Goal: Task Accomplishment & Management: Complete application form

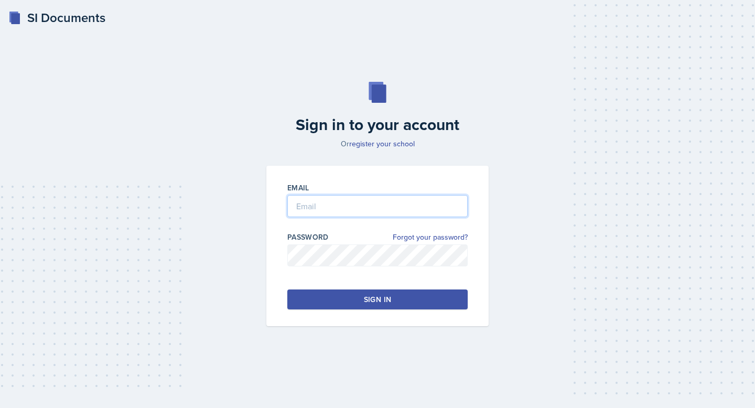
click at [332, 210] on input "email" at bounding box center [377, 206] width 180 height 22
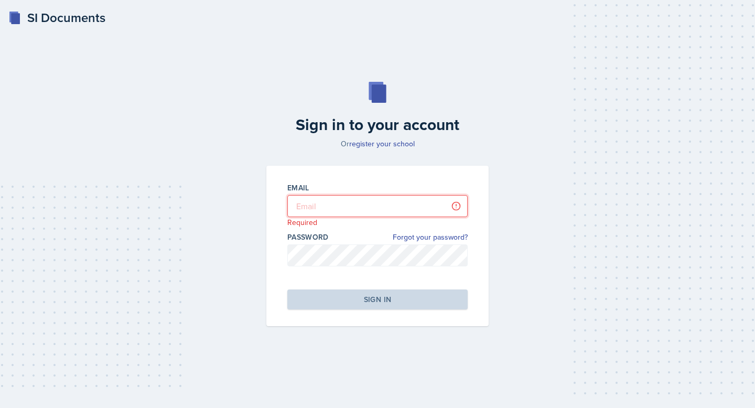
type input "carly.walker@bobcats.gcsu.edu"
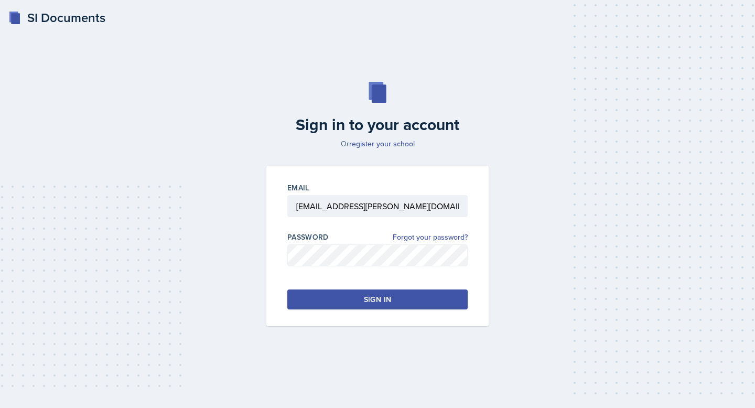
click at [359, 300] on button "Sign in" at bounding box center [377, 299] width 180 height 20
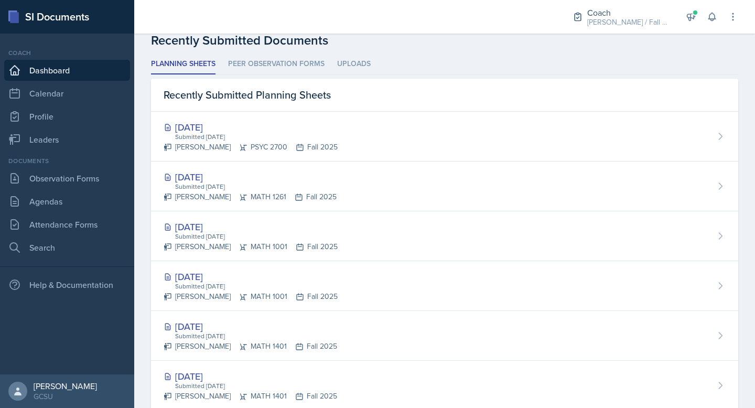
scroll to position [279, 0]
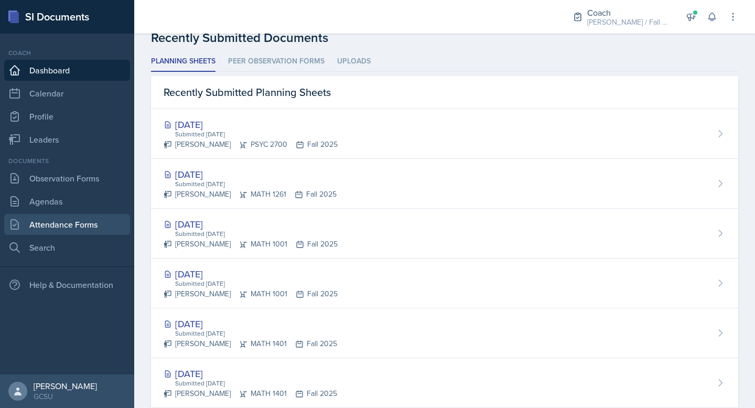
click at [71, 226] on link "Attendance Forms" at bounding box center [67, 224] width 126 height 21
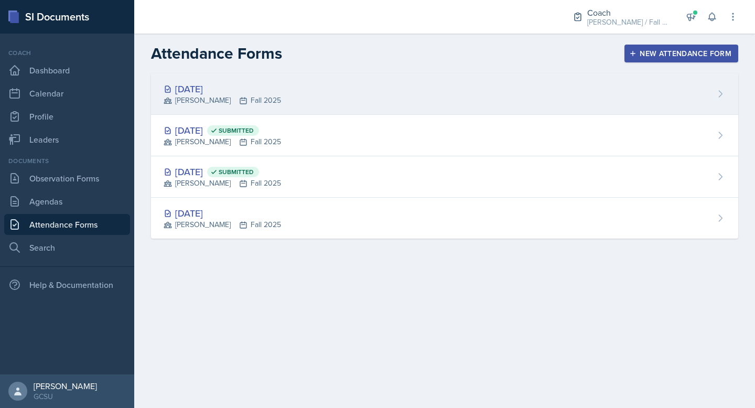
click at [289, 92] on div "[DATE] [PERSON_NAME] Fall 2025" at bounding box center [444, 93] width 587 height 41
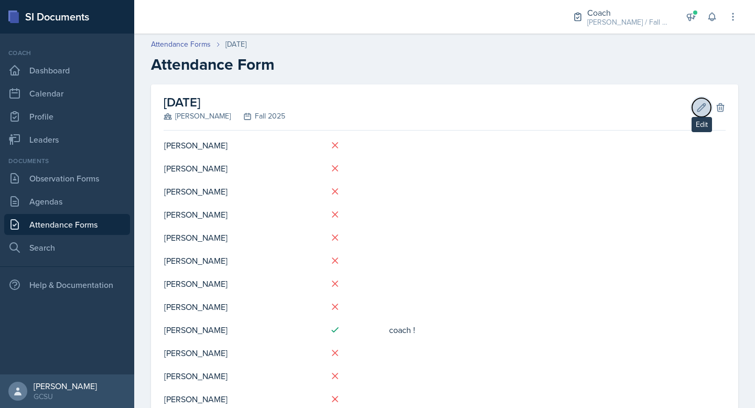
click at [702, 106] on icon at bounding box center [701, 107] width 10 height 10
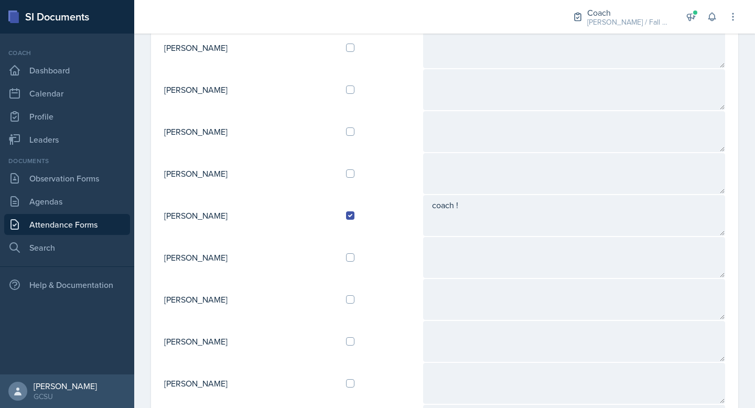
scroll to position [394, 0]
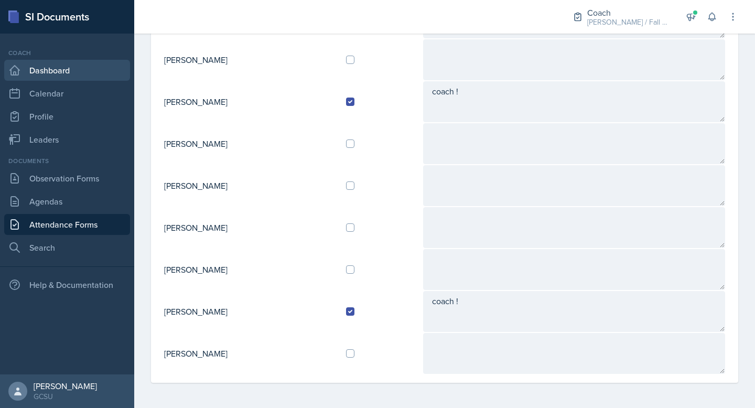
click at [72, 73] on link "Dashboard" at bounding box center [67, 70] width 126 height 21
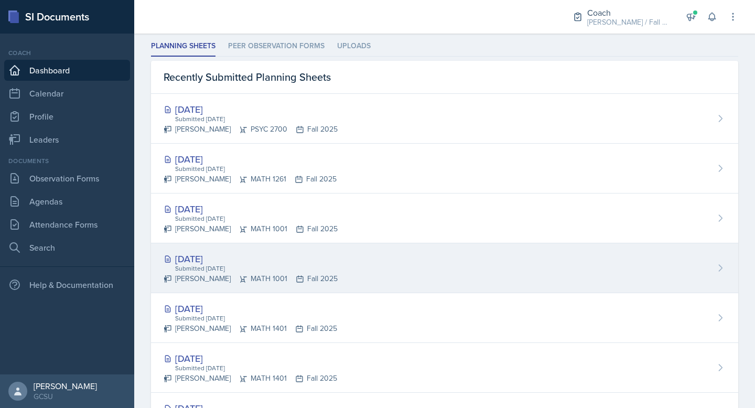
scroll to position [316, 0]
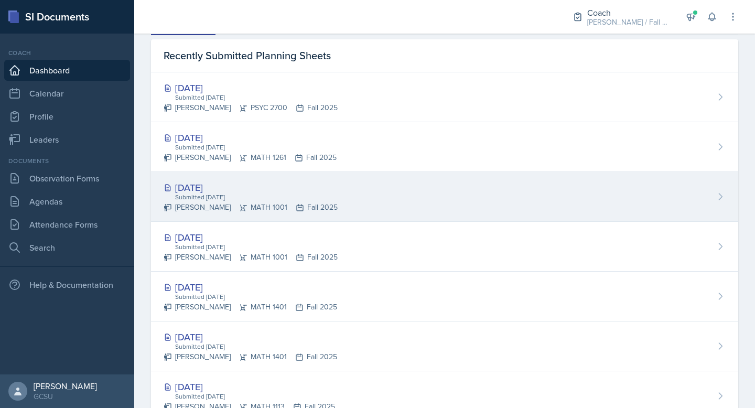
click at [275, 190] on div "[DATE]" at bounding box center [251, 187] width 174 height 14
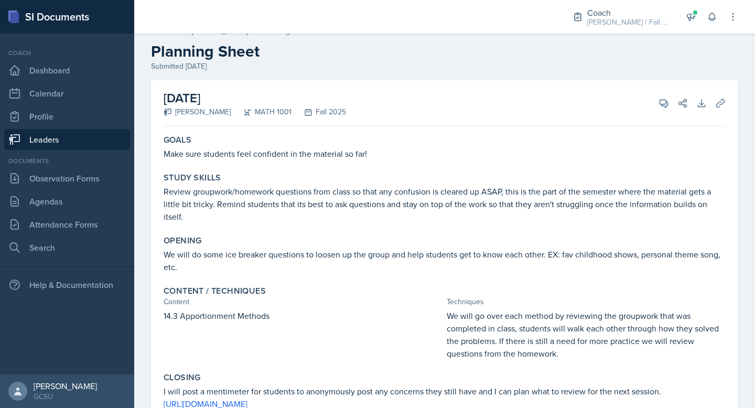
scroll to position [16, 0]
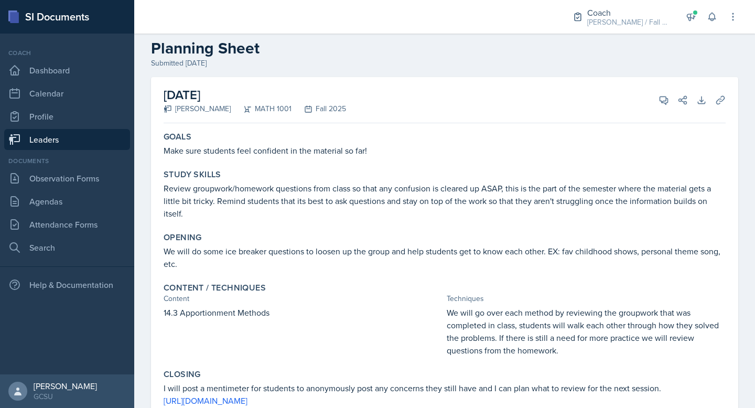
click at [357, 123] on div "September 3rd, 2025 Caroline Bruner MATH 1001 Fall 2025 View Comments Comments …" at bounding box center [445, 100] width 562 height 46
click at [375, 148] on p "Make sure students feel confident in the material so far!" at bounding box center [445, 150] width 562 height 13
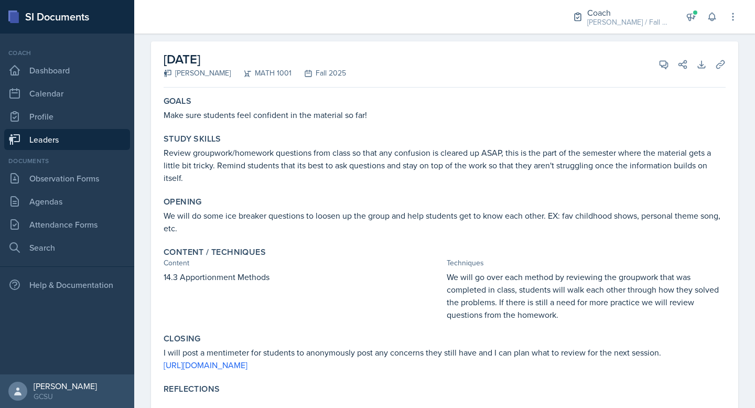
scroll to position [53, 0]
click at [719, 62] on icon at bounding box center [720, 63] width 10 height 10
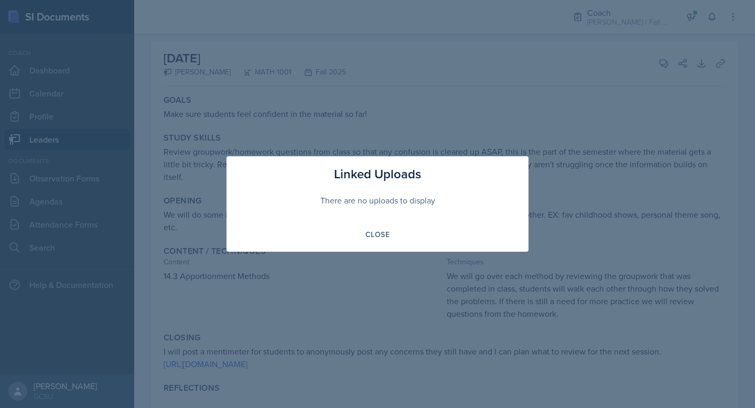
click at [385, 223] on div "Linked Uploads There are no uploads to display Close" at bounding box center [377, 203] width 302 height 95
click at [382, 230] on div "Close" at bounding box center [377, 234] width 24 height 8
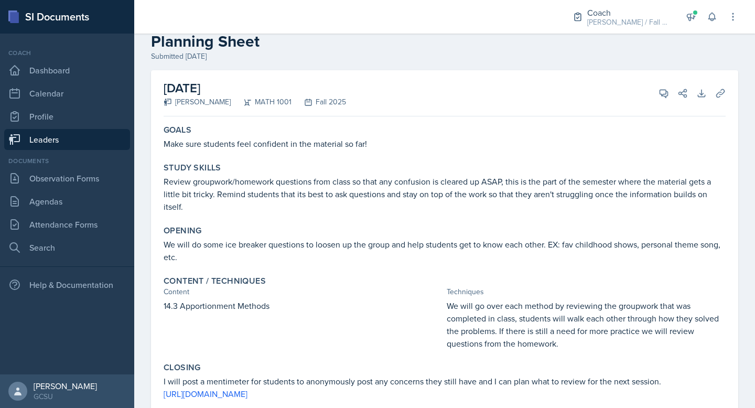
scroll to position [0, 0]
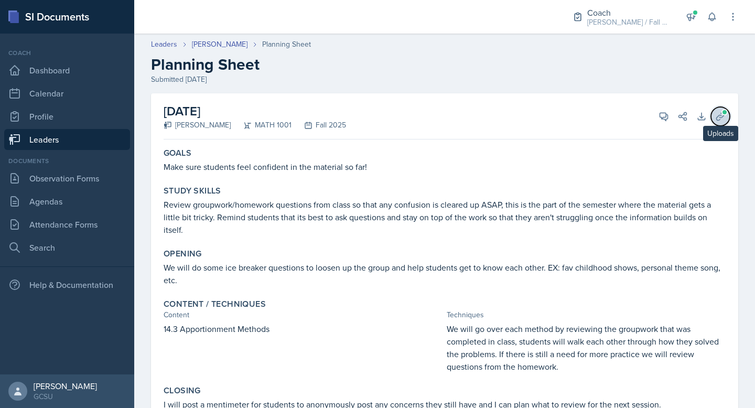
click at [723, 110] on span at bounding box center [724, 112] width 6 height 6
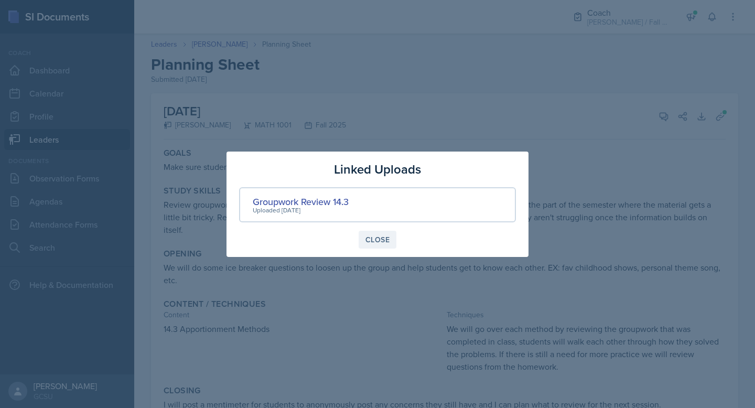
click at [377, 240] on div "Close" at bounding box center [377, 239] width 24 height 8
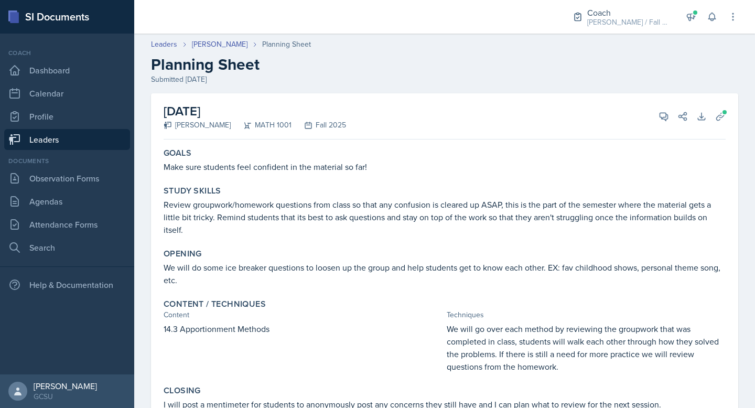
scroll to position [82, 0]
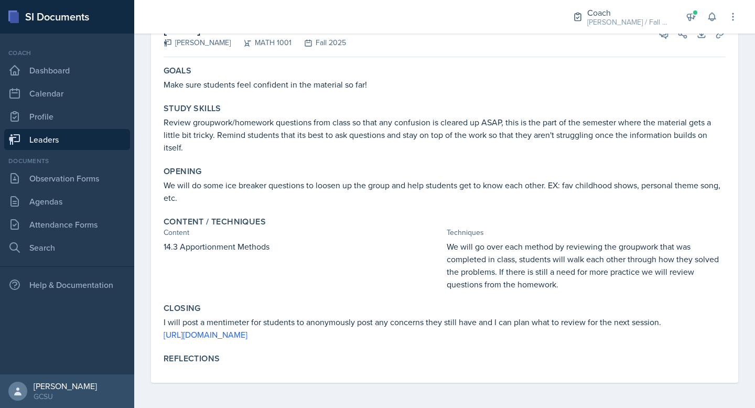
click at [500, 279] on p "We will go over each method by reviewing the groupwork that was completed in cl…" at bounding box center [586, 265] width 279 height 50
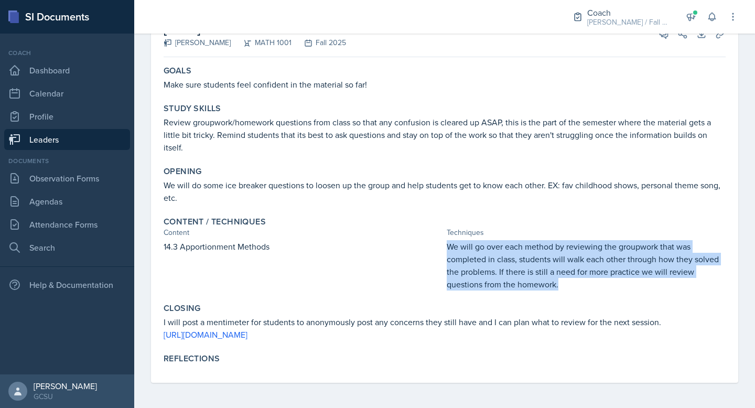
drag, startPoint x: 448, startPoint y: 247, endPoint x: 571, endPoint y: 280, distance: 127.0
click at [571, 280] on p "We will go over each method by reviewing the groupwork that was completed in cl…" at bounding box center [586, 265] width 279 height 50
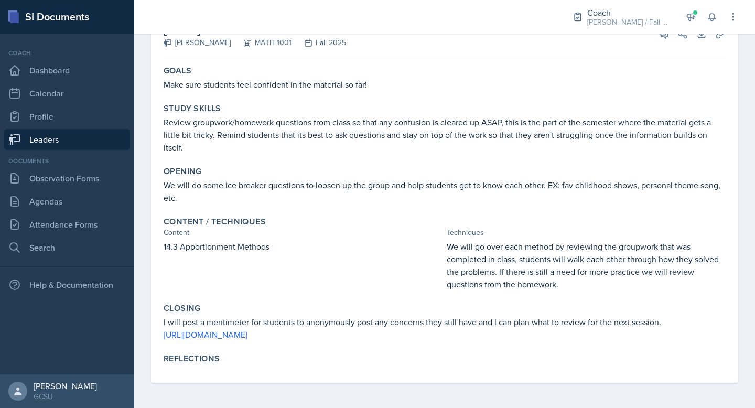
click at [563, 293] on div "Content / Techniques Content Techniques 14.3 Apportionment Methods We will go o…" at bounding box center [444, 253] width 570 height 82
click at [565, 285] on p "We will go over each method by reviewing the groupwork that was completed in cl…" at bounding box center [586, 265] width 279 height 50
click at [540, 282] on p "We will go over each method by reviewing the groupwork that was completed in cl…" at bounding box center [586, 265] width 279 height 50
click at [516, 263] on p "We will go over each method by reviewing the groupwork that was completed in cl…" at bounding box center [586, 265] width 279 height 50
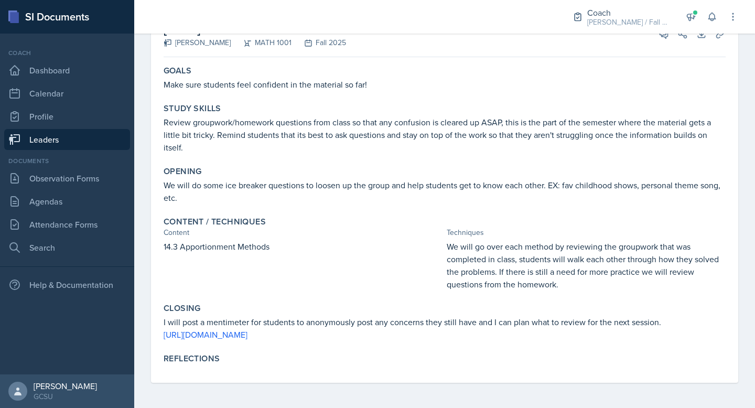
click at [505, 261] on p "We will go over each method by reviewing the groupwork that was completed in cl…" at bounding box center [586, 265] width 279 height 50
click at [534, 261] on p "We will go over each method by reviewing the groupwork that was completed in cl…" at bounding box center [586, 265] width 279 height 50
click at [341, 319] on p "I will post a mentimeter for students to anonymously post any concerns they sti…" at bounding box center [445, 322] width 562 height 13
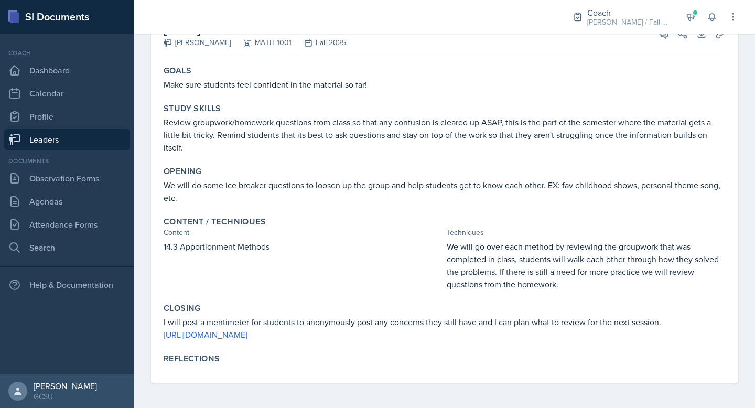
click at [338, 340] on p "[URL][DOMAIN_NAME]" at bounding box center [445, 334] width 562 height 13
click at [245, 337] on link "[URL][DOMAIN_NAME]" at bounding box center [206, 335] width 84 height 12
click at [496, 275] on p "We will go over each method by reviewing the groupwork that was completed in cl…" at bounding box center [586, 265] width 279 height 50
click at [594, 283] on p "We will go over each method by reviewing the groupwork that was completed in cl…" at bounding box center [586, 265] width 279 height 50
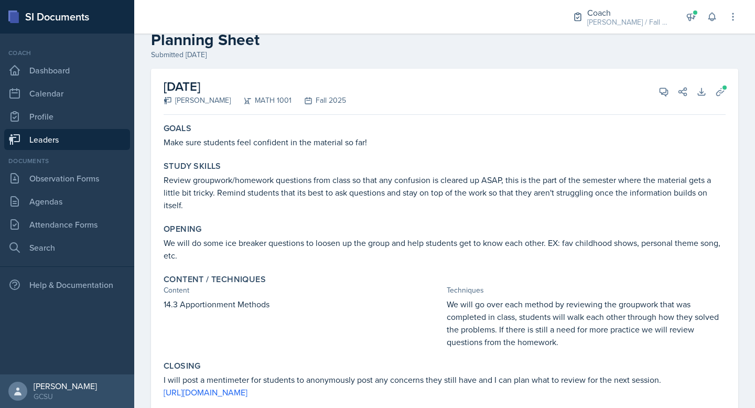
scroll to position [0, 0]
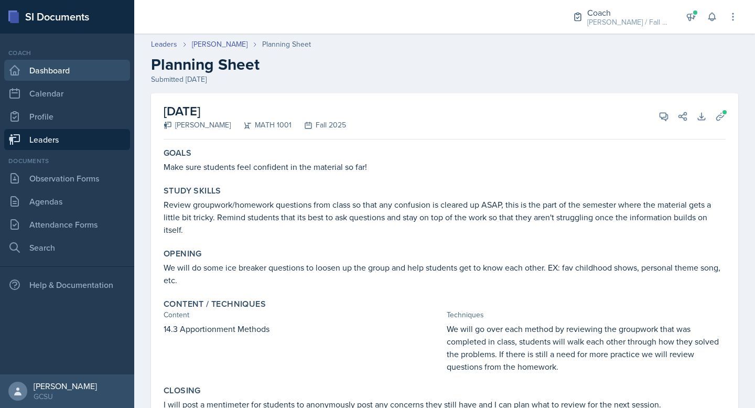
click at [53, 73] on link "Dashboard" at bounding box center [67, 70] width 126 height 21
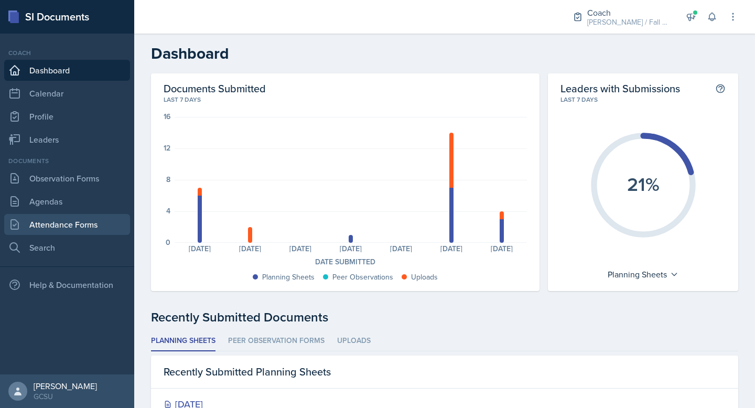
click at [66, 224] on link "Attendance Forms" at bounding box center [67, 224] width 126 height 21
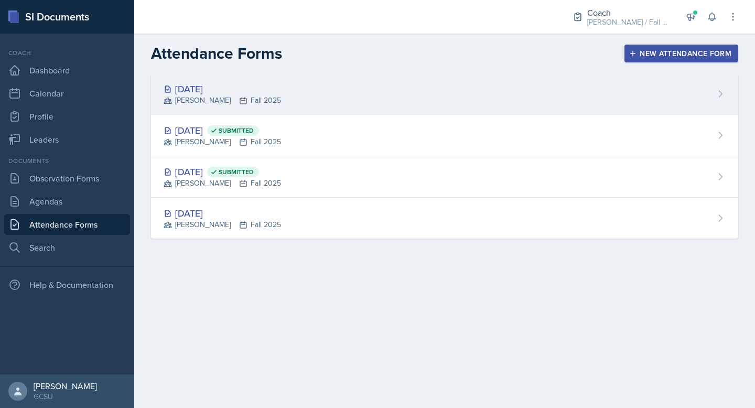
click at [510, 95] on div "[DATE] [PERSON_NAME] Fall 2025" at bounding box center [444, 93] width 587 height 41
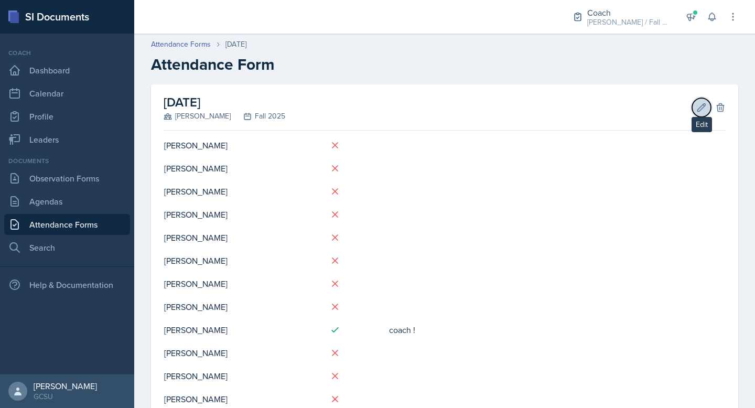
click at [703, 104] on icon at bounding box center [702, 107] width 8 height 8
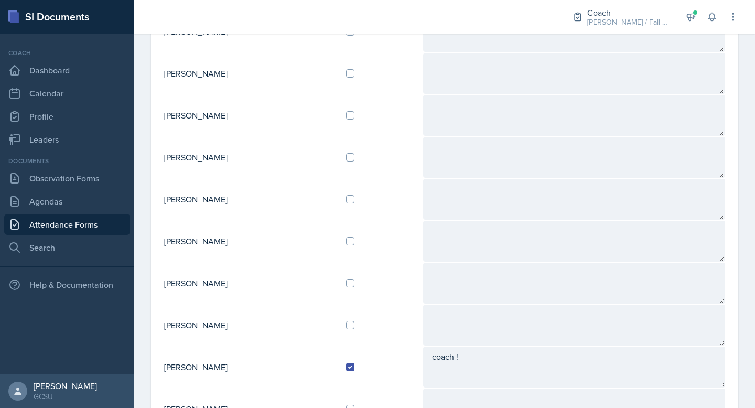
scroll to position [140, 0]
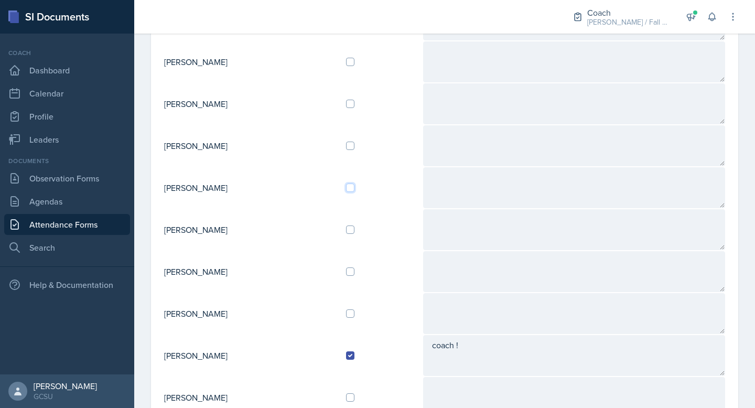
click at [354, 185] on input "checkbox" at bounding box center [350, 187] width 8 height 8
checkbox input "true"
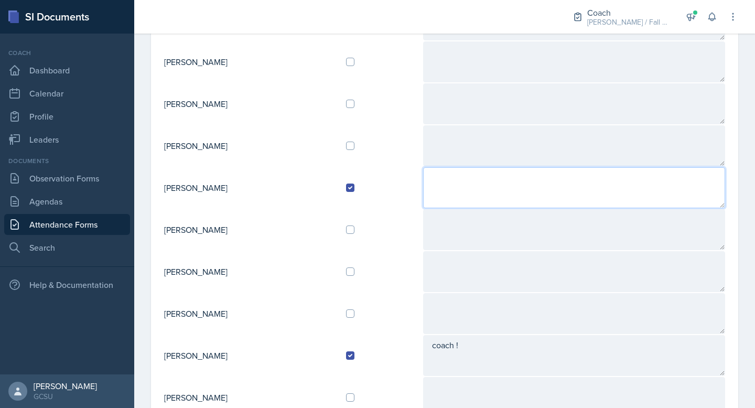
click at [460, 183] on textarea at bounding box center [574, 187] width 302 height 41
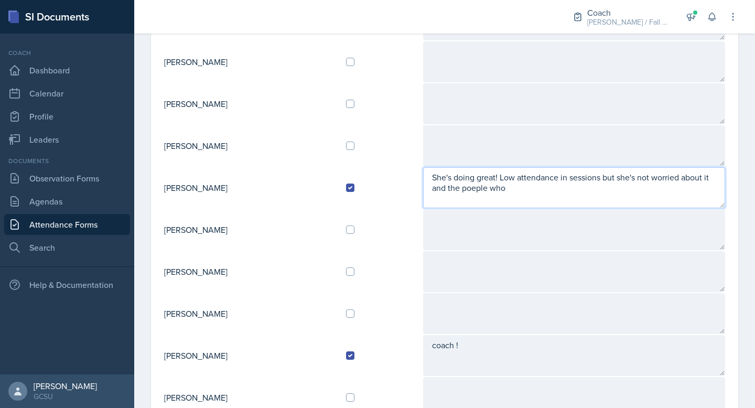
click at [494, 189] on textarea "She's doing great! Low attendance in sessions but she's not worried about it an…" at bounding box center [574, 187] width 302 height 41
click at [553, 191] on textarea "She's doing great! Low attendance in sessions but she's not worried about it an…" at bounding box center [574, 187] width 302 height 41
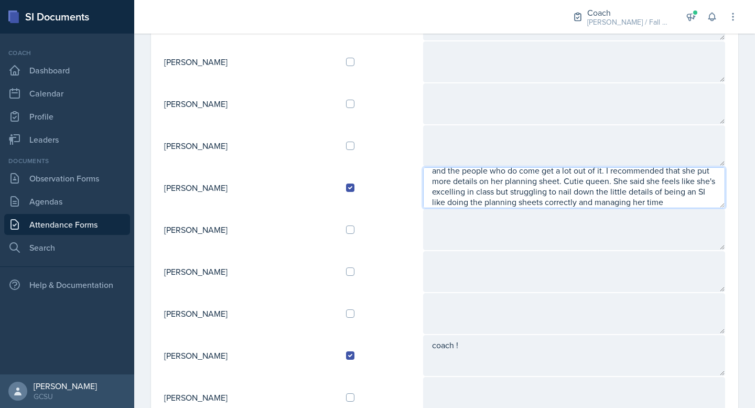
scroll to position [28, 0]
type textarea "She's doing great! Low attendance in sessions but she's not worried about it an…"
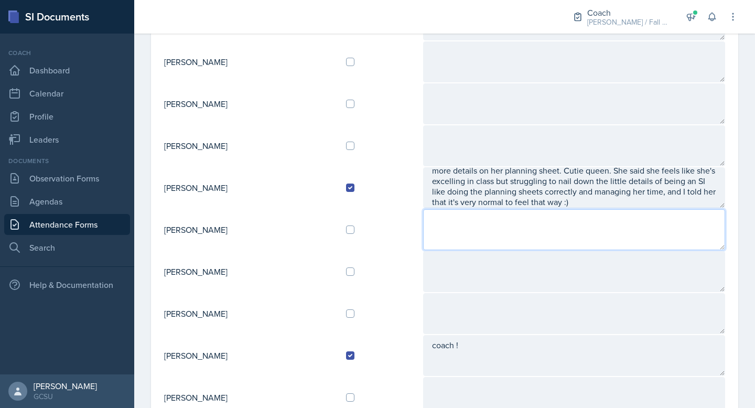
click at [595, 235] on textarea at bounding box center [574, 229] width 302 height 41
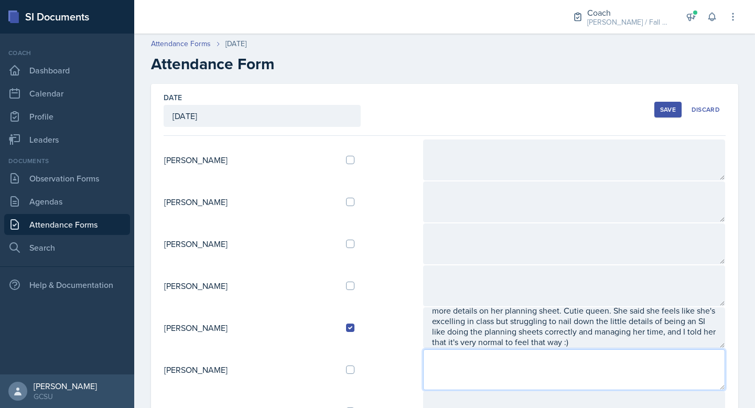
scroll to position [0, 0]
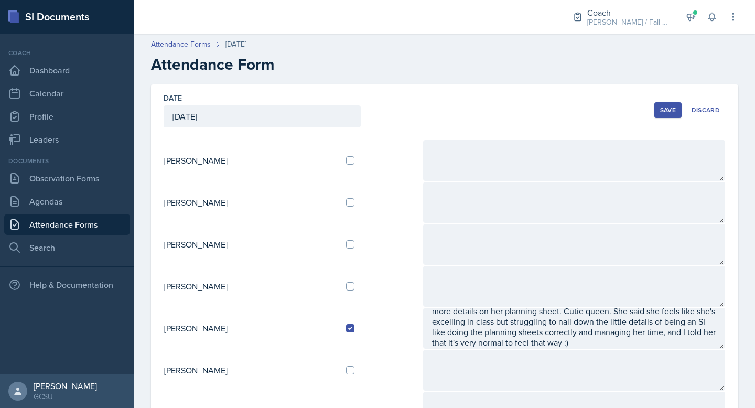
click at [669, 118] on div "Save Discard" at bounding box center [689, 110] width 71 height 24
click at [666, 106] on div "Save" at bounding box center [668, 110] width 16 height 8
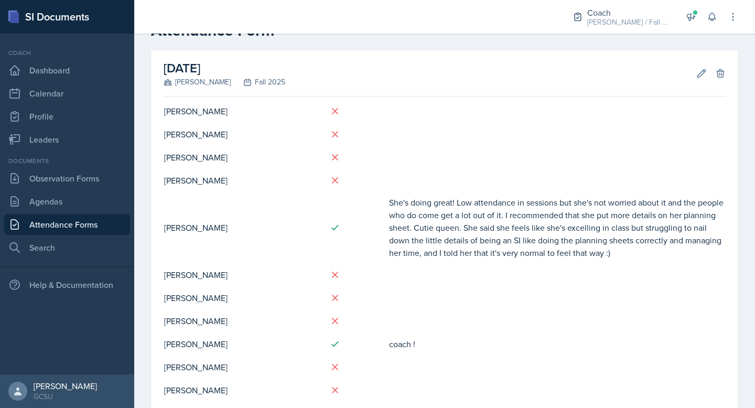
scroll to position [29, 0]
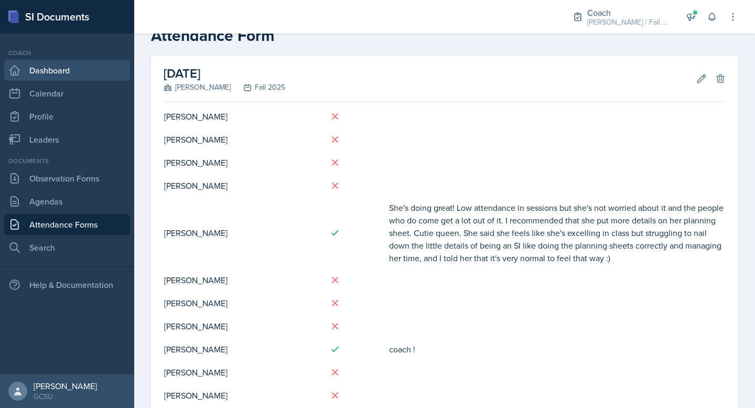
click at [79, 72] on link "Dashboard" at bounding box center [67, 70] width 126 height 21
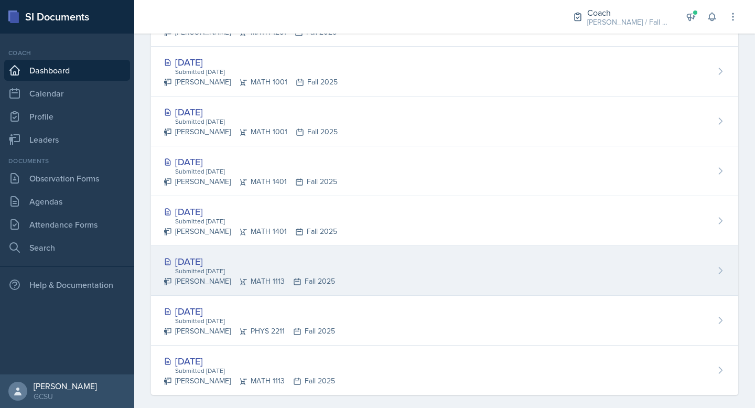
scroll to position [503, 0]
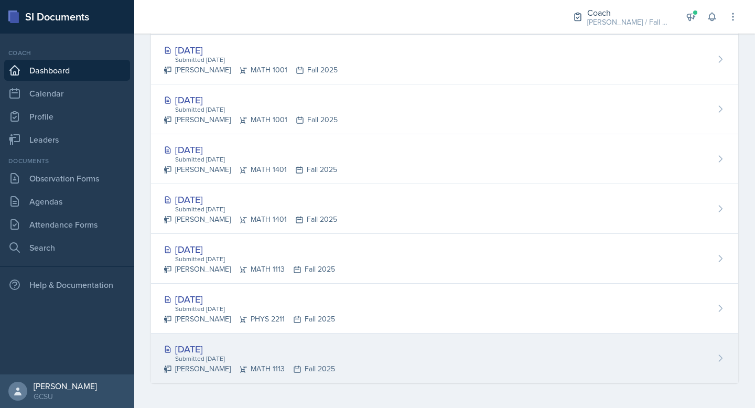
click at [277, 338] on div "[DATE] Submitted [DATE] [PERSON_NAME] MATH 1113 Fall 2025" at bounding box center [444, 357] width 587 height 49
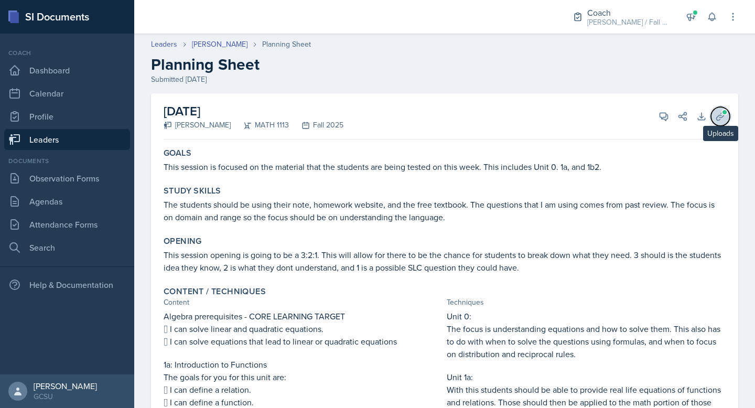
click at [719, 113] on icon at bounding box center [720, 116] width 10 height 10
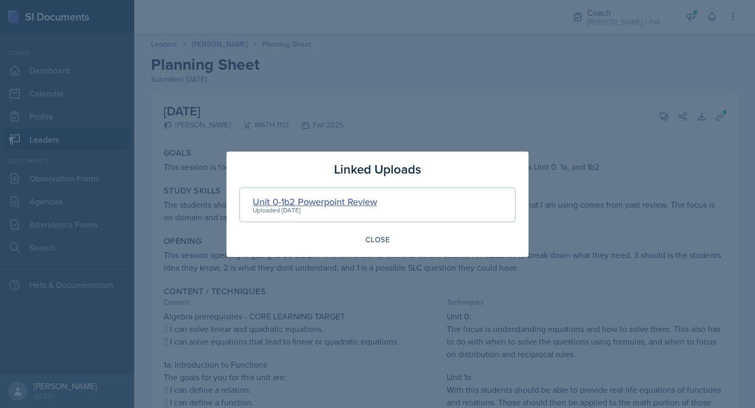
click at [362, 205] on div "Unit 0-1b2 Powerpoint Review" at bounding box center [315, 201] width 124 height 14
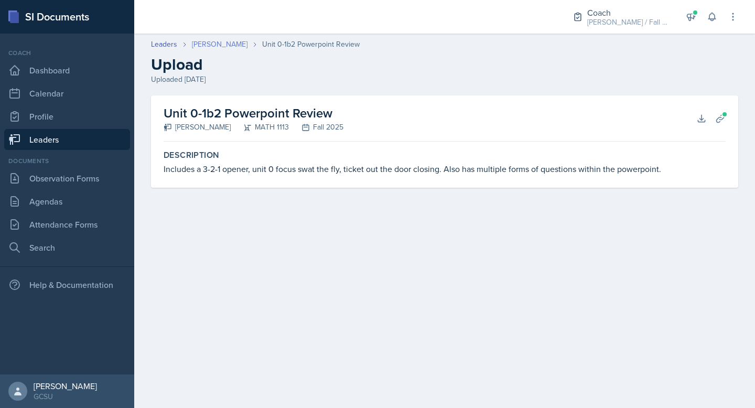
click at [205, 45] on link "[PERSON_NAME]" at bounding box center [220, 44] width 56 height 11
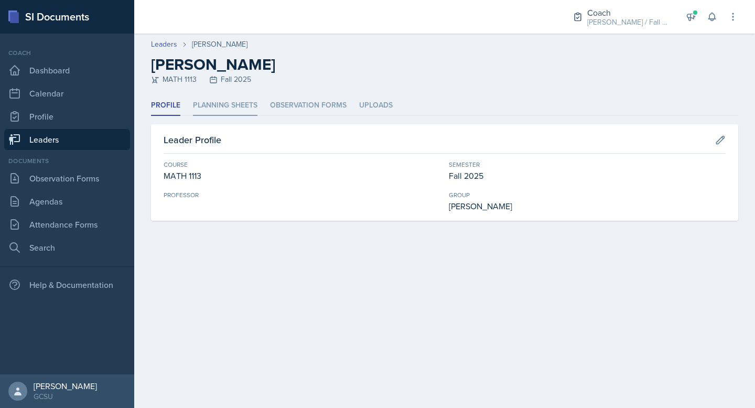
click at [233, 100] on li "Planning Sheets" at bounding box center [225, 105] width 64 height 20
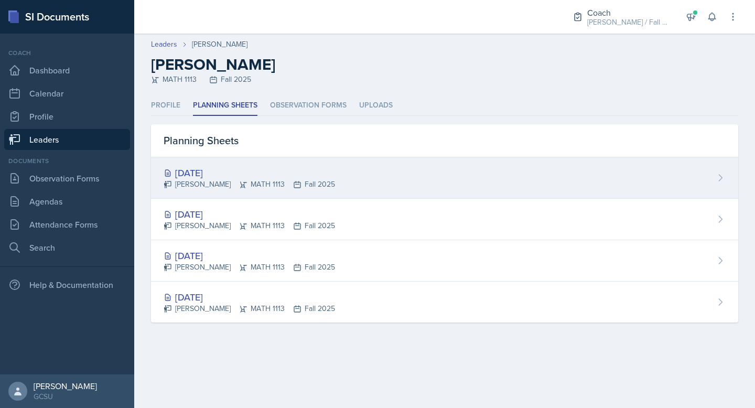
click at [216, 169] on div "[DATE]" at bounding box center [249, 173] width 171 height 14
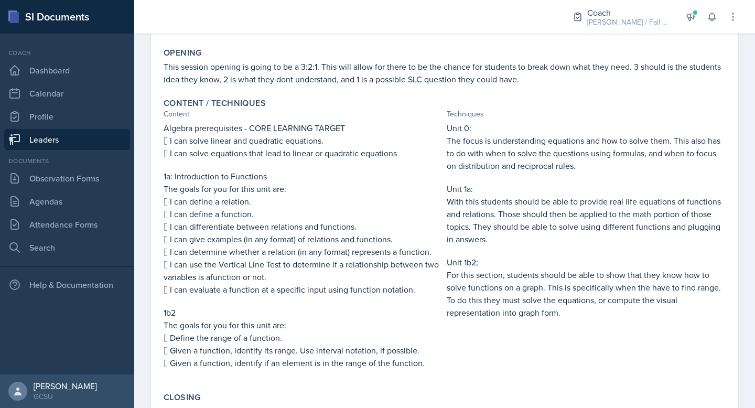
scroll to position [186, 0]
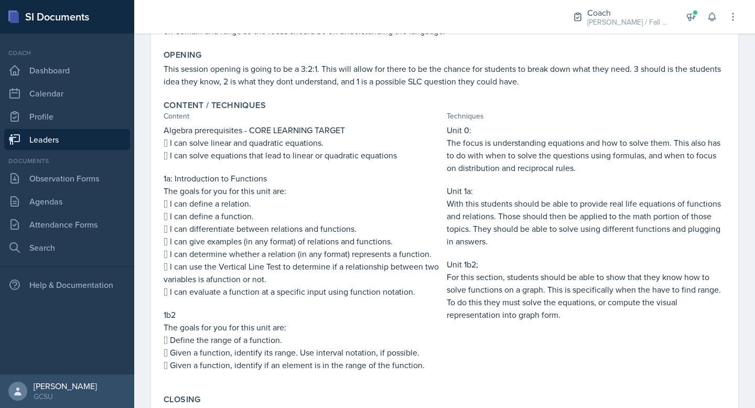
click at [485, 296] on p "For this section, students should be able to show that they know how to solve f…" at bounding box center [586, 295] width 279 height 50
click at [463, 236] on p "With this students should be able to provide real life equations of functions a…" at bounding box center [586, 222] width 279 height 50
click at [455, 188] on p "Unit 1a:" at bounding box center [586, 191] width 279 height 13
click at [454, 169] on p "The focus is understanding equations and how to solve them. This also has to do…" at bounding box center [586, 155] width 279 height 38
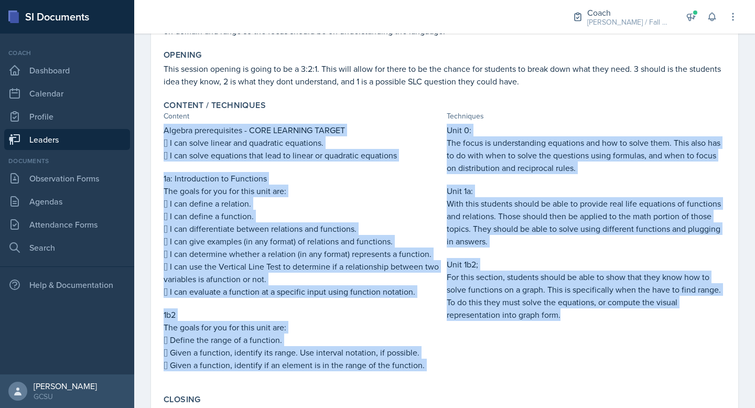
drag, startPoint x: 164, startPoint y: 132, endPoint x: 521, endPoint y: 345, distance: 416.1
click at [521, 345] on div "Algebra prerequisites - CORE LEARNING TARGET  I can solve linear and quadratic…" at bounding box center [445, 253] width 562 height 258
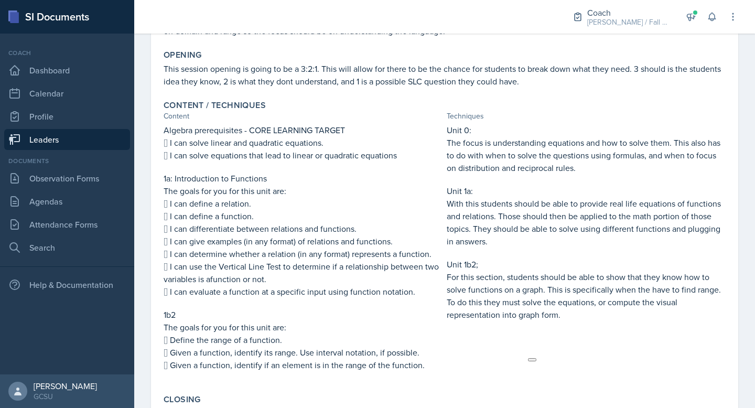
click at [348, 322] on p "The goals for you for this unit are:" at bounding box center [303, 327] width 279 height 13
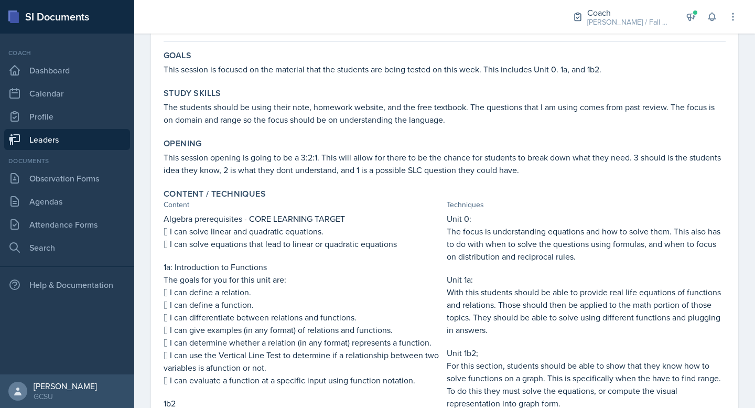
scroll to position [0, 0]
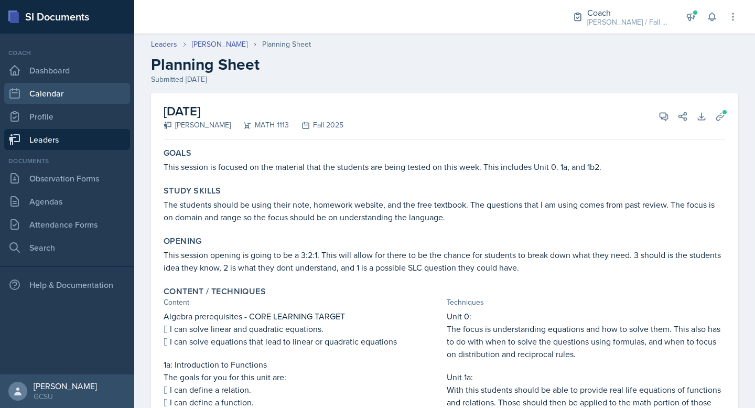
click at [57, 97] on link "Calendar" at bounding box center [67, 93] width 126 height 21
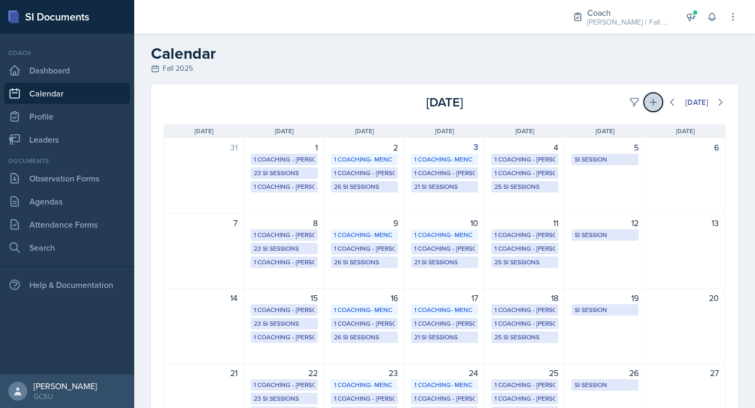
click at [649, 101] on icon at bounding box center [653, 102] width 10 height 10
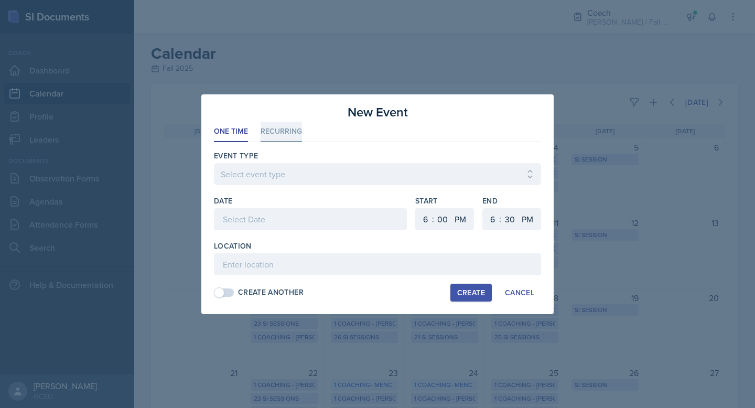
click at [268, 126] on li "Recurring" at bounding box center [281, 132] width 41 height 20
click at [525, 293] on div "Cancel" at bounding box center [519, 292] width 29 height 8
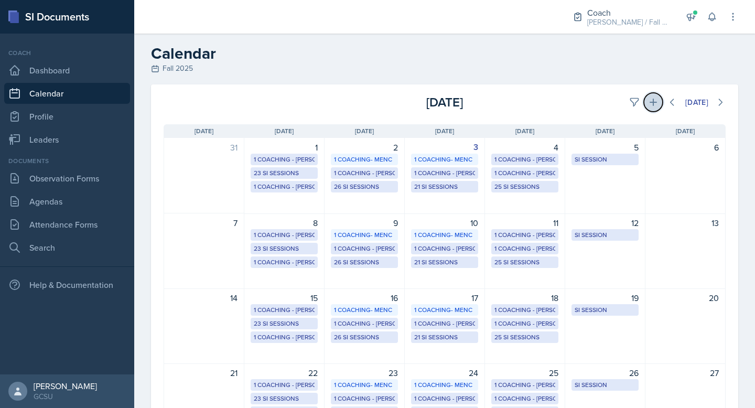
click at [656, 102] on icon at bounding box center [653, 102] width 10 height 10
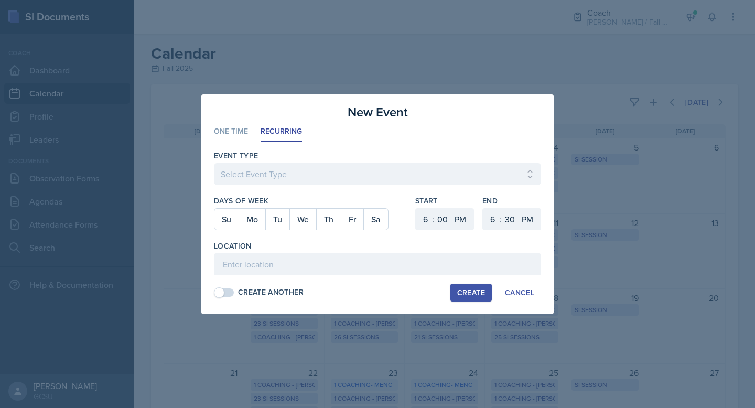
click at [405, 68] on div at bounding box center [377, 204] width 755 height 408
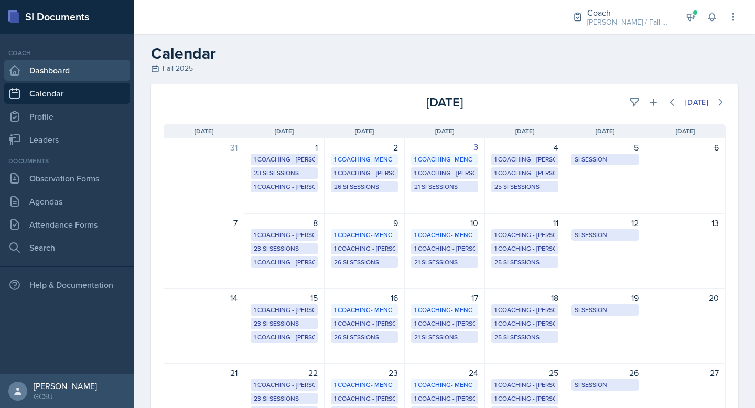
click at [63, 66] on link "Dashboard" at bounding box center [67, 70] width 126 height 21
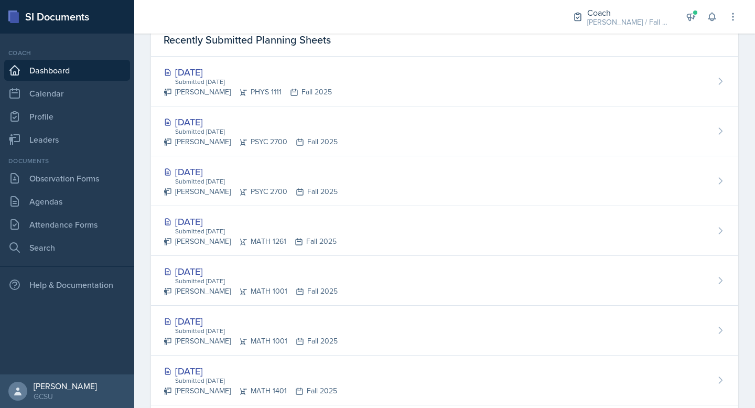
scroll to position [335, 0]
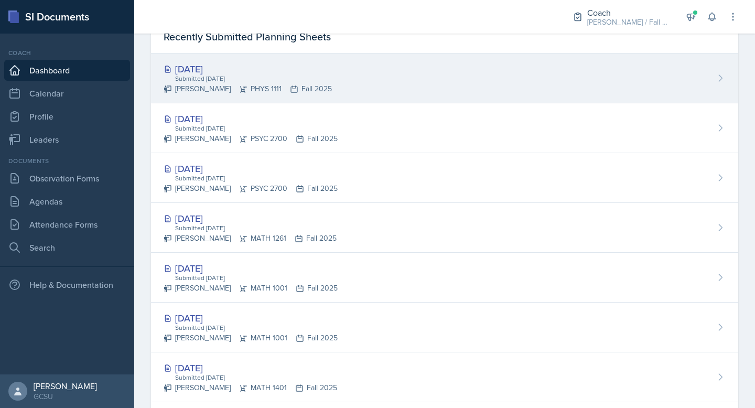
click at [378, 85] on div "[DATE] Submitted [DATE] [PERSON_NAME] PHYS 1111 Fall 2025" at bounding box center [444, 78] width 587 height 50
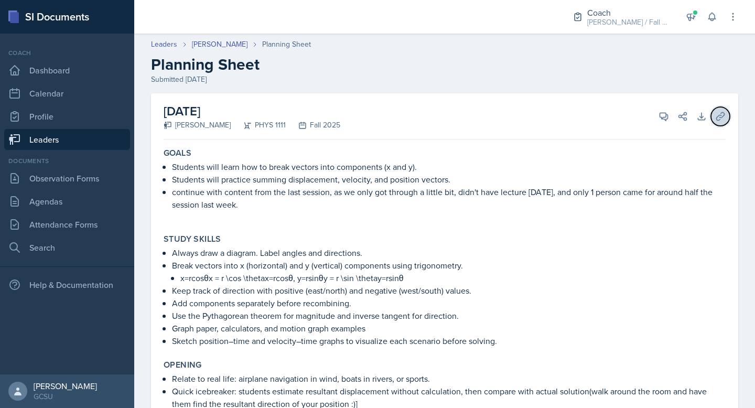
click at [719, 112] on icon at bounding box center [720, 116] width 10 height 10
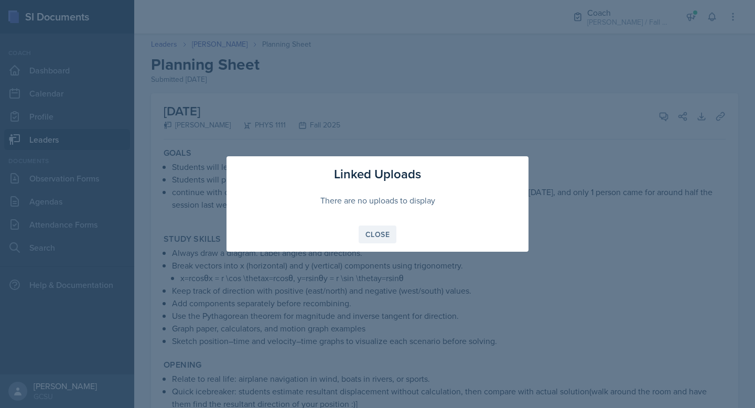
click at [372, 230] on div "Close" at bounding box center [377, 234] width 24 height 8
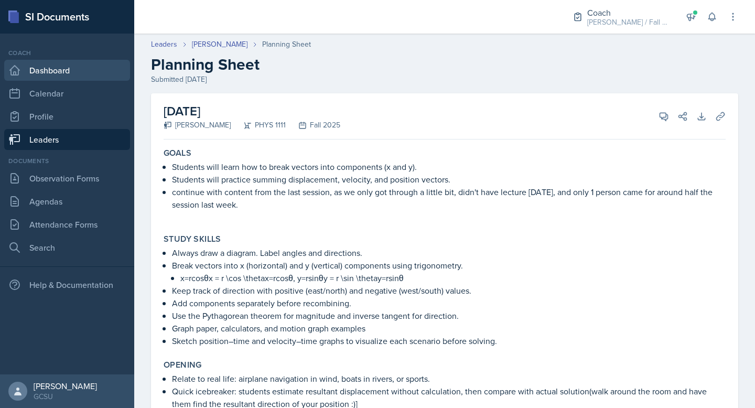
click at [76, 68] on link "Dashboard" at bounding box center [67, 70] width 126 height 21
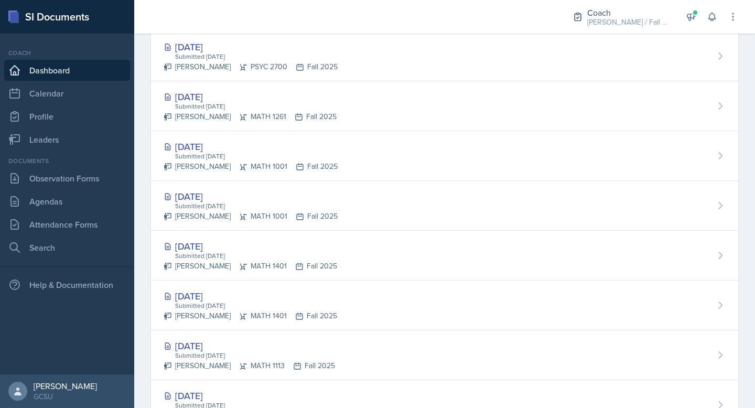
scroll to position [439, 0]
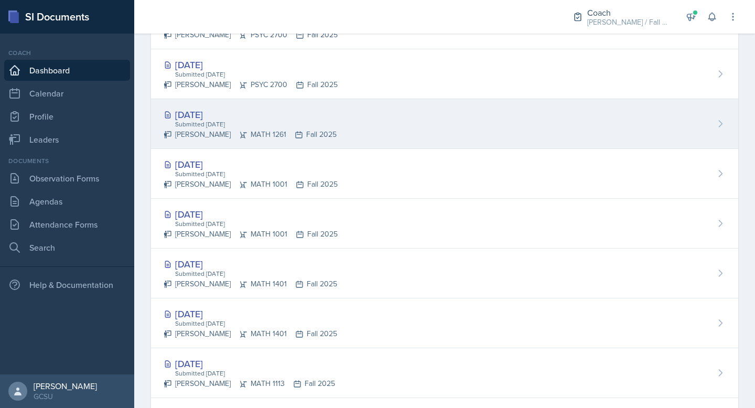
click at [276, 120] on div "Submitted [DATE]" at bounding box center [255, 124] width 162 height 9
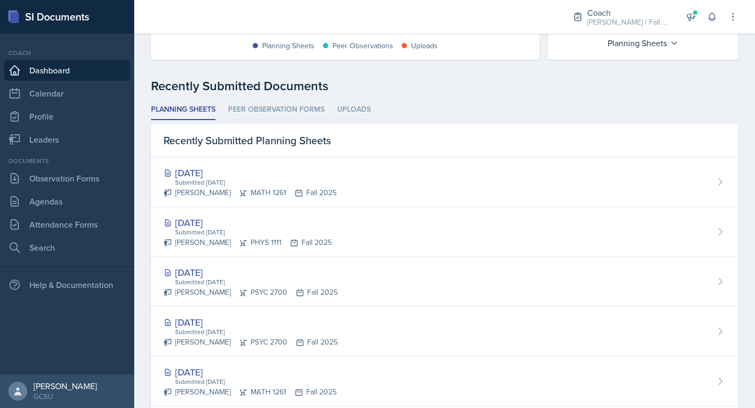
scroll to position [233, 0]
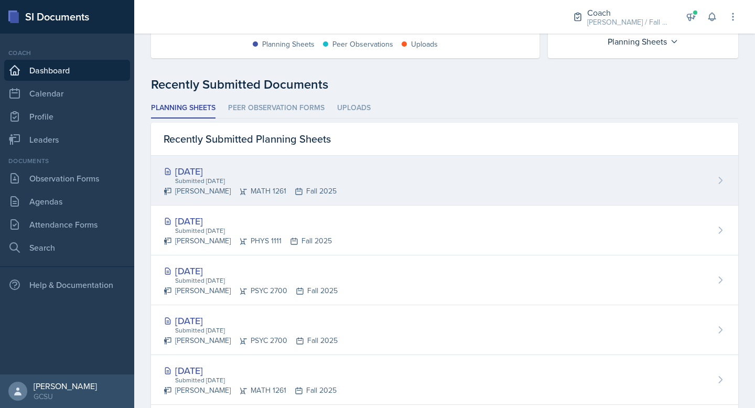
click at [274, 175] on div "[DATE]" at bounding box center [250, 171] width 173 height 14
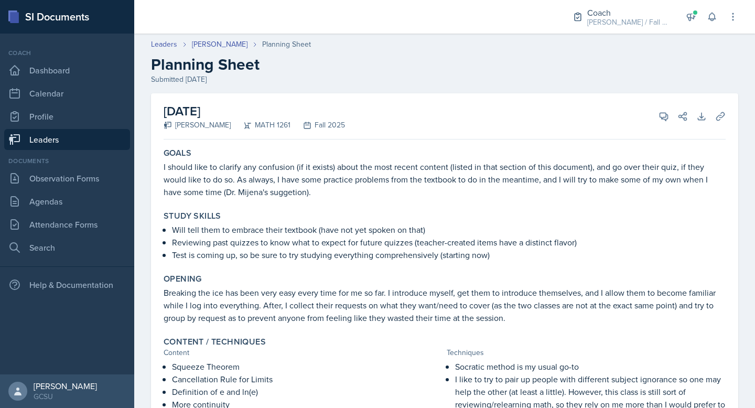
scroll to position [133, 0]
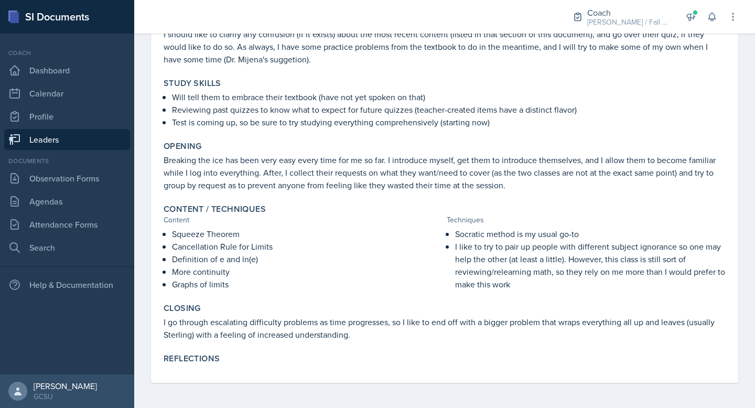
click at [511, 279] on p "I like to try to pair up people with different subject ignorance so one may hel…" at bounding box center [590, 265] width 270 height 50
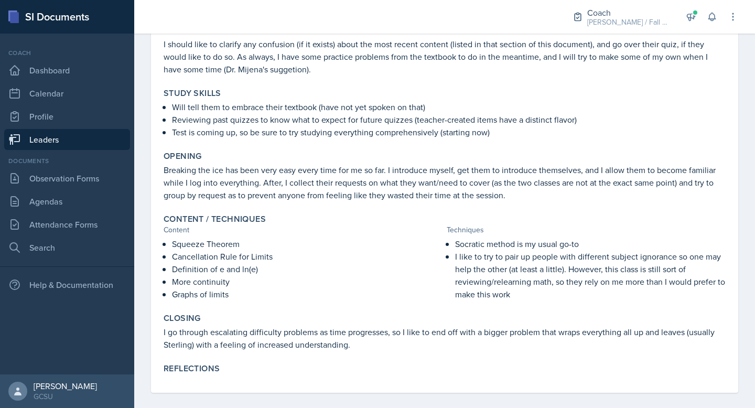
click at [412, 354] on div "Closing I go through escalating difficulty problems as time progresses, so I li…" at bounding box center [444, 332] width 570 height 46
click at [349, 334] on p "I go through escalating difficulty problems as time progresses, so I like to en…" at bounding box center [445, 337] width 562 height 25
click at [352, 349] on p "I go through escalating difficulty problems as time progresses, so I like to en…" at bounding box center [445, 337] width 562 height 25
click at [413, 193] on p "Breaking the ice has been very easy every time for me so far. I introduce mysel…" at bounding box center [445, 183] width 562 height 38
click at [417, 196] on p "Breaking the ice has been very easy every time for me so far. I introduce mysel…" at bounding box center [445, 183] width 562 height 38
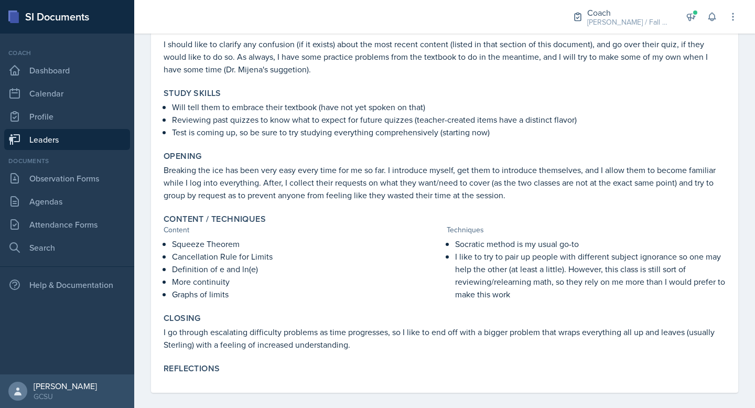
scroll to position [133, 0]
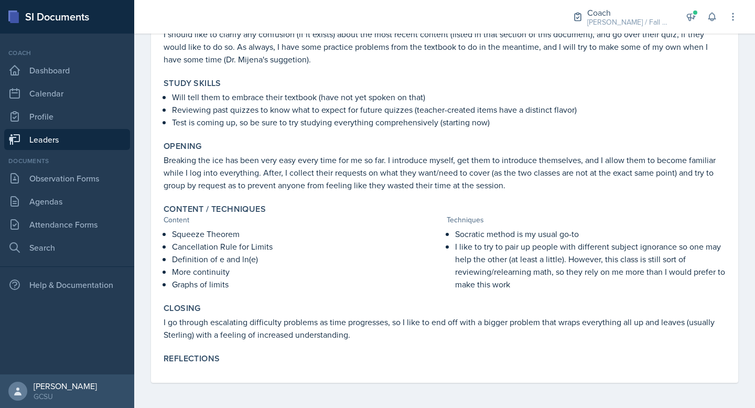
click at [403, 215] on div "Content" at bounding box center [303, 219] width 279 height 11
click at [431, 190] on p "Breaking the ice has been very easy every time for me so far. I introduce mysel…" at bounding box center [445, 173] width 562 height 38
click at [517, 281] on p "I like to try to pair up people with different subject ignorance so one may hel…" at bounding box center [590, 265] width 270 height 50
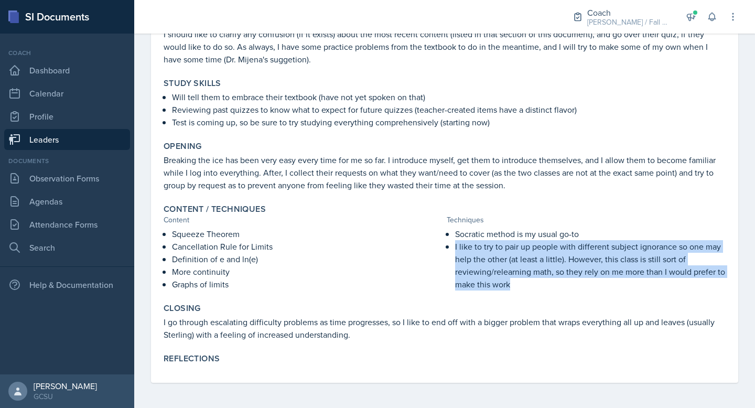
drag, startPoint x: 455, startPoint y: 248, endPoint x: 516, endPoint y: 288, distance: 73.0
click at [516, 288] on p "I like to try to pair up people with different subject ignorance so one may hel…" at bounding box center [590, 265] width 270 height 50
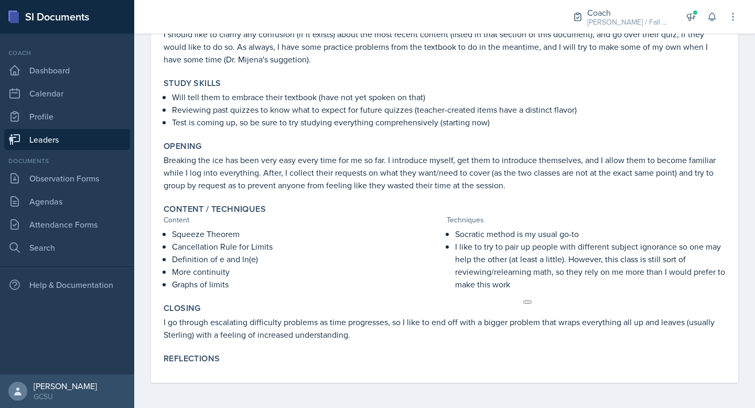
click at [514, 281] on p "I like to try to pair up people with different subject ignorance so one may hel…" at bounding box center [590, 265] width 270 height 50
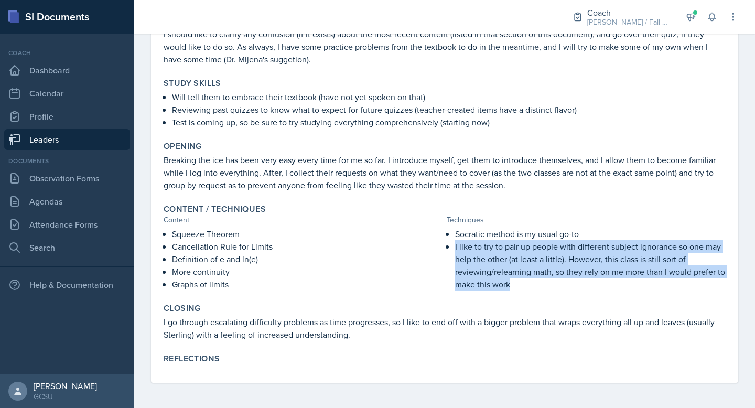
drag, startPoint x: 513, startPoint y: 286, endPoint x: 454, endPoint y: 243, distance: 72.4
click at [454, 243] on div "Socratic method is my usual go-to I like to try to pair up people with differen…" at bounding box center [586, 258] width 279 height 63
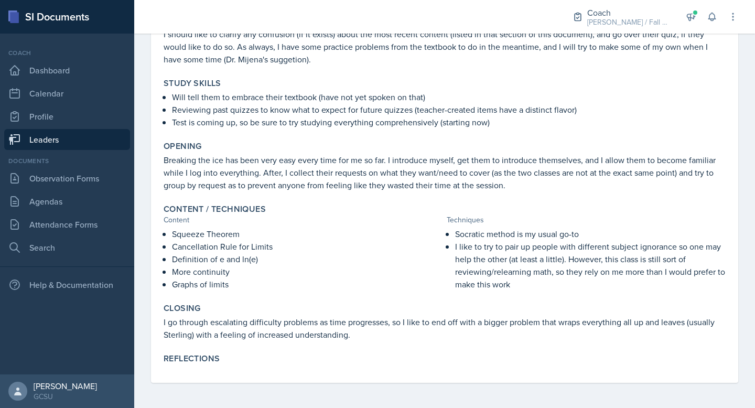
click at [489, 240] on p "I like to try to pair up people with different subject ignorance so one may hel…" at bounding box center [590, 265] width 270 height 50
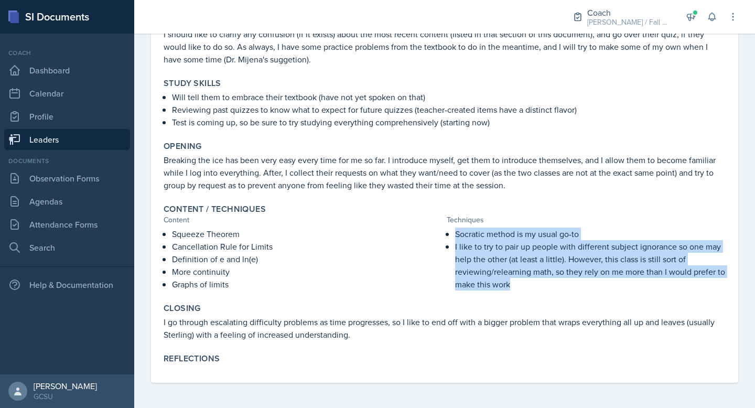
drag, startPoint x: 455, startPoint y: 232, endPoint x: 526, endPoint y: 289, distance: 91.4
click at [526, 289] on ul "Socratic method is my usual go-to I like to try to pair up people with differen…" at bounding box center [590, 258] width 270 height 63
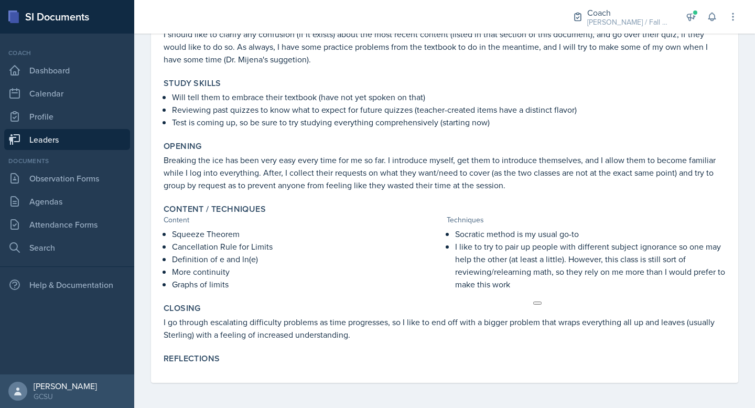
click at [235, 283] on p "Graphs of limits" at bounding box center [307, 284] width 270 height 13
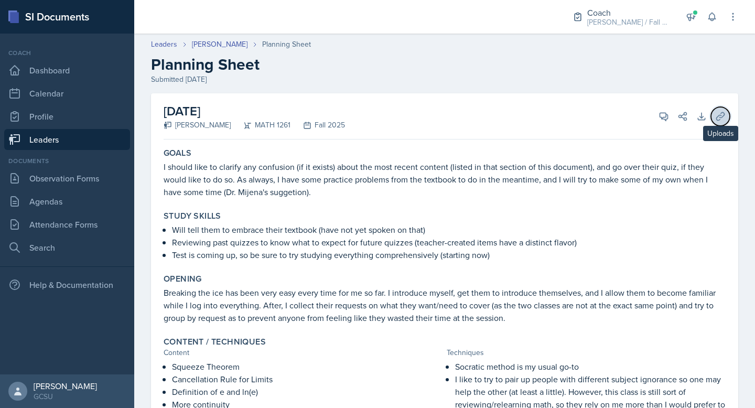
click at [724, 110] on button "Uploads" at bounding box center [720, 116] width 19 height 19
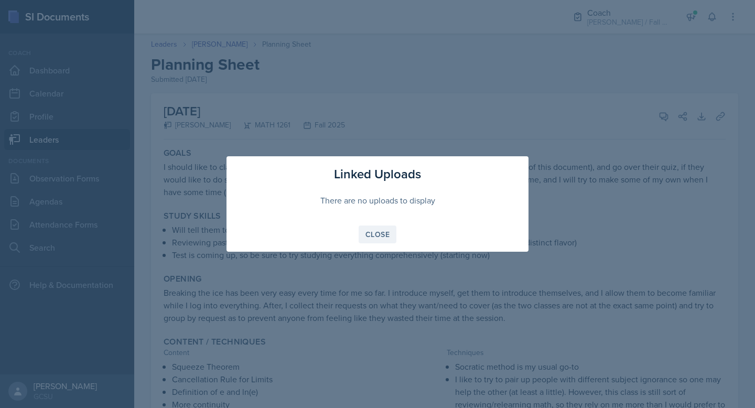
click at [386, 240] on button "Close" at bounding box center [378, 234] width 38 height 18
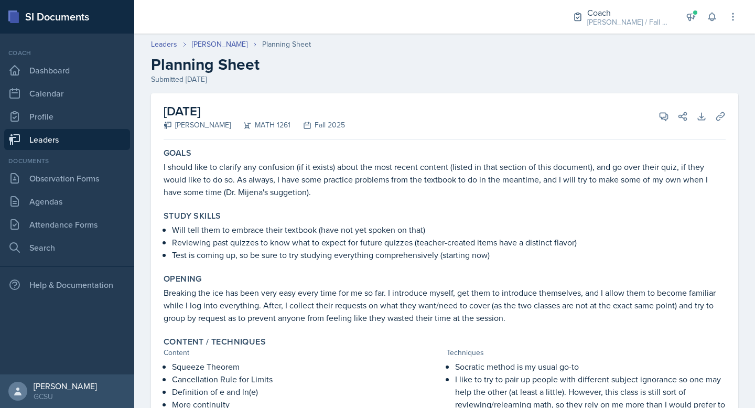
scroll to position [133, 0]
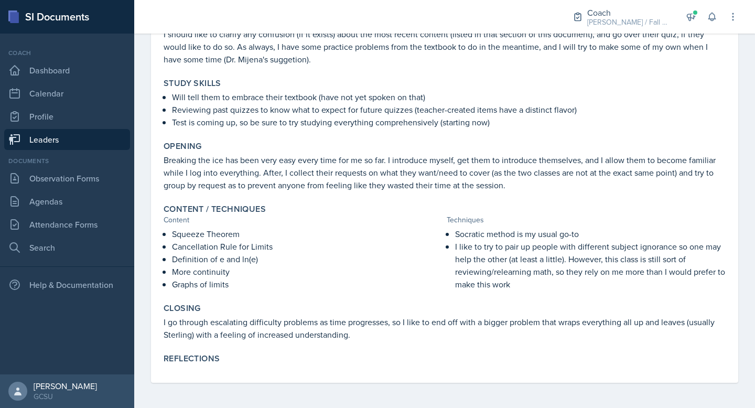
click at [249, 289] on p "Graphs of limits" at bounding box center [307, 284] width 270 height 13
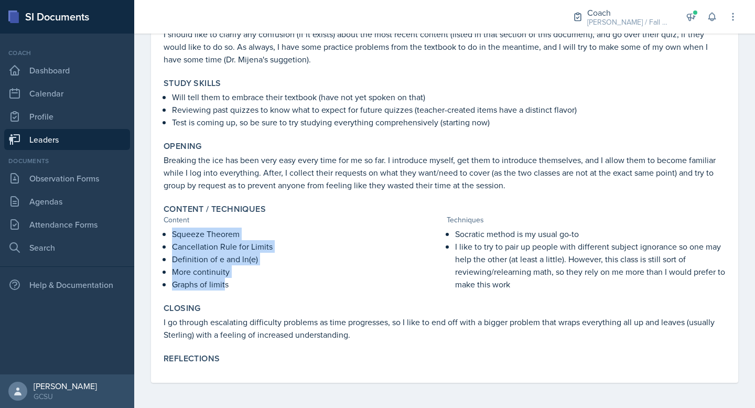
drag, startPoint x: 225, startPoint y: 281, endPoint x: 150, endPoint y: 229, distance: 91.0
click at [150, 229] on div "[DATE] [PERSON_NAME] MATH 1261 Fall 2025 View Comments Comments Send Share Down…" at bounding box center [444, 184] width 621 height 447
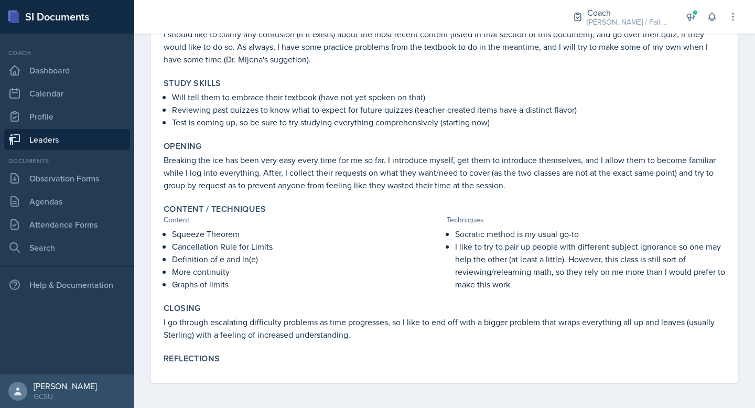
click at [489, 273] on p "I like to try to pair up people with different subject ignorance so one may hel…" at bounding box center [590, 265] width 270 height 50
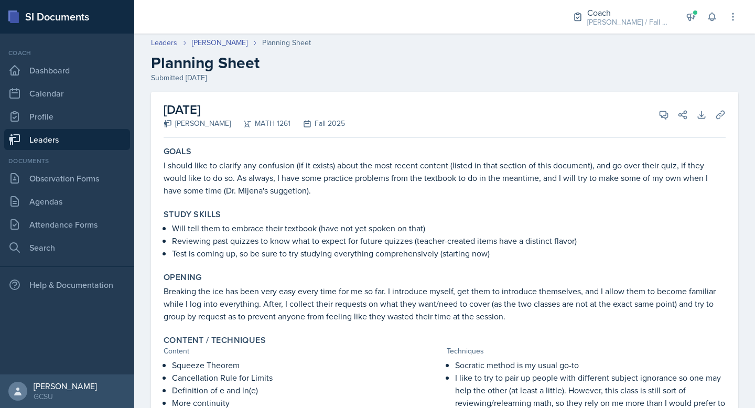
scroll to position [0, 0]
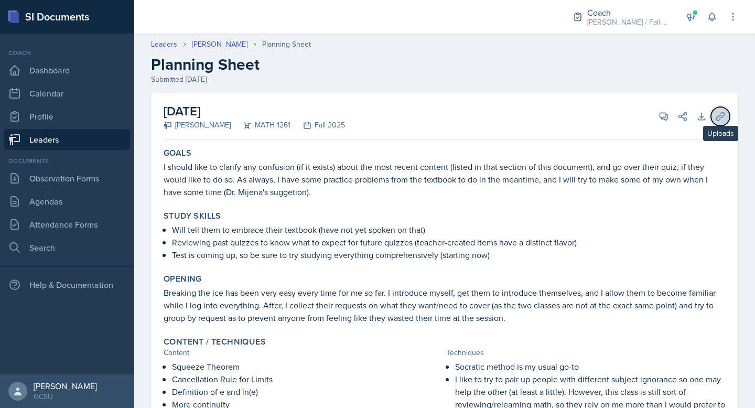
click at [719, 121] on icon at bounding box center [720, 116] width 10 height 10
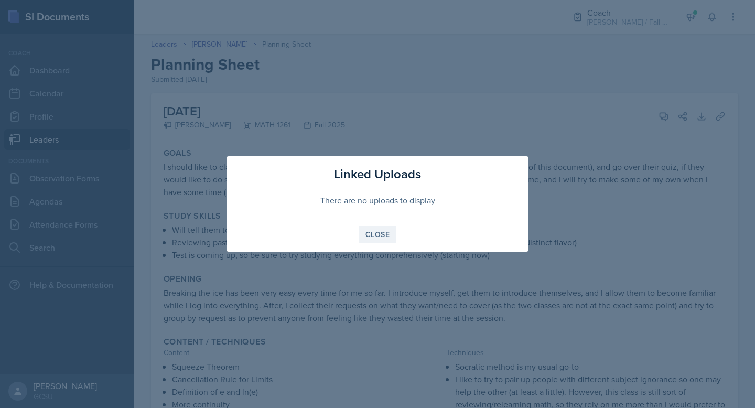
click at [394, 240] on button "Close" at bounding box center [378, 234] width 38 height 18
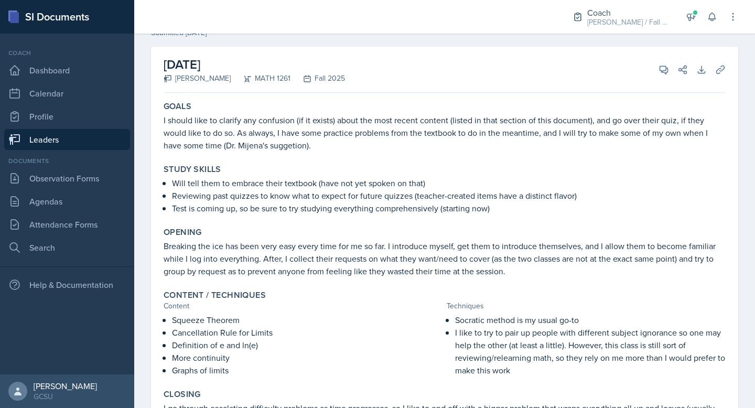
scroll to position [52, 0]
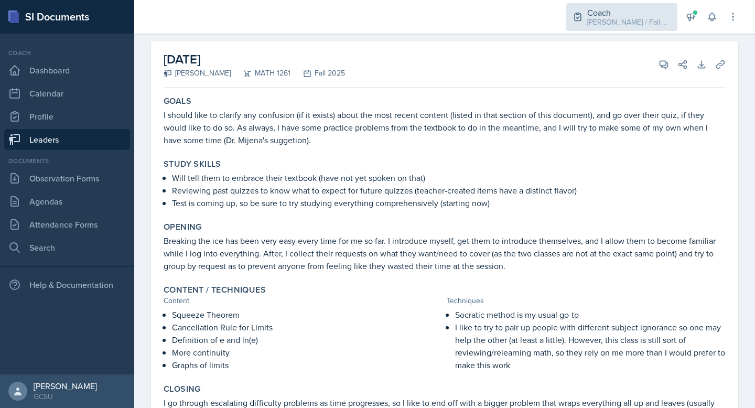
click at [644, 13] on div "Coach" at bounding box center [629, 12] width 84 height 13
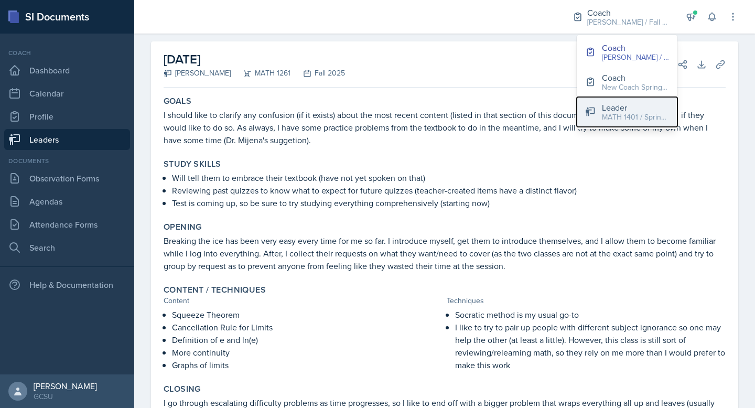
click at [645, 113] on div "MATH 1401 / Spring 2025" at bounding box center [635, 117] width 67 height 11
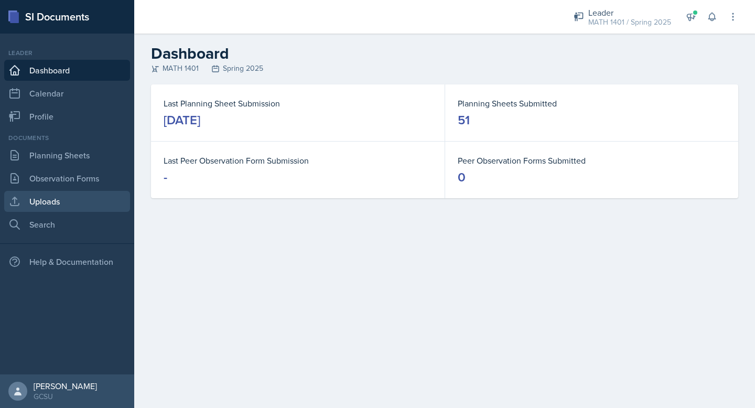
click at [62, 206] on link "Uploads" at bounding box center [67, 201] width 126 height 21
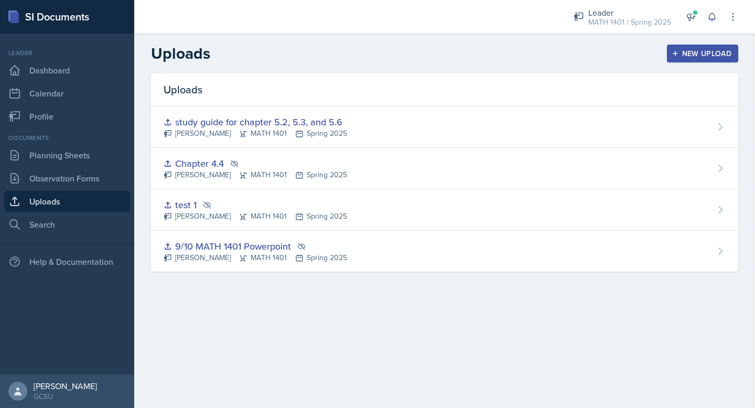
click at [710, 54] on div "New Upload" at bounding box center [703, 53] width 58 height 8
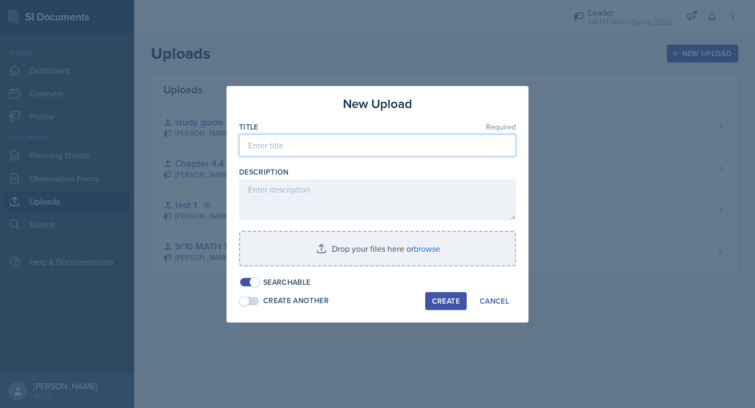
click at [486, 144] on input at bounding box center [377, 145] width 277 height 22
click at [493, 301] on div "Cancel" at bounding box center [494, 301] width 29 height 8
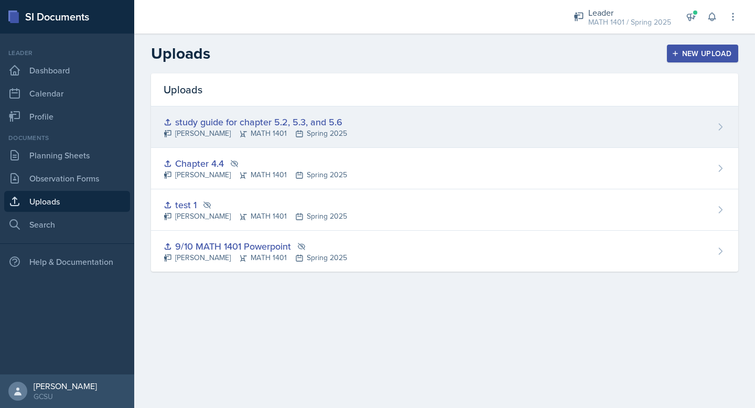
click at [345, 123] on div "study guide for chapter 5.2, 5.3, and 5.6 [PERSON_NAME] MATH 1401 Spring 2025" at bounding box center [444, 126] width 587 height 41
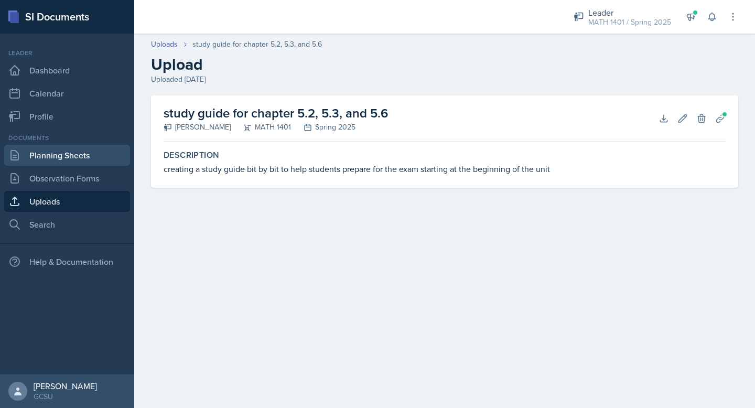
click at [89, 159] on link "Planning Sheets" at bounding box center [67, 155] width 126 height 21
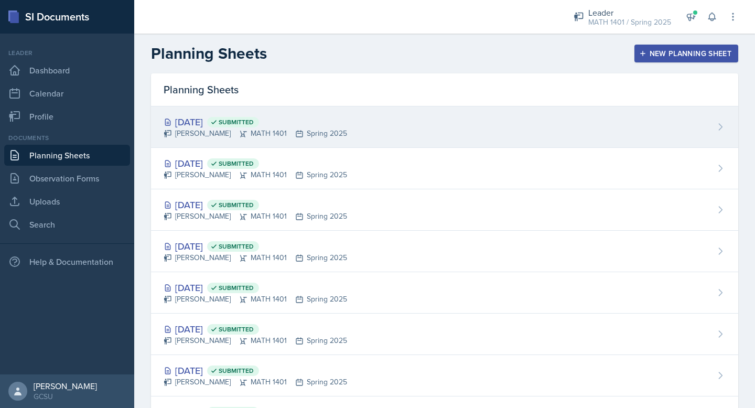
click at [337, 132] on div "[DATE] Submitted [PERSON_NAME] MATH 1401 Spring 2025" at bounding box center [444, 126] width 587 height 41
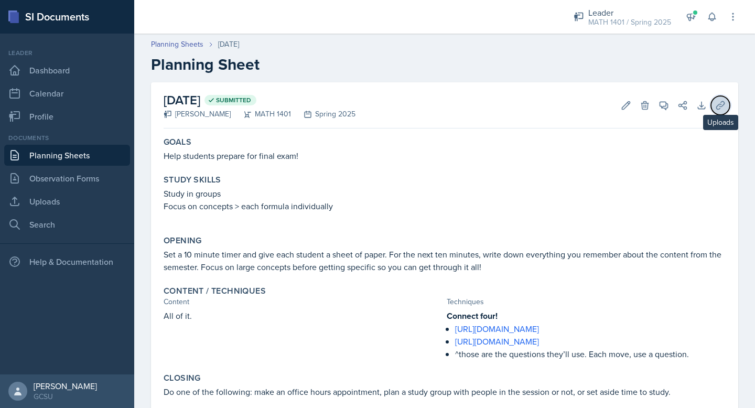
click at [715, 104] on icon at bounding box center [720, 105] width 10 height 10
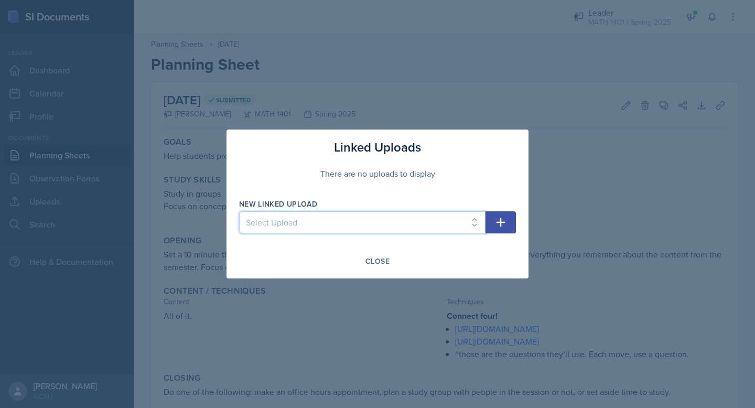
click at [375, 213] on select "Select Upload 9/10 MATH 1401 Powerpoint Chapter 4.4 study guide for chapter 5.2…" at bounding box center [362, 222] width 246 height 22
click at [376, 257] on div "Close" at bounding box center [377, 261] width 24 height 8
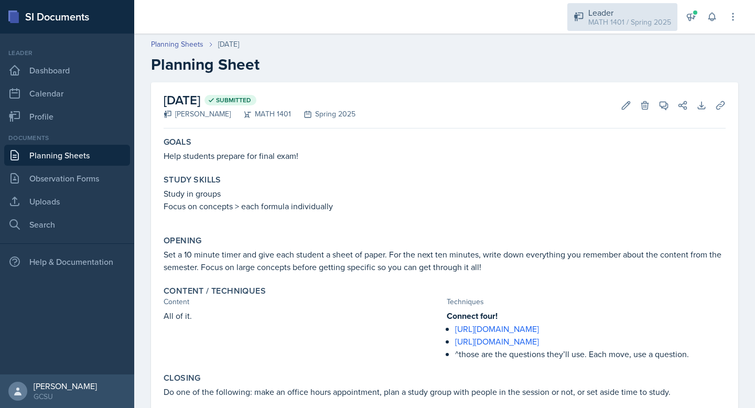
click at [639, 21] on div "MATH 1401 / Spring 2025" at bounding box center [629, 22] width 83 height 11
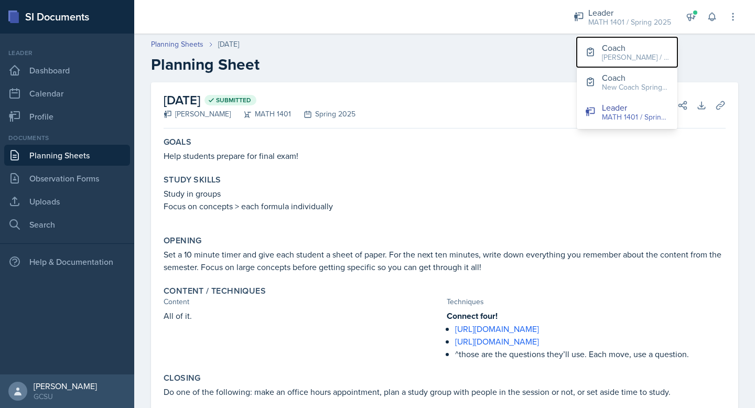
click at [623, 52] on div "[PERSON_NAME] / Fall 2025" at bounding box center [635, 57] width 67 height 11
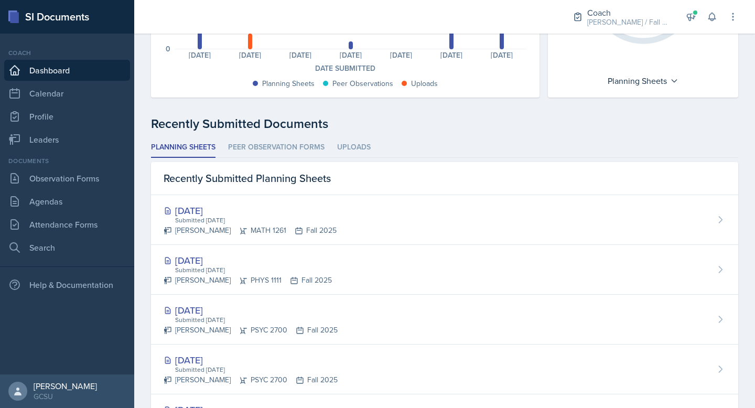
scroll to position [202, 0]
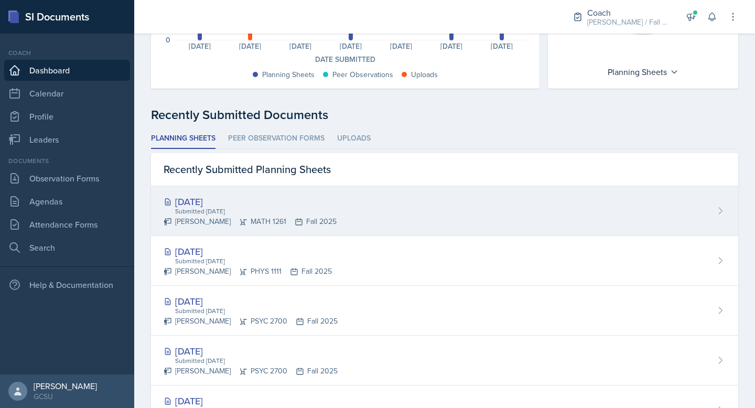
click at [379, 204] on div "[DATE] Submitted [DATE] [PERSON_NAME] MATH 1261 Fall 2025" at bounding box center [444, 211] width 587 height 50
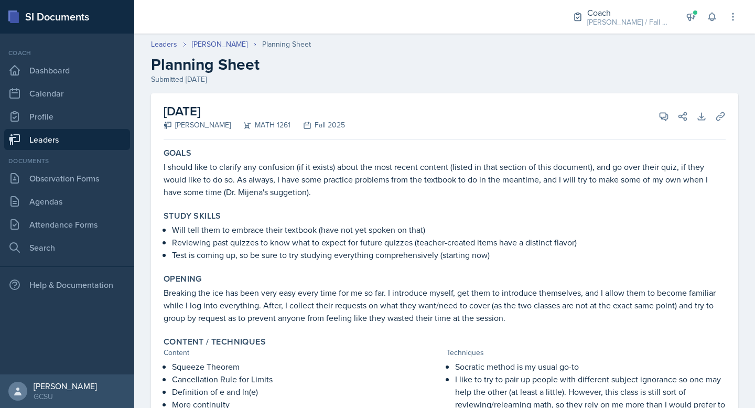
scroll to position [133, 0]
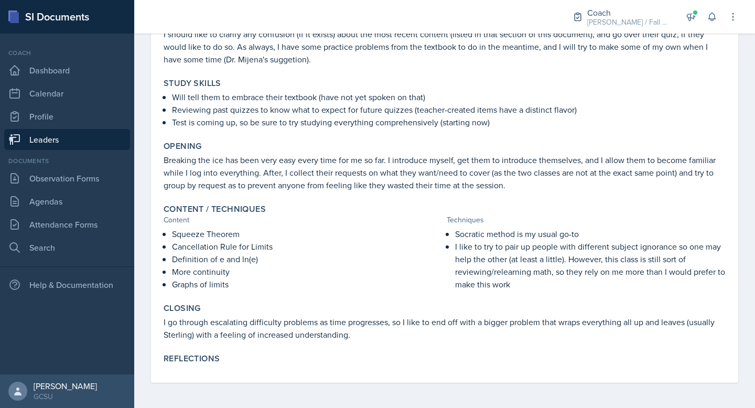
click at [508, 273] on p "I like to try to pair up people with different subject ignorance so one may hel…" at bounding box center [590, 265] width 270 height 50
click at [234, 275] on p "More continuity" at bounding box center [307, 271] width 270 height 13
click at [234, 287] on p "Graphs of limits" at bounding box center [307, 284] width 270 height 13
click at [234, 269] on p "More continuity" at bounding box center [307, 271] width 270 height 13
click at [557, 299] on div "Closing I go through escalating difficulty problems as time progresses, so I li…" at bounding box center [444, 322] width 570 height 46
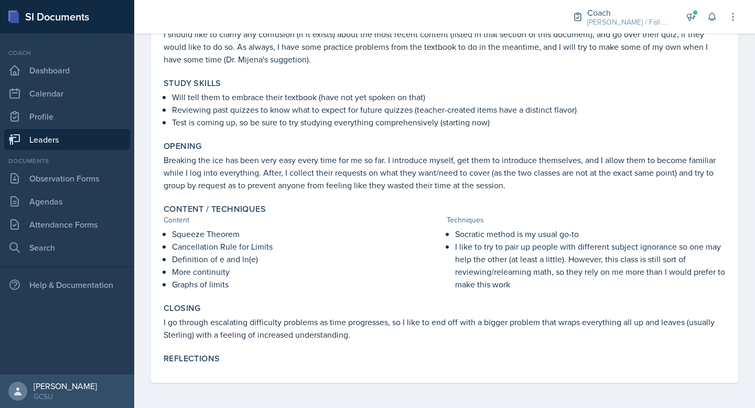
scroll to position [0, 0]
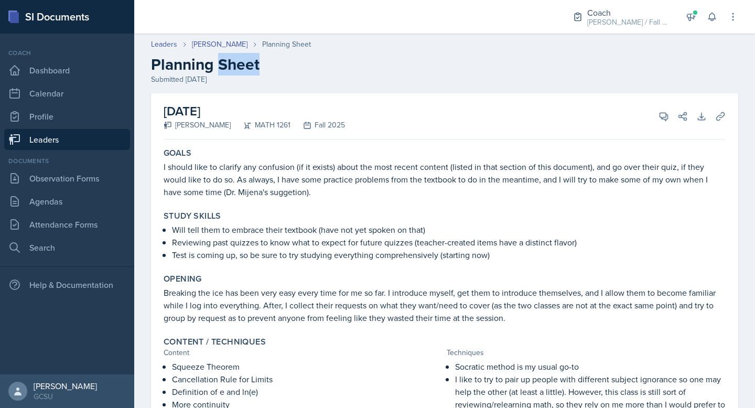
drag, startPoint x: 218, startPoint y: 63, endPoint x: 272, endPoint y: 68, distance: 54.2
click at [272, 68] on h2 "Planning Sheet" at bounding box center [444, 64] width 587 height 19
click at [249, 129] on div "MATH 1261" at bounding box center [261, 125] width 60 height 11
drag, startPoint x: 249, startPoint y: 127, endPoint x: 289, endPoint y: 126, distance: 39.8
click at [291, 126] on div "[PERSON_NAME] MATH 1261 Fall 2025" at bounding box center [254, 125] width 181 height 11
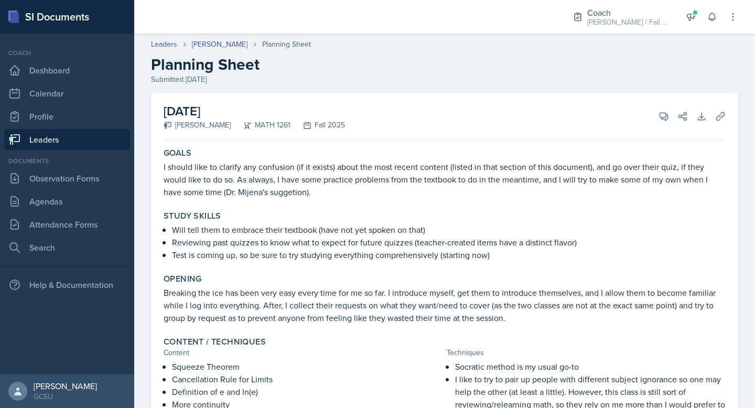
click at [288, 103] on h2 "[DATE]" at bounding box center [254, 111] width 181 height 19
drag, startPoint x: 286, startPoint y: 108, endPoint x: 156, endPoint y: 106, distance: 130.5
click at [156, 106] on div "[DATE] [PERSON_NAME] MATH 1261 Fall 2025 View Comments Comments Send Share Down…" at bounding box center [444, 304] width 587 height 422
click at [654, 25] on div "[PERSON_NAME] / Fall 2025" at bounding box center [629, 22] width 84 height 11
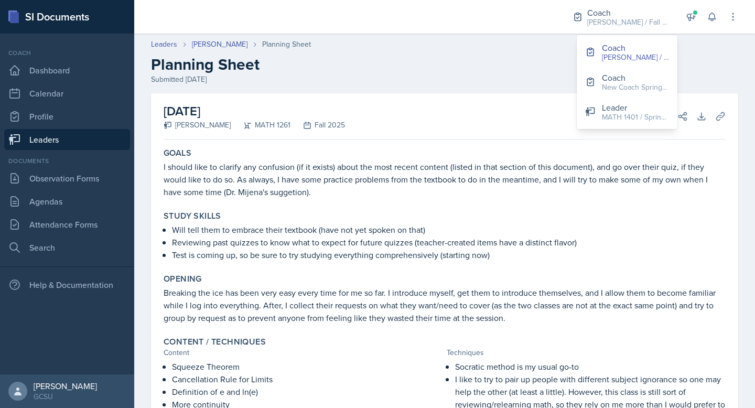
click at [374, 61] on h2 "Planning Sheet" at bounding box center [444, 64] width 587 height 19
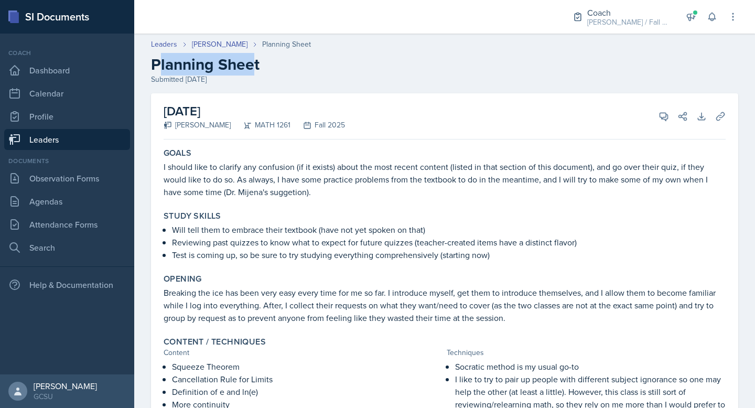
drag, startPoint x: 256, startPoint y: 66, endPoint x: 159, endPoint y: 70, distance: 97.1
click at [159, 70] on h2 "Planning Sheet" at bounding box center [444, 64] width 587 height 19
click at [163, 70] on h2 "Planning Sheet" at bounding box center [444, 64] width 587 height 19
drag, startPoint x: 159, startPoint y: 69, endPoint x: 253, endPoint y: 69, distance: 93.8
click at [254, 69] on h2 "Planning Sheet" at bounding box center [444, 64] width 587 height 19
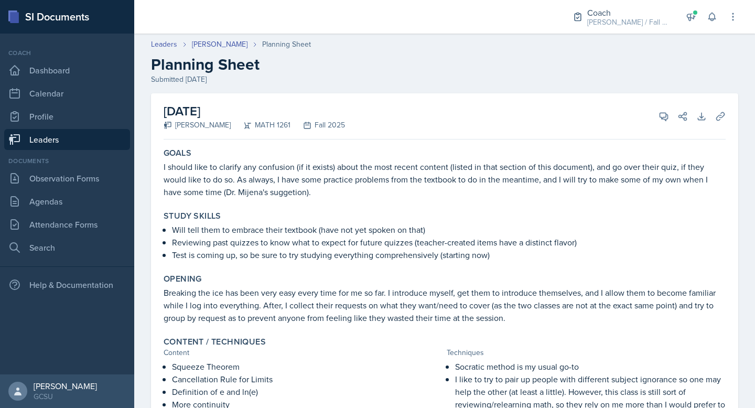
click at [265, 69] on h2 "Planning Sheet" at bounding box center [444, 64] width 587 height 19
drag, startPoint x: 253, startPoint y: 66, endPoint x: 160, endPoint y: 66, distance: 92.8
click at [160, 66] on h2 "Planning Sheet" at bounding box center [444, 64] width 587 height 19
drag, startPoint x: 160, startPoint y: 66, endPoint x: 242, endPoint y: 68, distance: 81.8
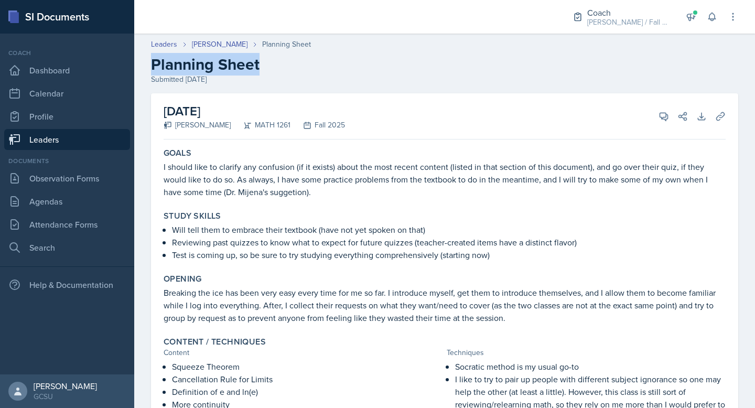
click at [242, 68] on h2 "Planning Sheet" at bounding box center [444, 64] width 587 height 19
click at [261, 70] on h2 "Planning Sheet" at bounding box center [444, 64] width 587 height 19
drag, startPoint x: 255, startPoint y: 70, endPoint x: 162, endPoint y: 70, distance: 92.8
click at [162, 70] on h2 "Planning Sheet" at bounding box center [444, 64] width 587 height 19
click at [664, 115] on icon at bounding box center [663, 116] width 10 height 10
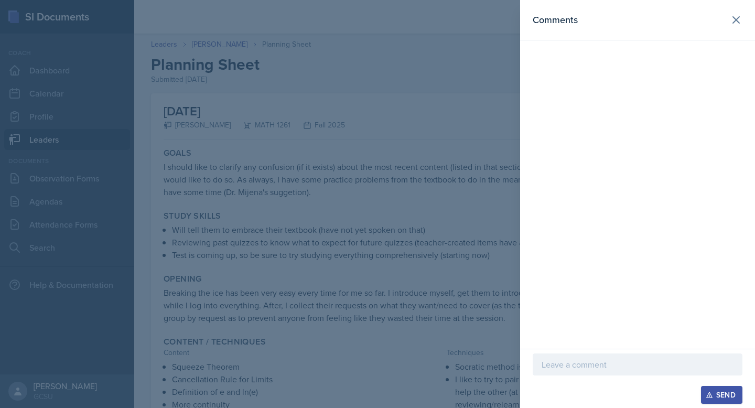
click at [410, 60] on div at bounding box center [377, 204] width 755 height 408
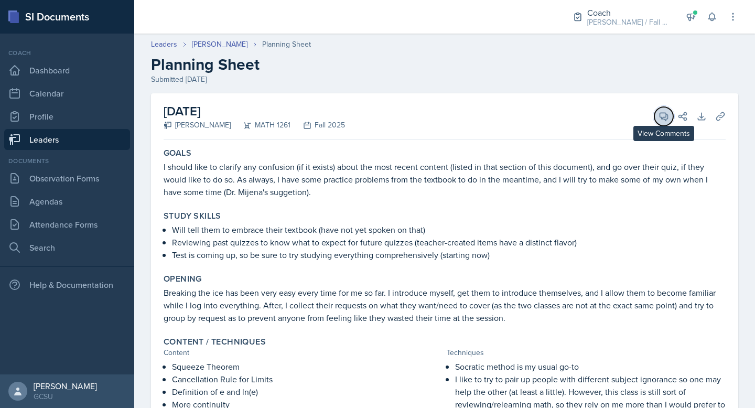
click at [666, 114] on span at bounding box center [667, 112] width 5 height 5
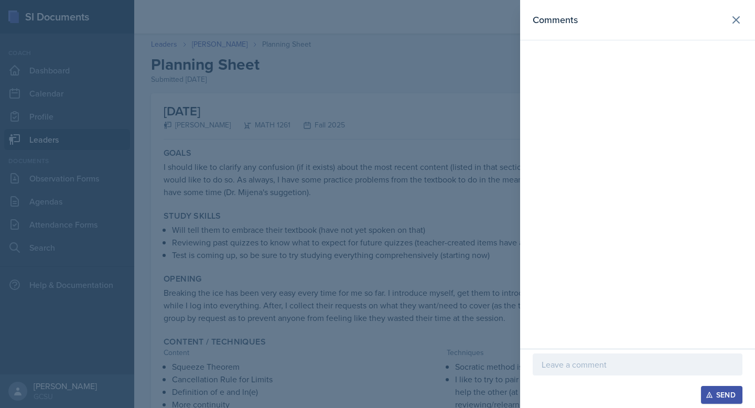
click at [609, 362] on p at bounding box center [637, 364] width 192 height 13
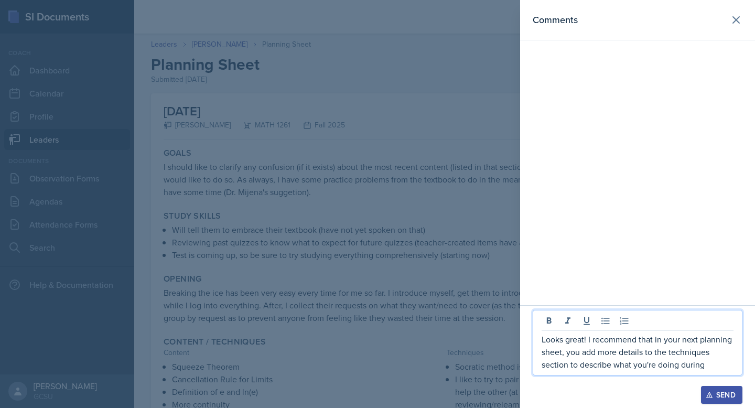
click at [656, 363] on p "Looks great! I recommend that in your next planning sheet, you add more details…" at bounding box center [637, 352] width 192 height 38
click at [634, 363] on p "Looks great! I recommend that in your next planning sheet, you add more details…" at bounding box center [637, 352] width 192 height 38
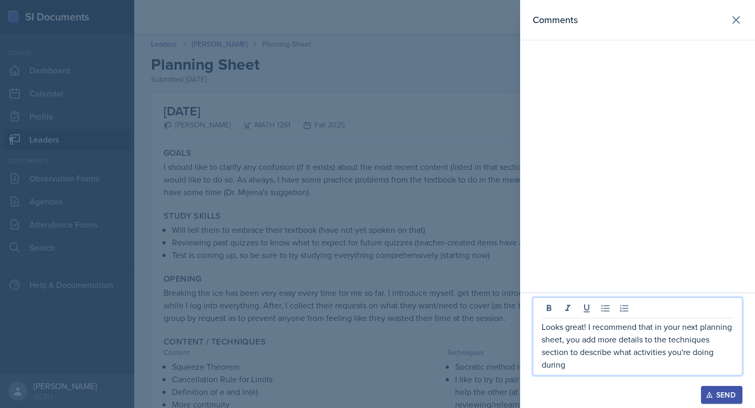
click at [628, 360] on p "Looks great! I recommend that in your next planning sheet, you add more details…" at bounding box center [637, 345] width 192 height 50
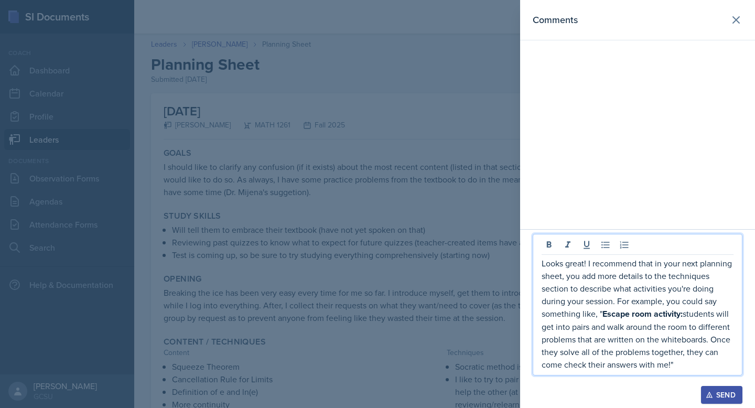
click at [670, 364] on p "Looks great! I recommend that in your next planning sheet, you add more details…" at bounding box center [637, 314] width 192 height 114
click at [685, 364] on p "Looks great! I recommend that in your next planning sheet, you add more details…" at bounding box center [637, 314] width 192 height 114
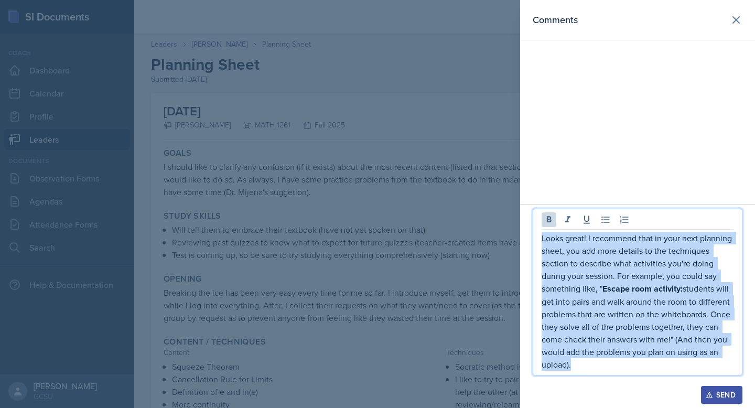
drag, startPoint x: 591, startPoint y: 365, endPoint x: 530, endPoint y: 189, distance: 185.8
click at [530, 189] on div "Comments Looks great! I recommend that in your next planning sheet, you add mor…" at bounding box center [637, 204] width 235 height 408
copy p "Looks great! I recommend that in your next planning sheet, you add more details…"
click at [562, 330] on p "Looks great! I recommend that in your next planning sheet, you add more details…" at bounding box center [637, 301] width 192 height 139
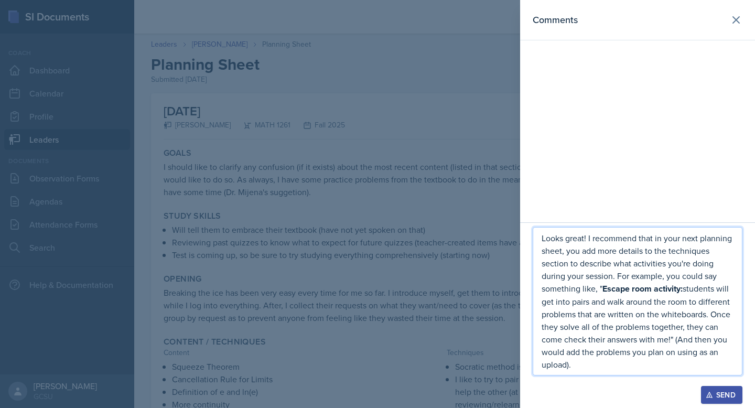
click at [721, 393] on div "Send" at bounding box center [722, 394] width 28 height 8
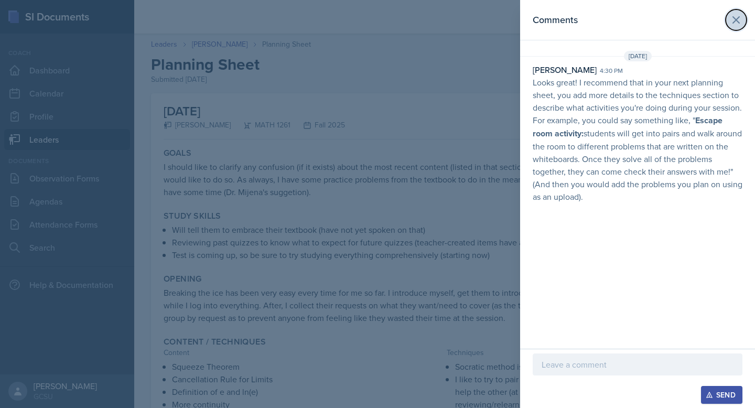
click at [737, 20] on icon at bounding box center [736, 20] width 13 height 13
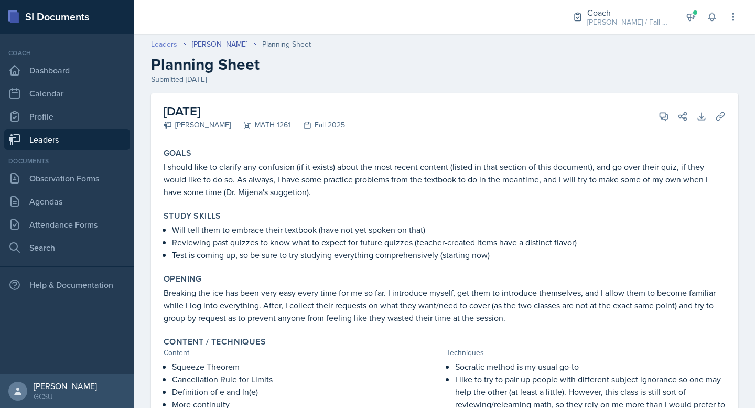
click at [170, 42] on link "Leaders" at bounding box center [164, 44] width 26 height 11
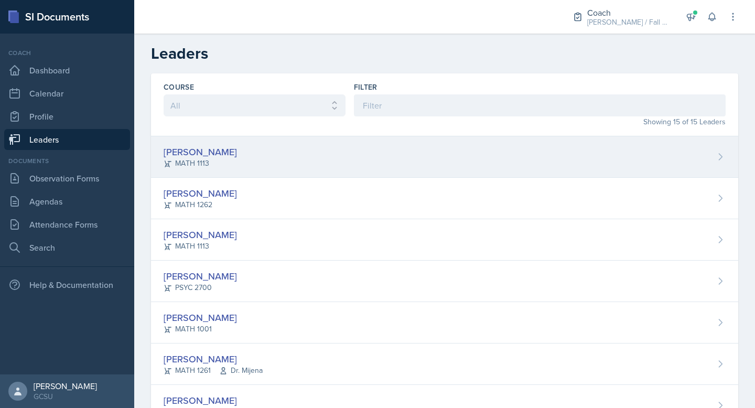
click at [248, 165] on div "[PERSON_NAME] MATH 1113" at bounding box center [444, 156] width 587 height 41
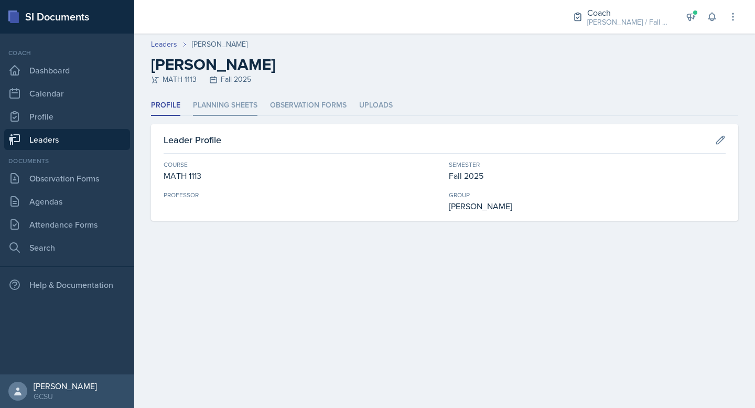
click at [250, 105] on li "Planning Sheets" at bounding box center [225, 105] width 64 height 20
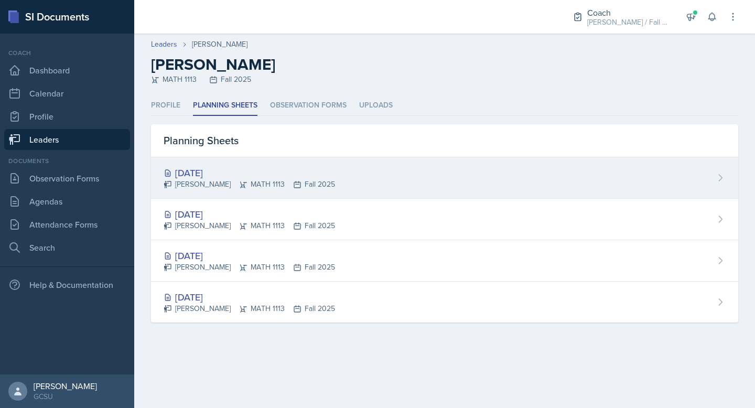
click at [265, 166] on div "[DATE]" at bounding box center [249, 173] width 171 height 14
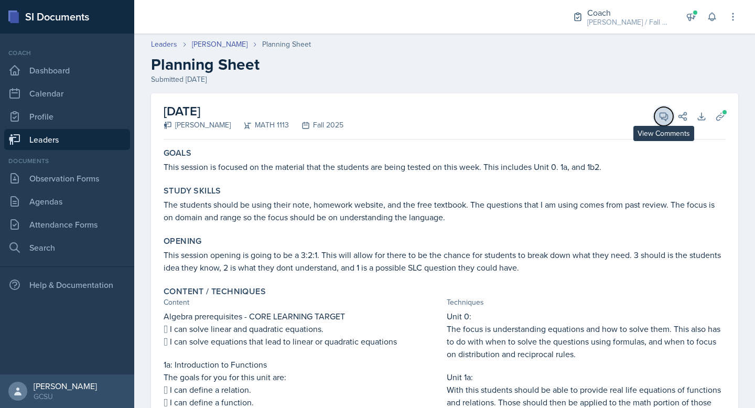
click at [660, 115] on icon at bounding box center [663, 116] width 10 height 10
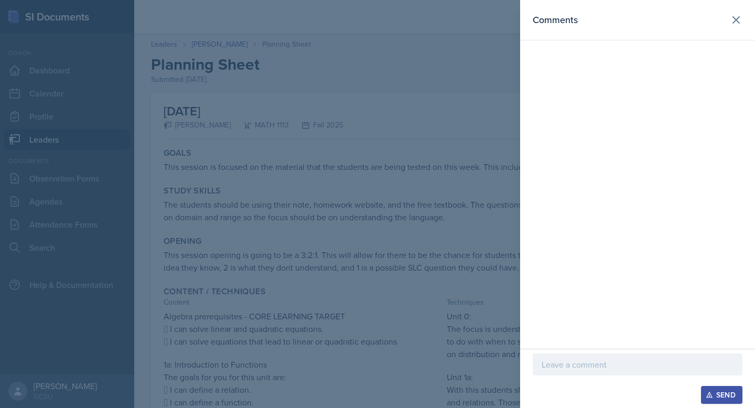
click at [575, 359] on p at bounding box center [637, 364] width 192 height 13
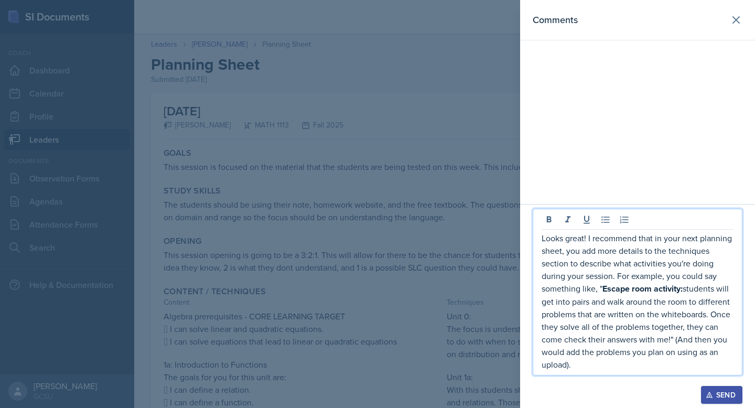
click at [717, 397] on div "Send" at bounding box center [722, 394] width 28 height 8
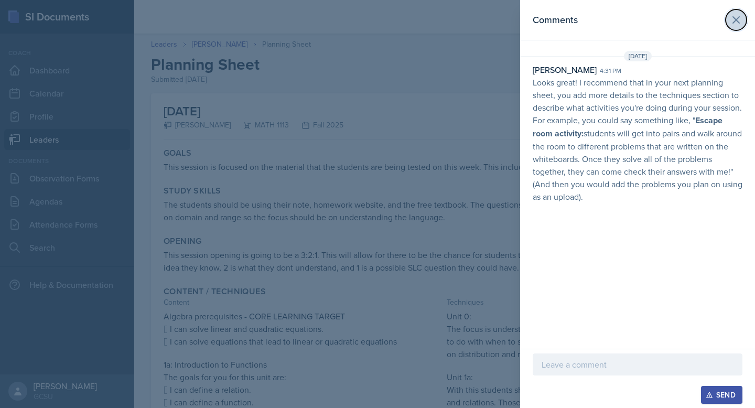
click at [732, 20] on icon at bounding box center [736, 20] width 13 height 13
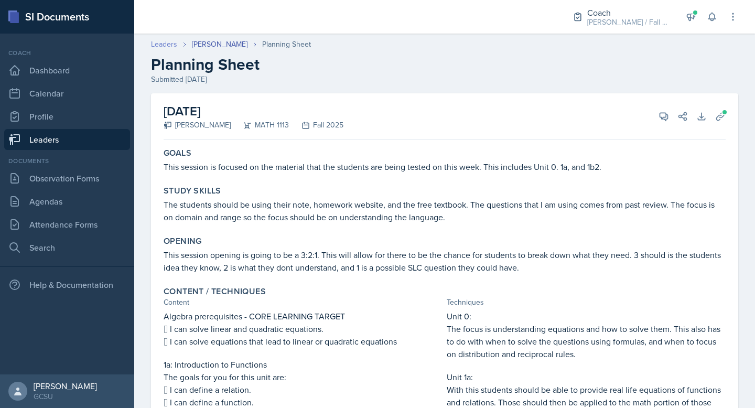
click at [164, 41] on link "Leaders" at bounding box center [164, 44] width 26 height 11
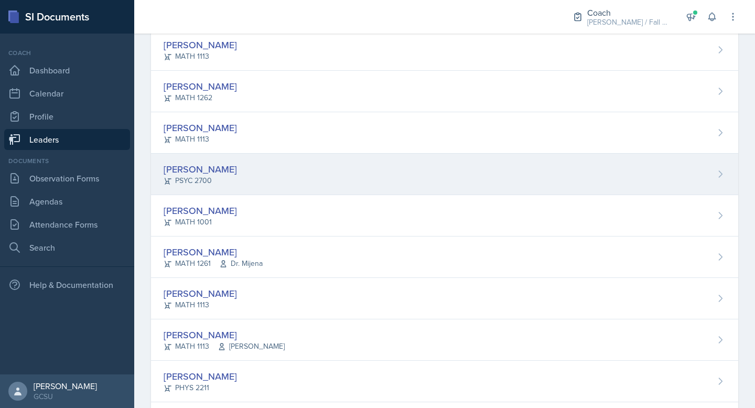
scroll to position [110, 0]
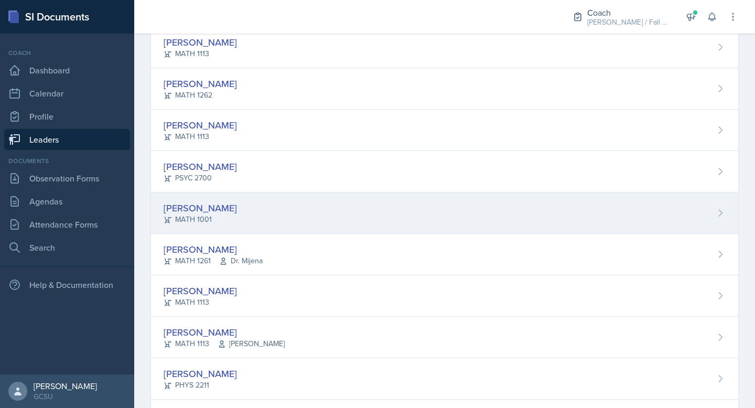
click at [277, 218] on div "[PERSON_NAME] MATH 1001" at bounding box center [444, 212] width 587 height 41
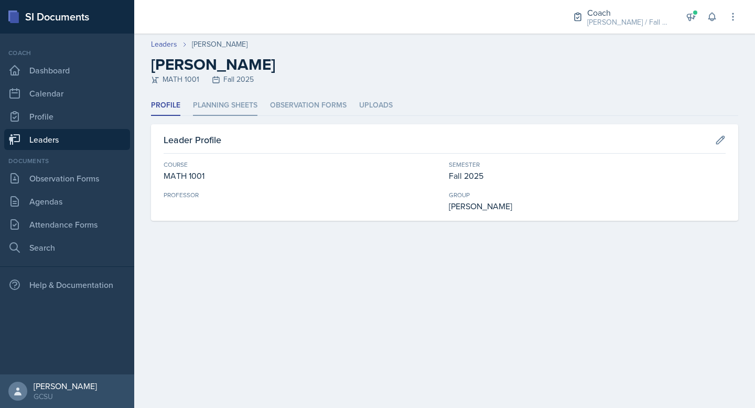
click at [236, 102] on li "Planning Sheets" at bounding box center [225, 105] width 64 height 20
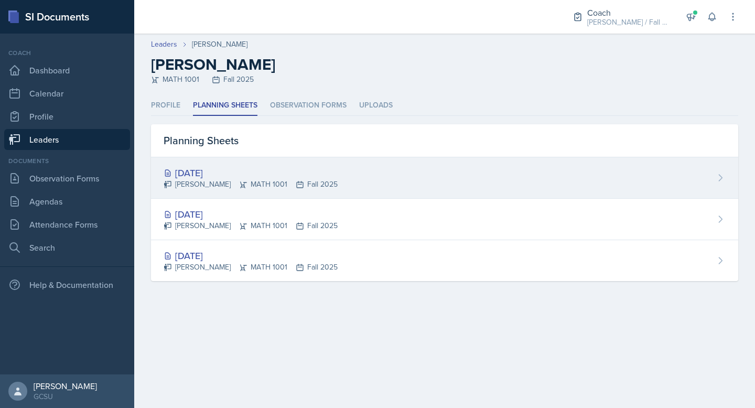
click at [236, 167] on div "[DATE]" at bounding box center [251, 173] width 174 height 14
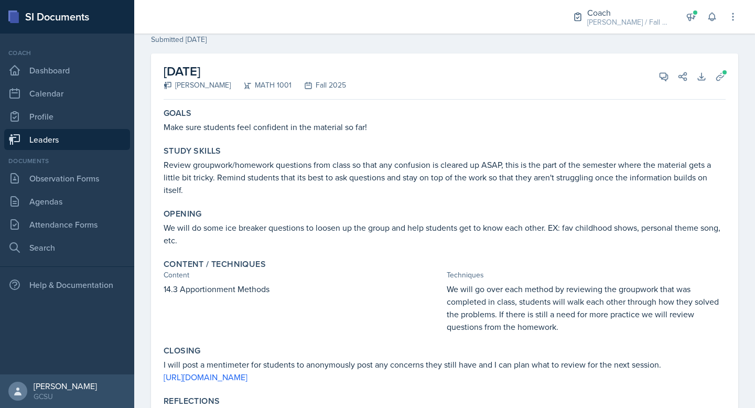
scroll to position [53, 0]
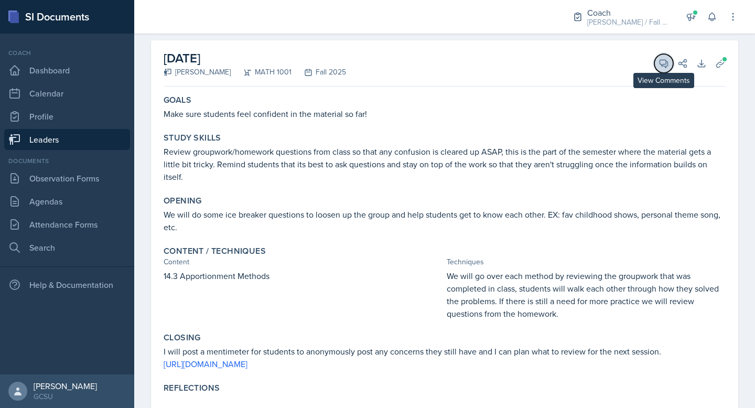
click at [662, 60] on icon at bounding box center [663, 63] width 10 height 10
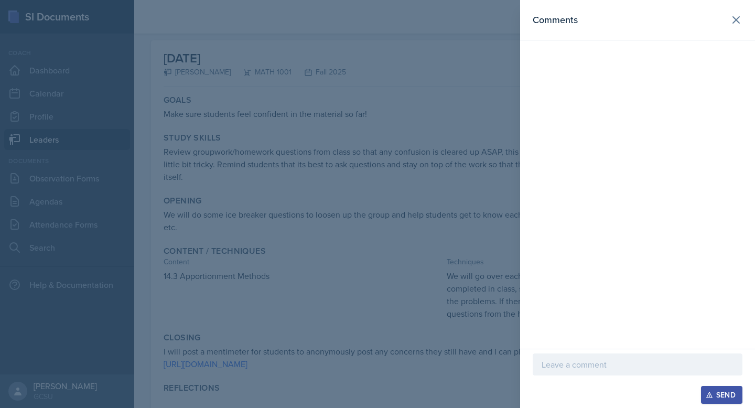
click at [557, 371] on div at bounding box center [638, 364] width 210 height 22
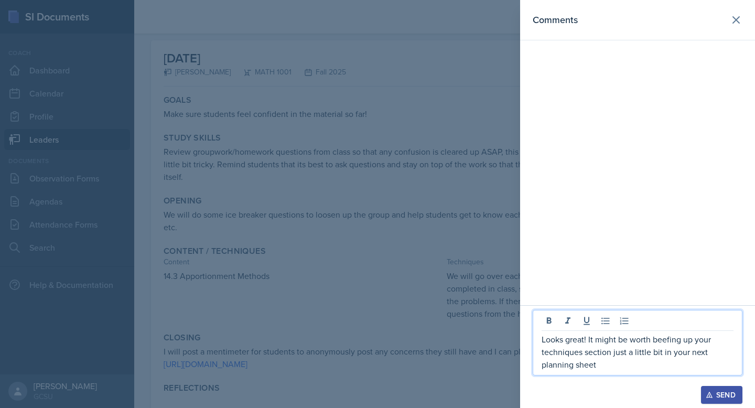
click at [588, 359] on p "Looks great! It might be worth beefing up your techniques section just a little…" at bounding box center [637, 352] width 192 height 38
drag, startPoint x: 583, startPoint y: 370, endPoint x: 528, endPoint y: 302, distance: 87.1
click at [528, 302] on div "Comments Looks great! It might be worth beefing up your techniques section just…" at bounding box center [637, 204] width 235 height 408
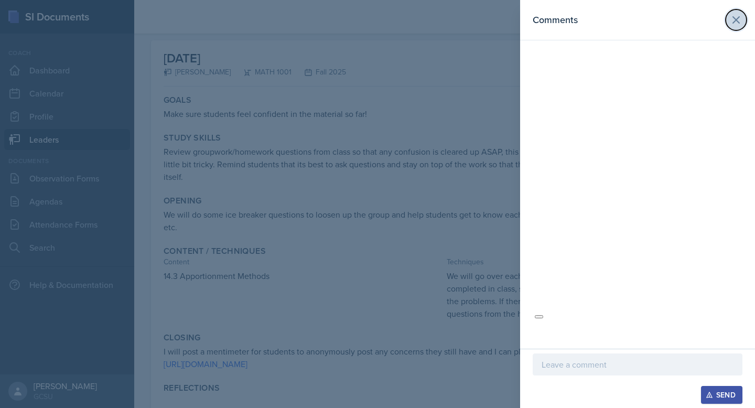
click at [734, 20] on icon at bounding box center [736, 20] width 13 height 13
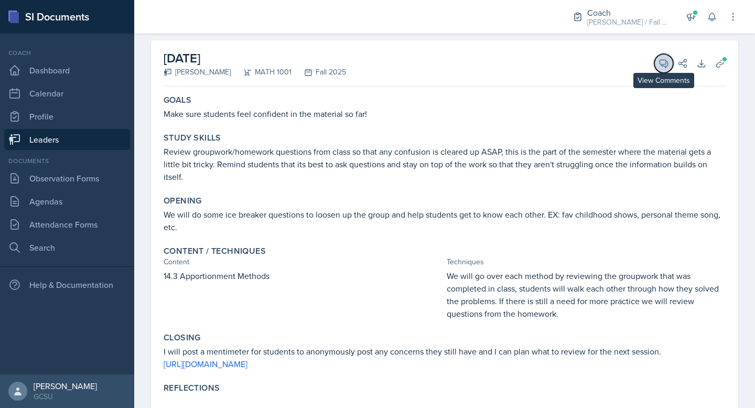
click at [664, 63] on icon at bounding box center [663, 63] width 10 height 10
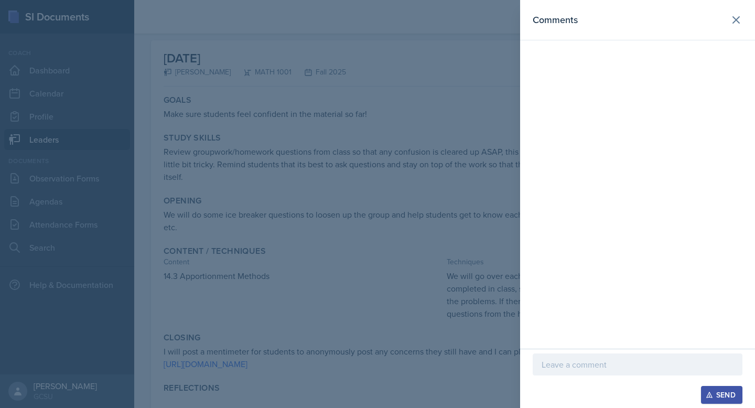
click at [574, 358] on p at bounding box center [637, 364] width 192 height 13
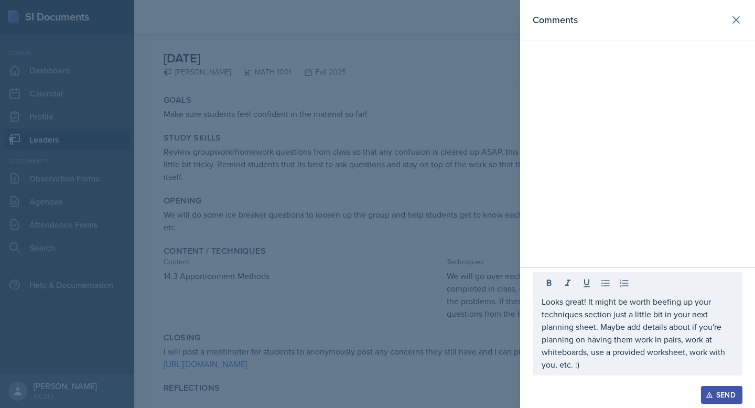
click at [722, 388] on button "Send" at bounding box center [721, 395] width 41 height 18
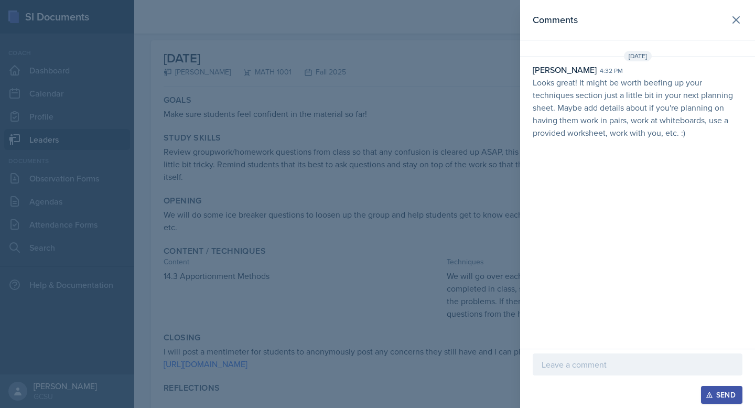
click at [387, 136] on div at bounding box center [377, 204] width 755 height 408
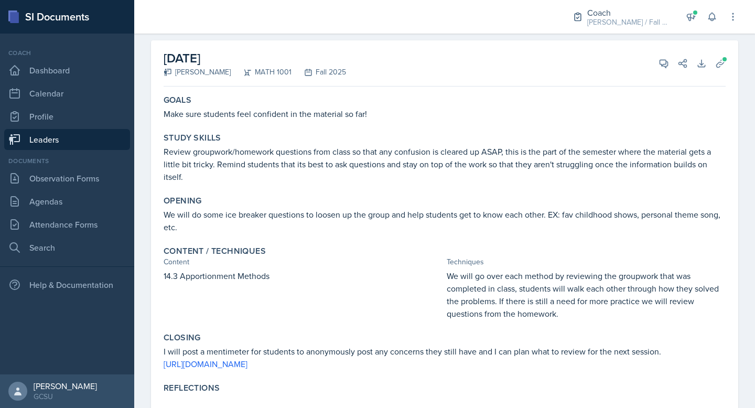
scroll to position [0, 0]
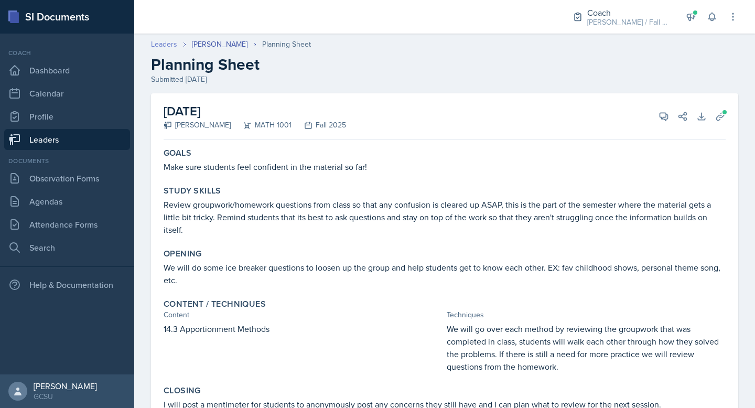
click at [162, 42] on link "Leaders" at bounding box center [164, 44] width 26 height 11
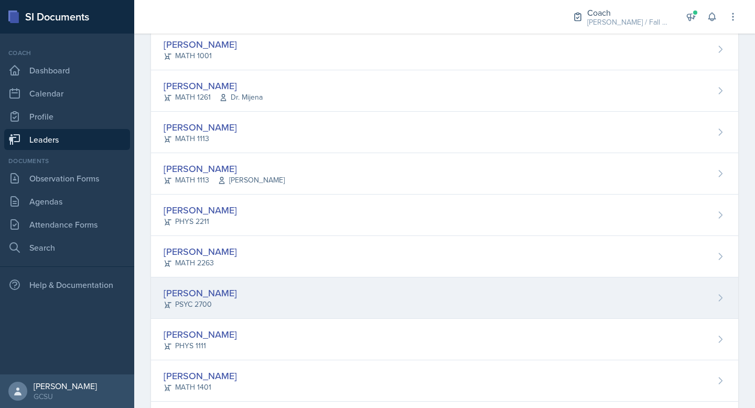
scroll to position [374, 0]
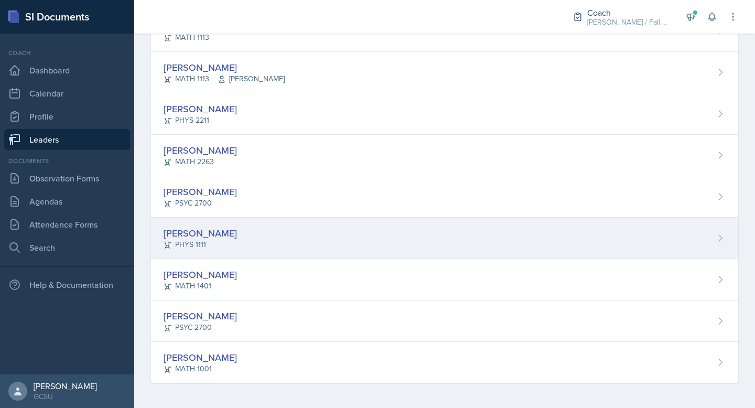
click at [275, 226] on div "[PERSON_NAME] PHYS 1111" at bounding box center [444, 238] width 587 height 41
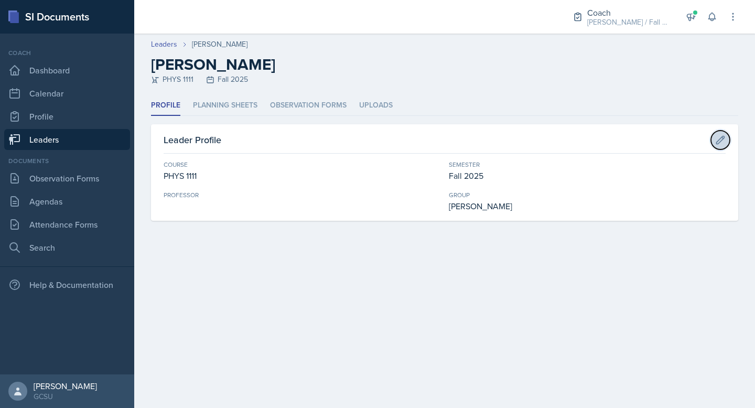
click at [721, 139] on icon at bounding box center [720, 140] width 10 height 10
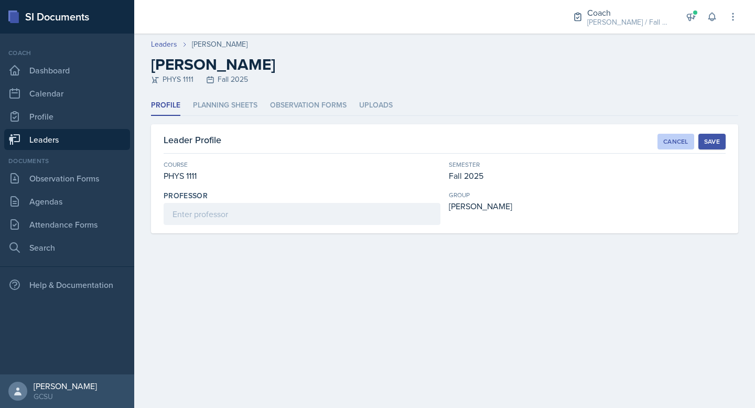
click at [670, 142] on div "Cancel" at bounding box center [675, 141] width 25 height 8
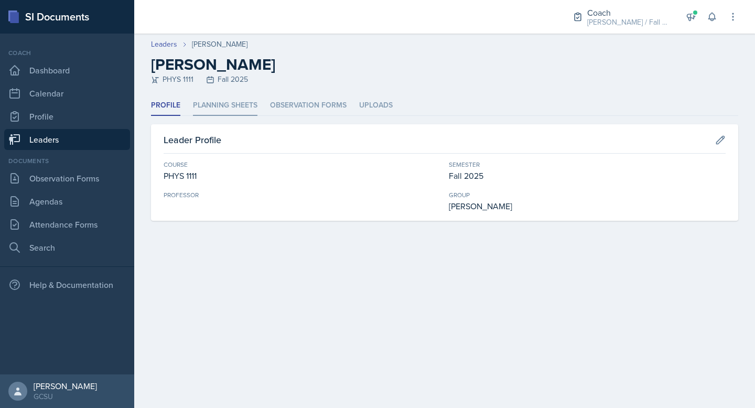
click at [240, 109] on li "Planning Sheets" at bounding box center [225, 105] width 64 height 20
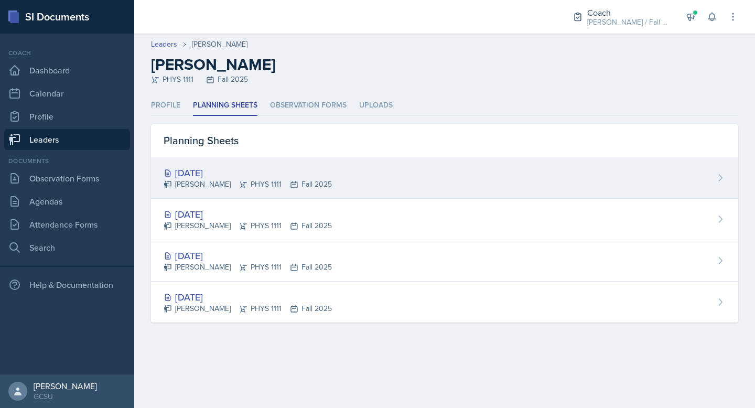
click at [332, 166] on div "[DATE]" at bounding box center [248, 173] width 168 height 14
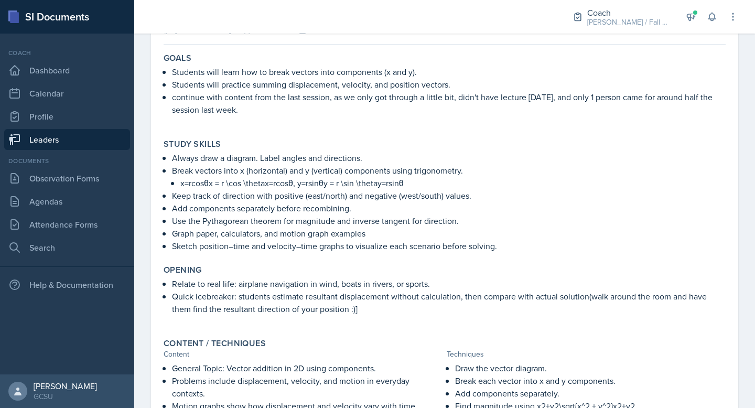
scroll to position [20, 0]
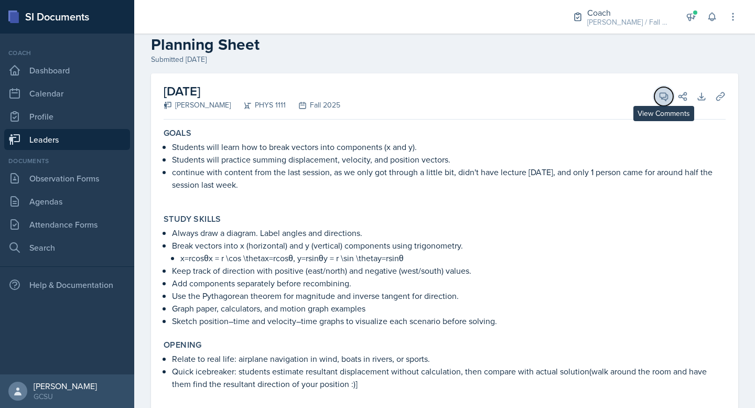
click at [666, 96] on icon at bounding box center [664, 97] width 8 height 8
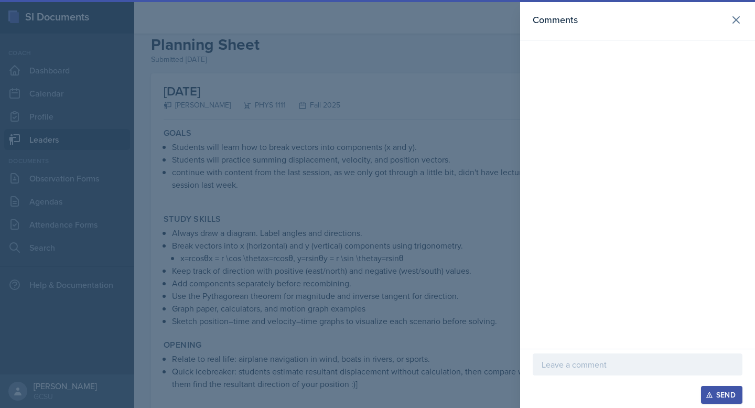
click at [627, 369] on p at bounding box center [637, 364] width 192 height 13
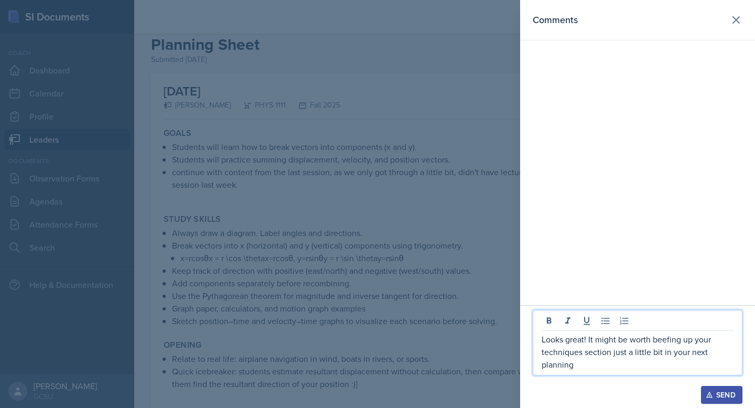
click at [578, 360] on p "Looks great! It might be worth beefing up your techniques section just a little…" at bounding box center [637, 352] width 192 height 38
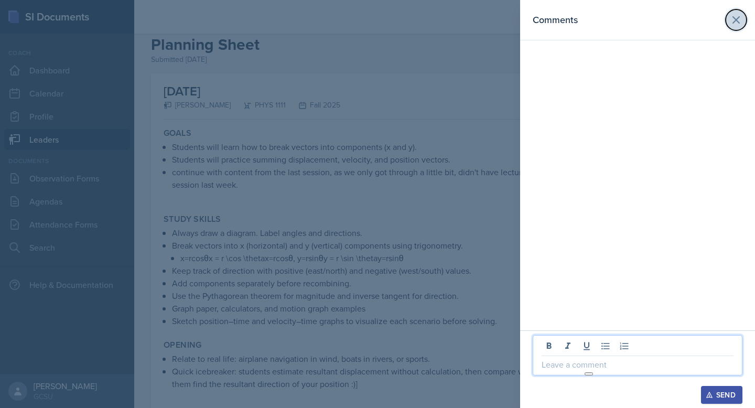
click at [735, 21] on icon at bounding box center [736, 20] width 6 height 6
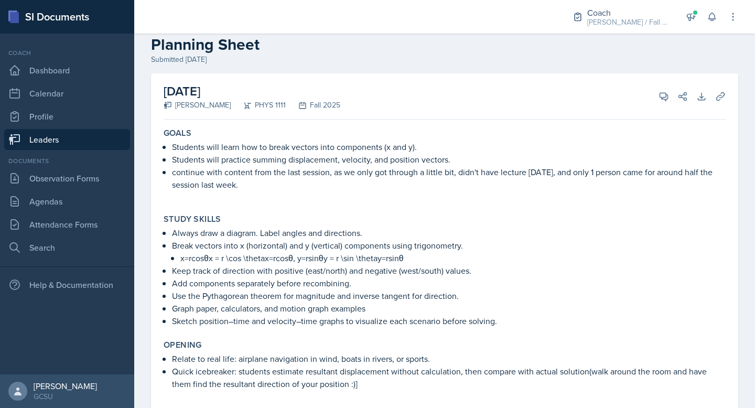
click at [68, 136] on link "Leaders" at bounding box center [67, 139] width 126 height 21
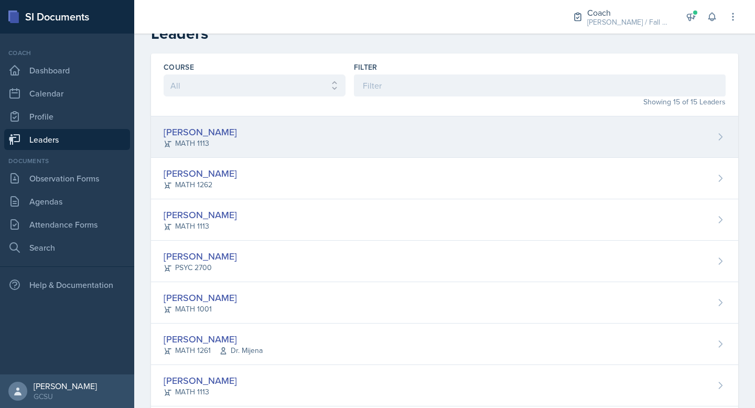
click at [267, 130] on div "[PERSON_NAME] MATH 1113" at bounding box center [444, 136] width 587 height 41
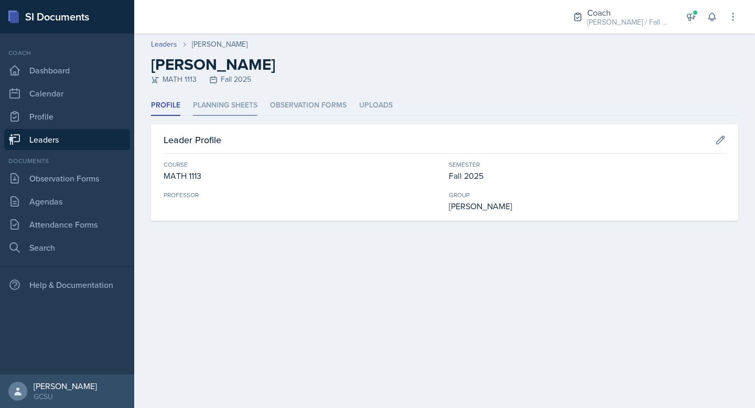
click at [235, 113] on li "Planning Sheets" at bounding box center [225, 105] width 64 height 20
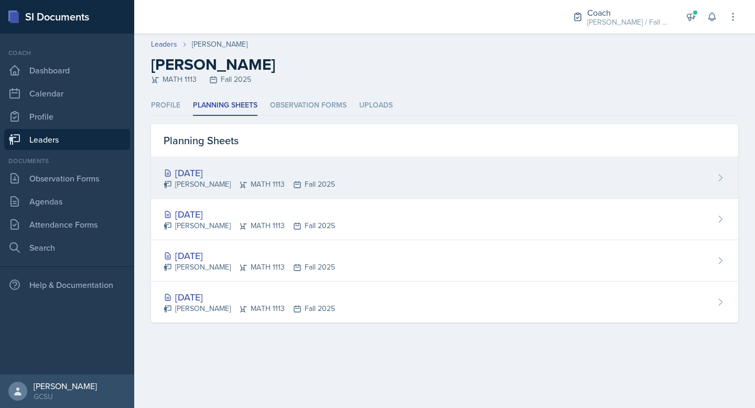
click at [570, 185] on div "[DATE] [PERSON_NAME] MATH 1113 Fall 2025" at bounding box center [444, 177] width 587 height 41
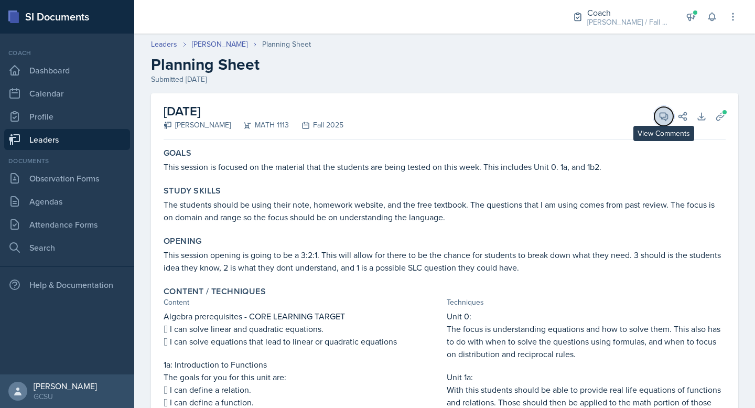
click at [658, 117] on icon at bounding box center [663, 116] width 10 height 10
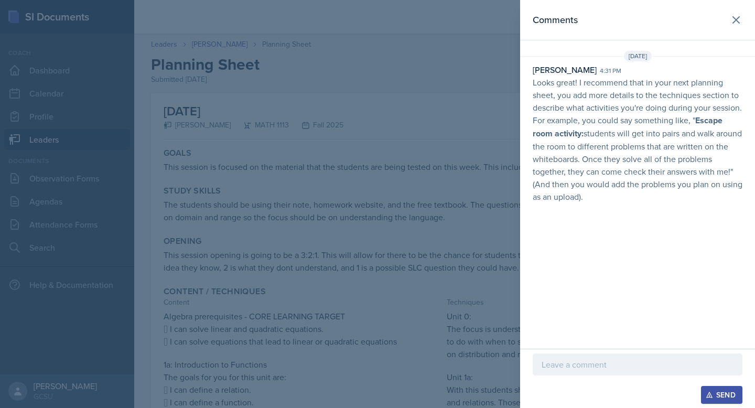
click at [611, 167] on p "Looks great! I recommend that in your next planning sheet, you add more details…" at bounding box center [638, 139] width 210 height 127
click at [620, 215] on div "Comments [DATE] [PERSON_NAME] 4:31 pm Looks great! I recommend that in your nex…" at bounding box center [637, 174] width 235 height 349
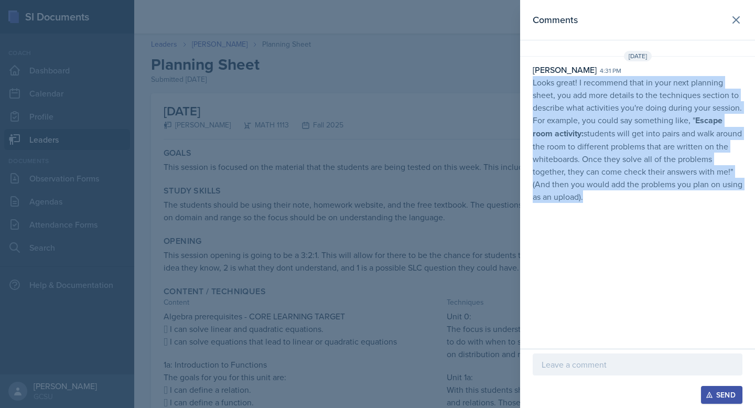
drag, startPoint x: 610, startPoint y: 195, endPoint x: 534, endPoint y: 80, distance: 137.8
click at [534, 80] on p "Looks great! I recommend that in your next planning sheet, you add more details…" at bounding box center [638, 139] width 210 height 127
copy p "Looks great! I recommend that in your next planning sheet, you add more details…"
click at [741, 18] on icon at bounding box center [736, 20] width 13 height 13
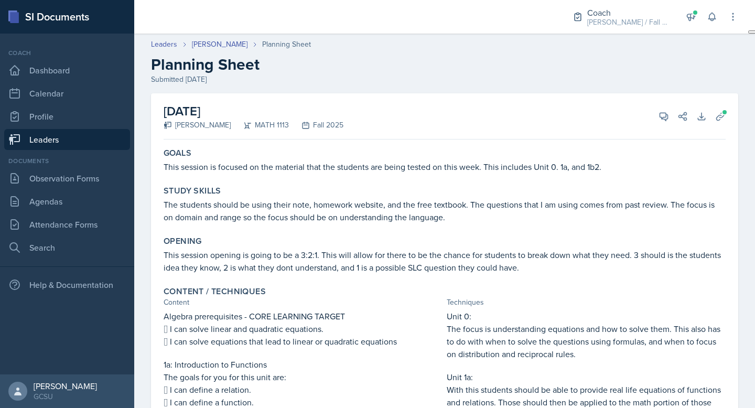
click at [164, 38] on header "Leaders [PERSON_NAME] Planning Sheet Planning Sheet Submitted [DATE]" at bounding box center [444, 61] width 621 height 67
click at [164, 47] on link "Leaders" at bounding box center [164, 44] width 26 height 11
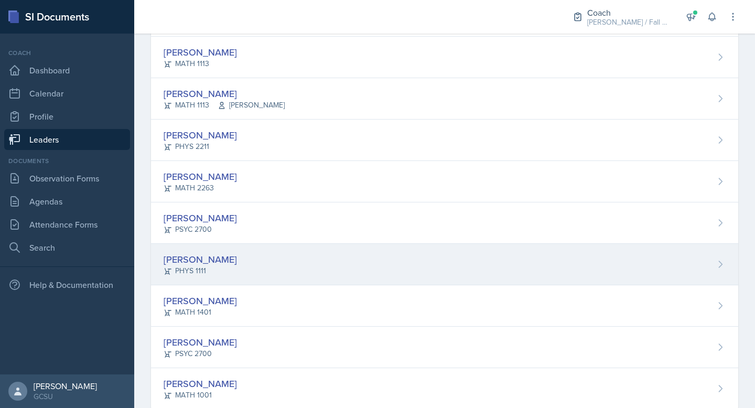
scroll to position [374, 0]
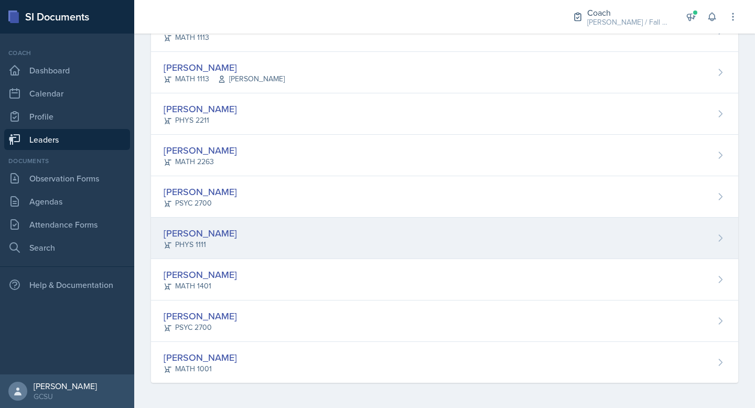
click at [248, 243] on div "[PERSON_NAME] PHYS 1111" at bounding box center [444, 238] width 587 height 41
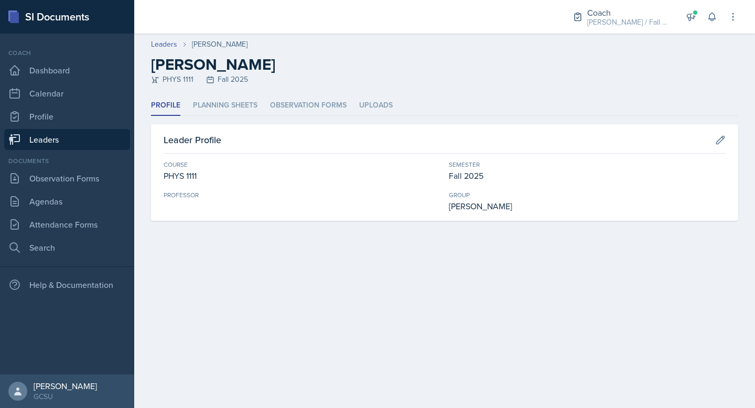
click at [257, 105] on ul "Profile Planning Sheets Observation Forms Uploads" at bounding box center [444, 105] width 587 height 20
click at [243, 107] on li "Planning Sheets" at bounding box center [225, 105] width 64 height 20
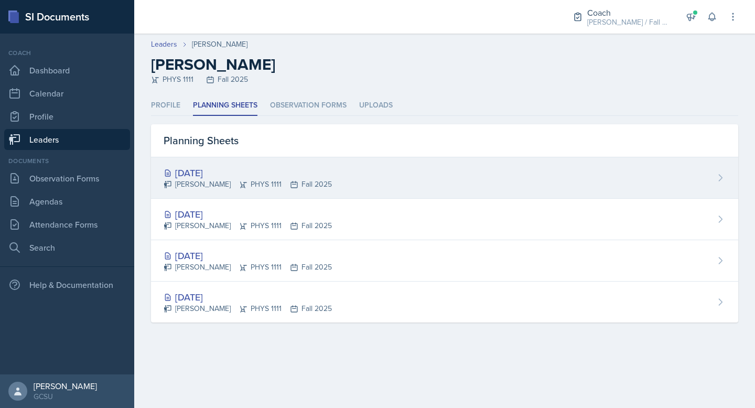
click at [257, 189] on div "[PERSON_NAME] PHYS 1111 Fall 2025" at bounding box center [248, 184] width 168 height 11
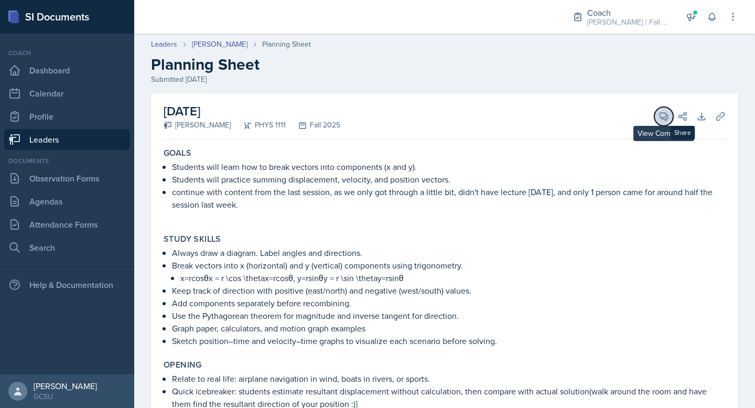
click at [660, 113] on icon at bounding box center [663, 116] width 10 height 10
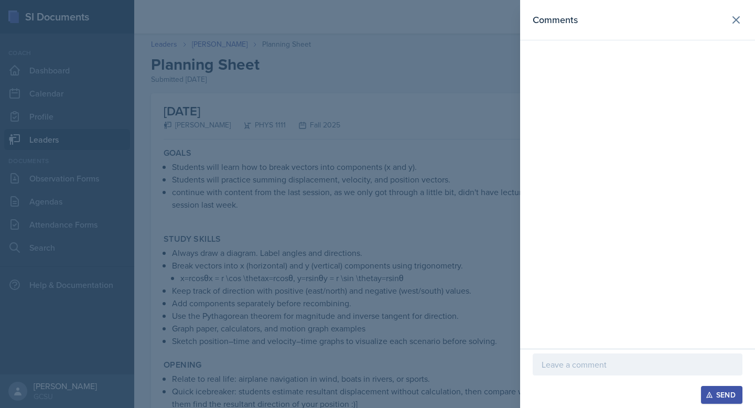
click at [578, 363] on p at bounding box center [637, 364] width 192 height 13
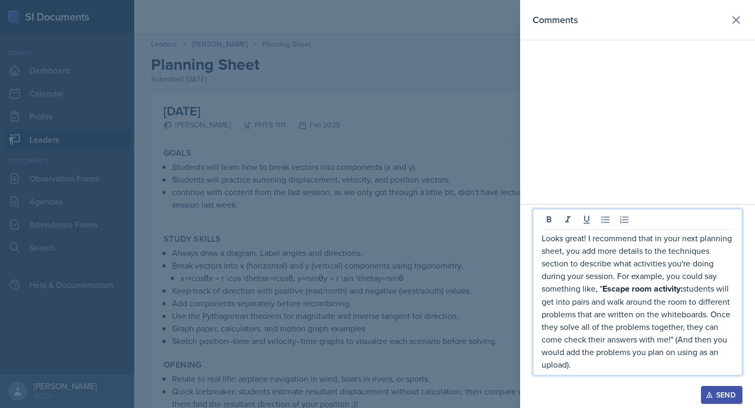
click at [715, 395] on div "Send" at bounding box center [722, 394] width 28 height 8
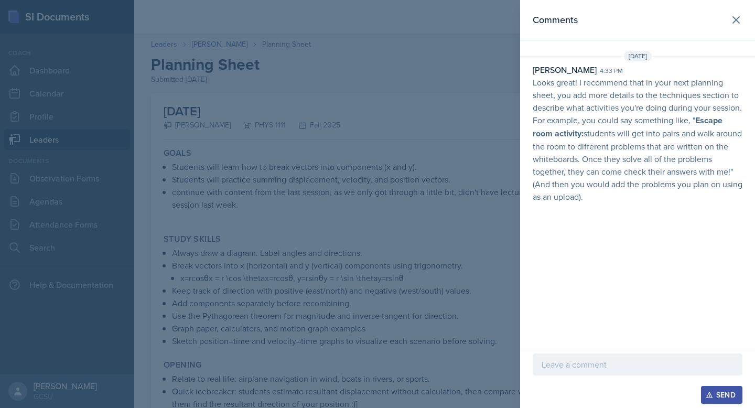
click at [426, 110] on div at bounding box center [377, 204] width 755 height 408
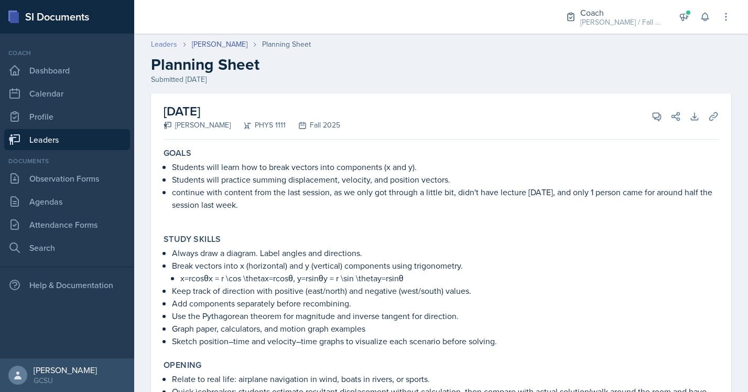
click at [171, 42] on link "Leaders" at bounding box center [164, 44] width 26 height 11
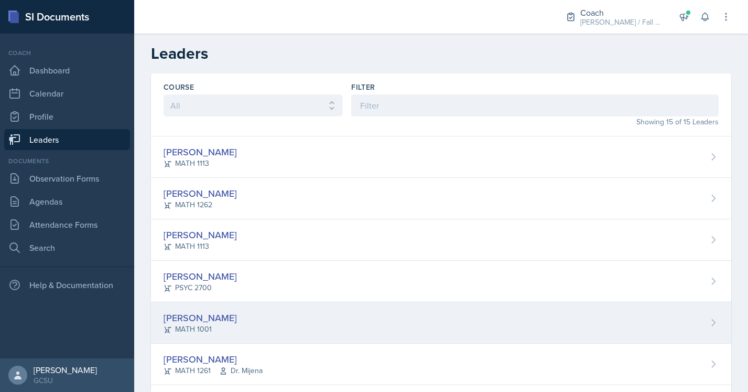
scroll to position [390, 0]
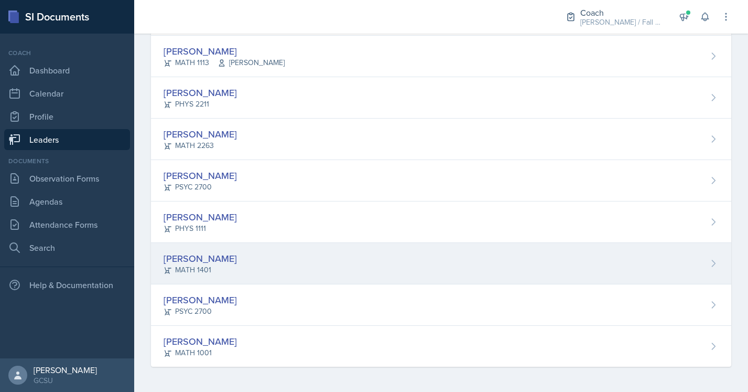
click at [237, 262] on div "[PERSON_NAME] MATH 1401" at bounding box center [441, 263] width 580 height 41
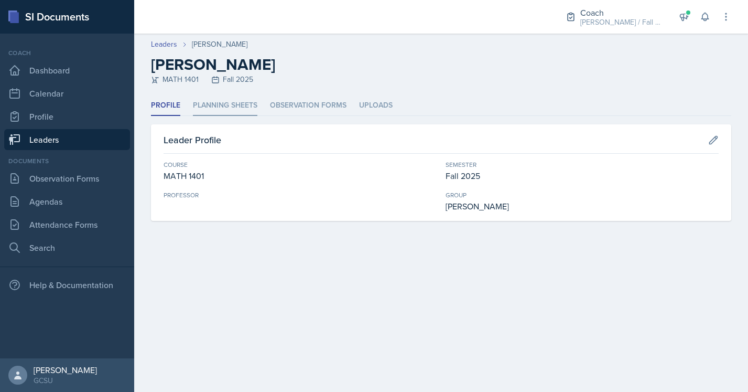
click at [220, 103] on li "Planning Sheets" at bounding box center [225, 105] width 64 height 20
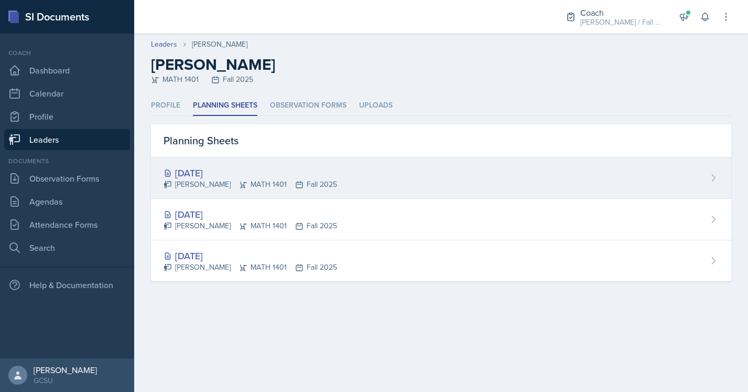
click at [243, 166] on div "[DATE]" at bounding box center [250, 173] width 173 height 14
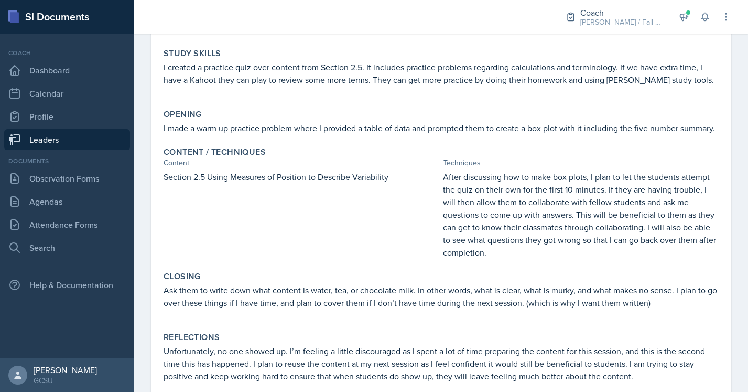
scroll to position [161, 0]
click at [548, 242] on p "After discussing how to make box plots, I plan to let the students attempt the …" at bounding box center [581, 214] width 276 height 88
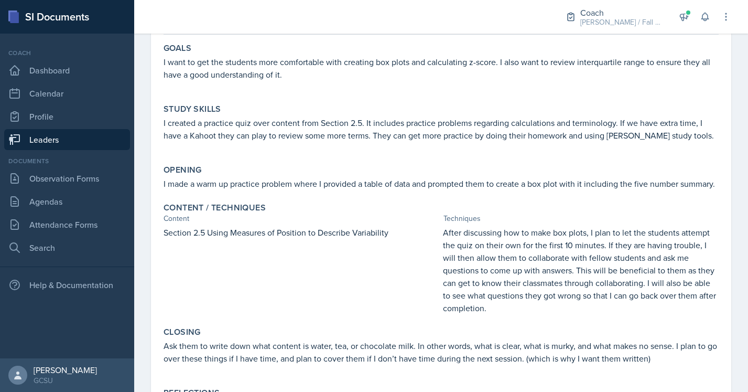
scroll to position [0, 0]
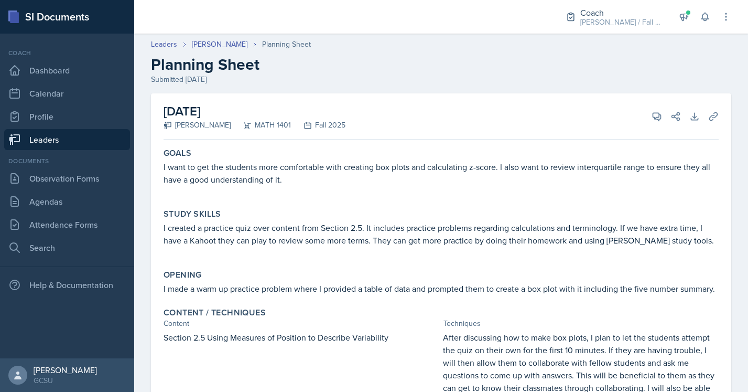
click at [381, 85] on header "Leaders [PERSON_NAME] Planning Sheet Planning Sheet Submitted [DATE]" at bounding box center [441, 61] width 614 height 67
click at [159, 48] on link "Leaders" at bounding box center [164, 44] width 26 height 11
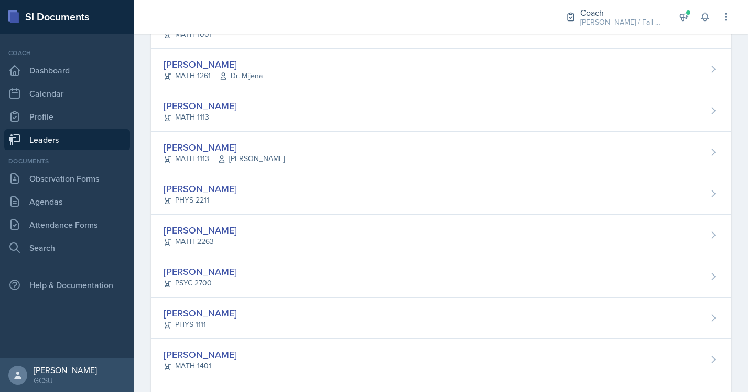
scroll to position [307, 0]
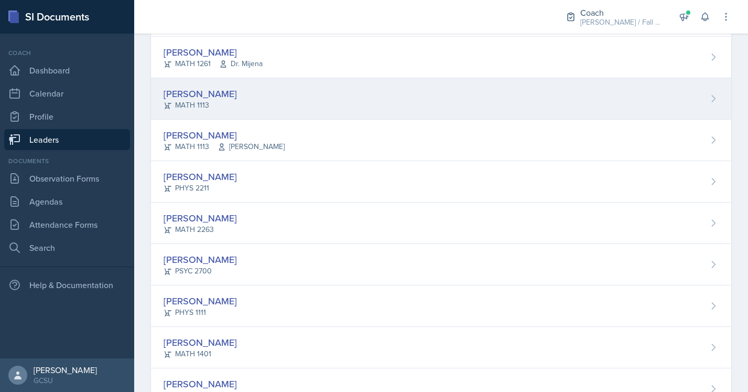
click at [293, 95] on div "[PERSON_NAME] MATH 1113" at bounding box center [441, 98] width 580 height 41
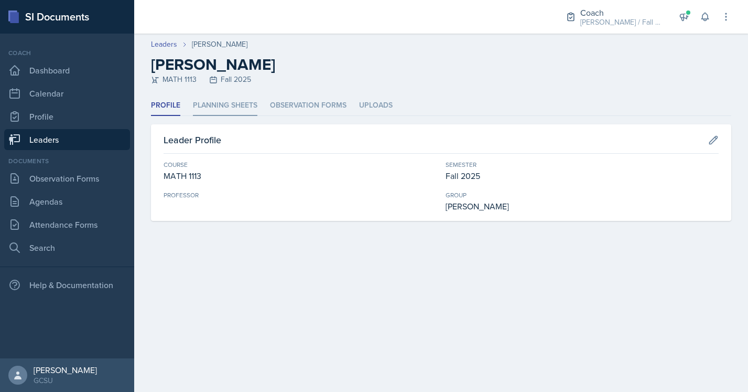
click at [224, 107] on li "Planning Sheets" at bounding box center [225, 105] width 64 height 20
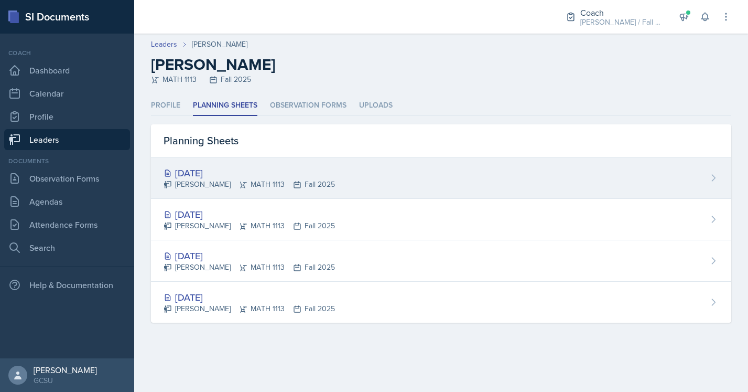
click at [356, 177] on div "[DATE] [PERSON_NAME] MATH 1113 Fall 2025" at bounding box center [441, 177] width 580 height 41
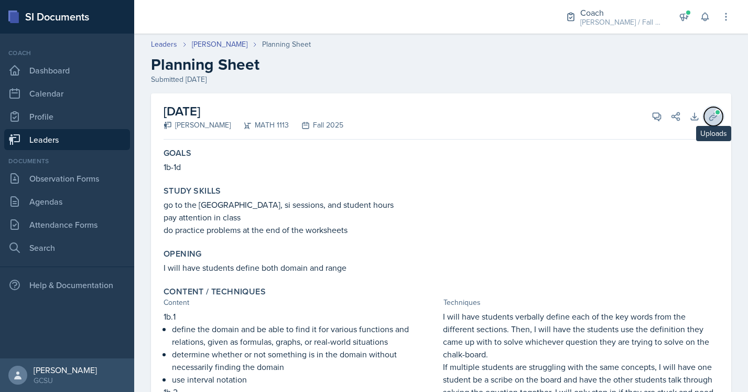
click at [713, 113] on icon at bounding box center [713, 116] width 10 height 10
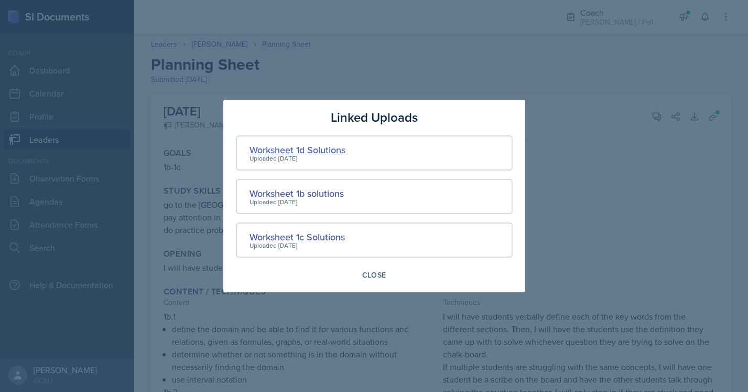
click at [317, 149] on div "Worksheet 1d Solutions" at bounding box center [297, 150] width 96 height 14
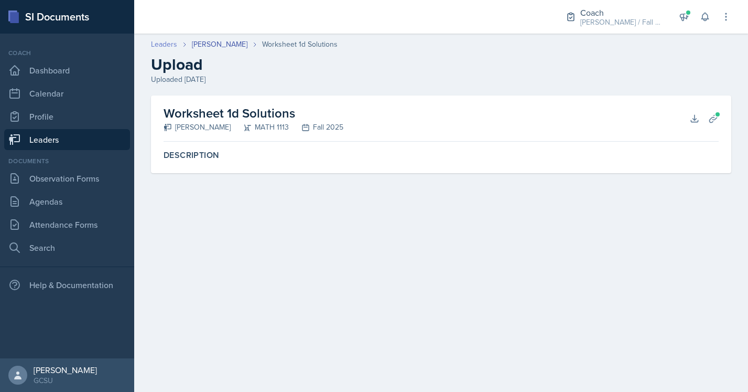
click at [167, 45] on link "Leaders" at bounding box center [164, 44] width 26 height 11
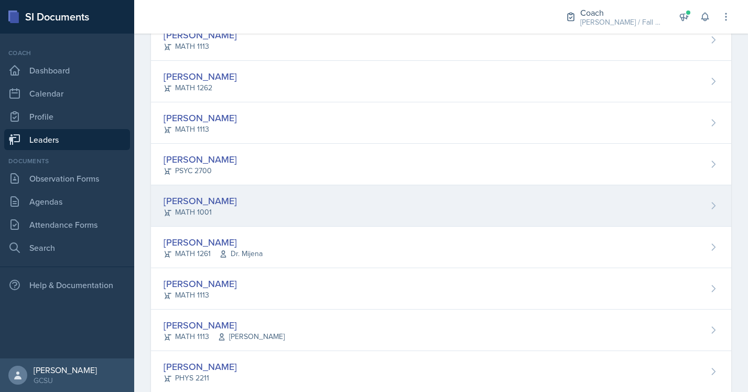
scroll to position [108, 0]
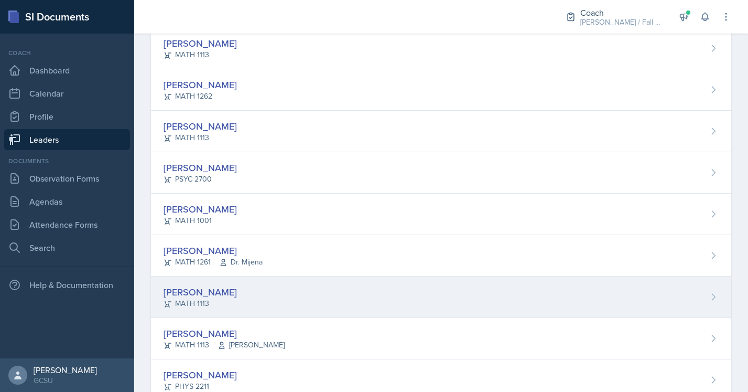
click at [196, 303] on div "MATH 1113" at bounding box center [200, 303] width 73 height 11
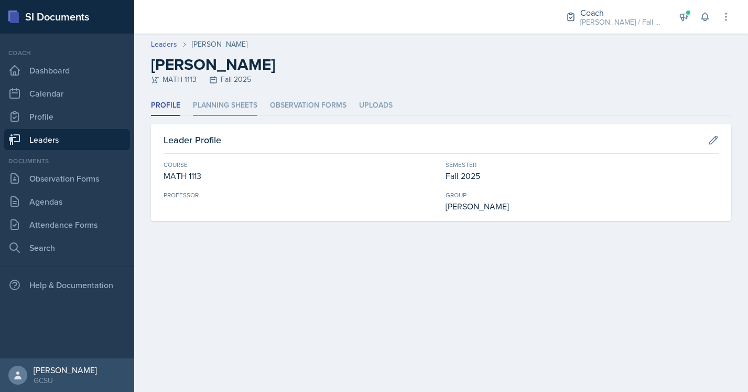
click at [233, 105] on li "Planning Sheets" at bounding box center [225, 105] width 64 height 20
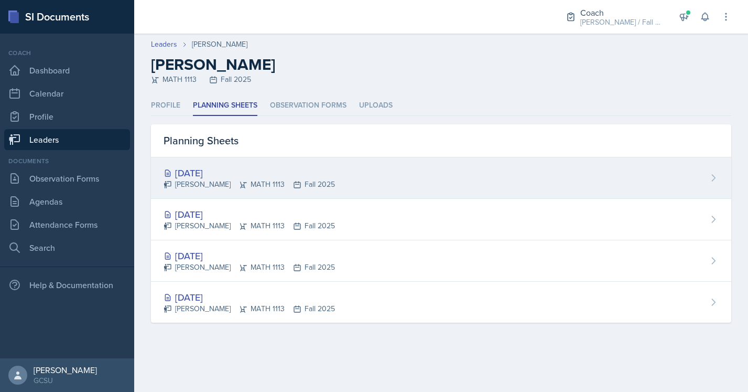
click at [219, 173] on div "[DATE]" at bounding box center [249, 173] width 171 height 14
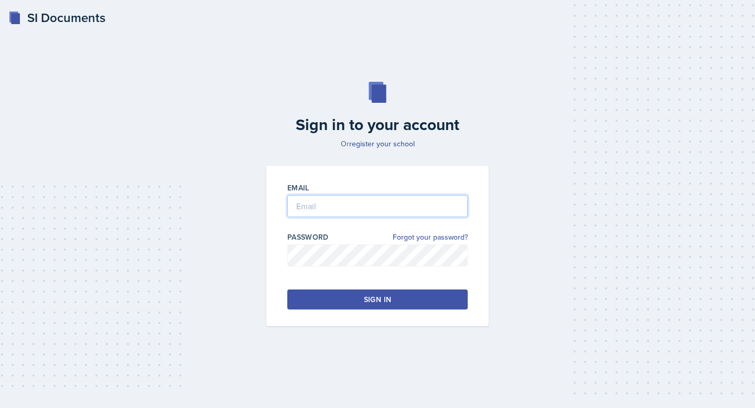
click at [326, 211] on input "email" at bounding box center [377, 206] width 180 height 22
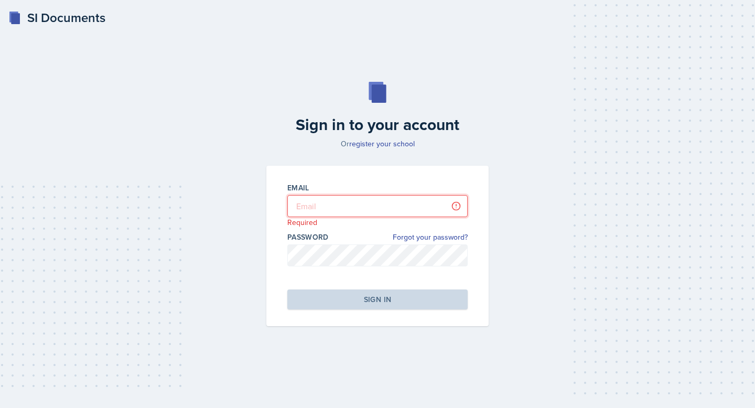
type input "carly.walker@bobcats.gcsu.edu"
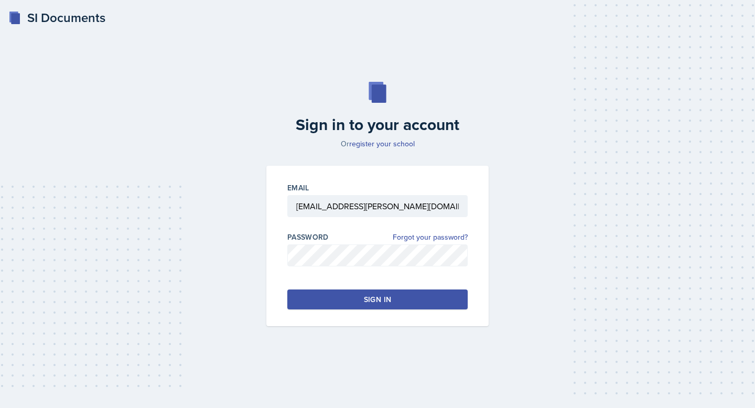
click at [353, 296] on button "Sign in" at bounding box center [377, 299] width 180 height 20
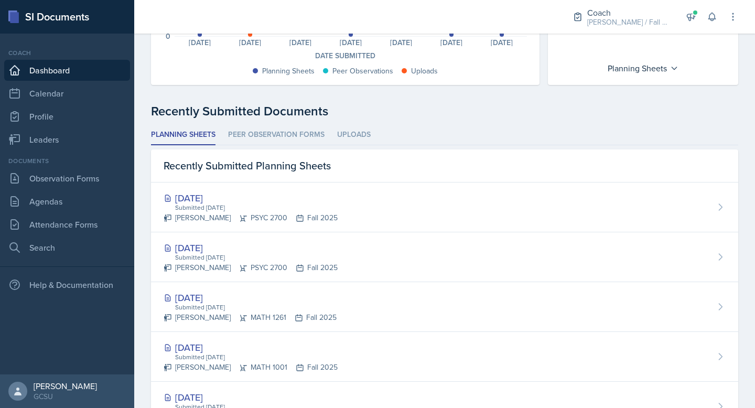
scroll to position [207, 0]
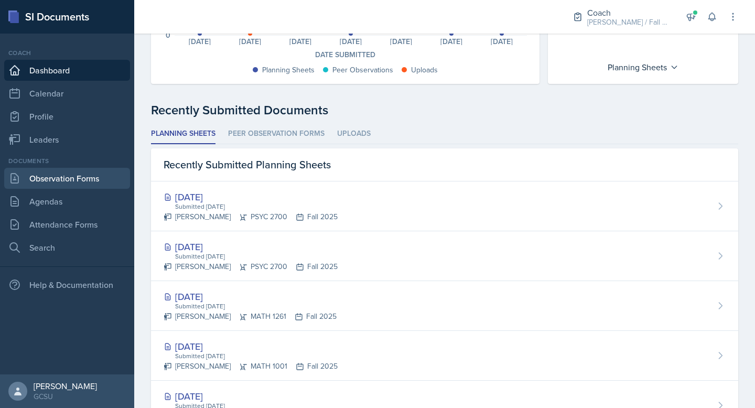
click at [60, 177] on link "Observation Forms" at bounding box center [67, 178] width 126 height 21
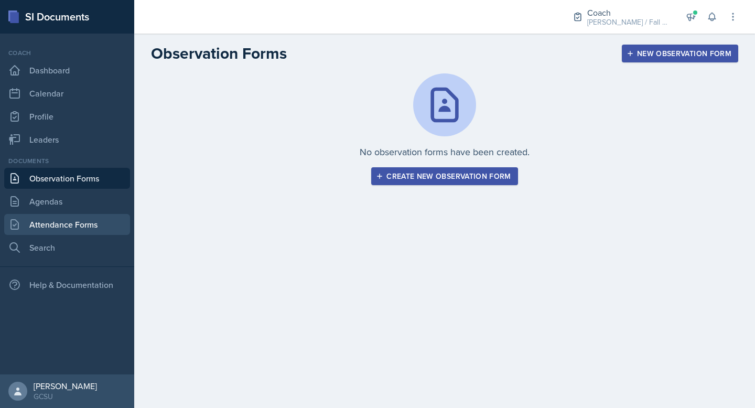
click at [57, 221] on link "Attendance Forms" at bounding box center [67, 224] width 126 height 21
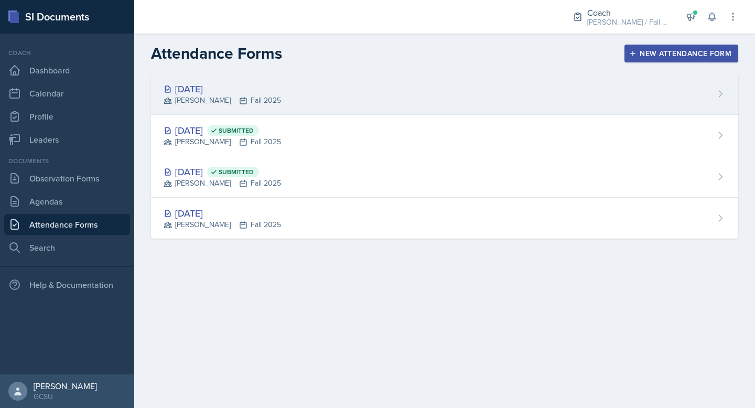
click at [255, 88] on div "[DATE] [PERSON_NAME] Fall 2025" at bounding box center [444, 93] width 587 height 41
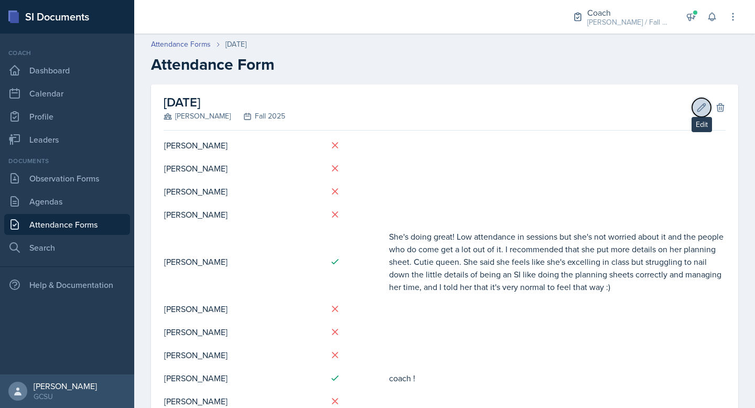
click at [702, 106] on icon at bounding box center [701, 107] width 10 height 10
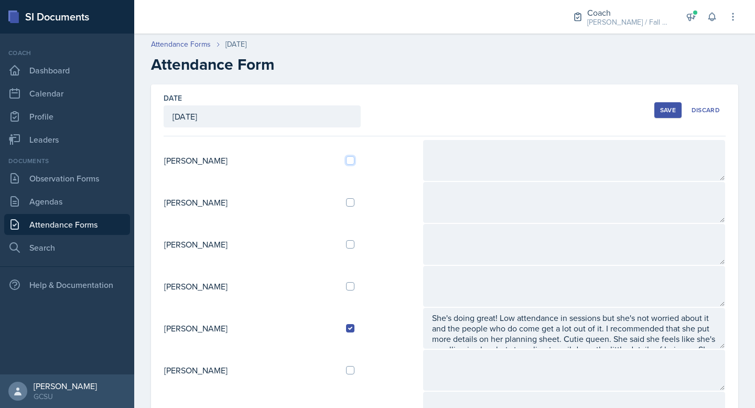
click at [354, 160] on input "checkbox" at bounding box center [350, 160] width 8 height 8
checkbox input "true"
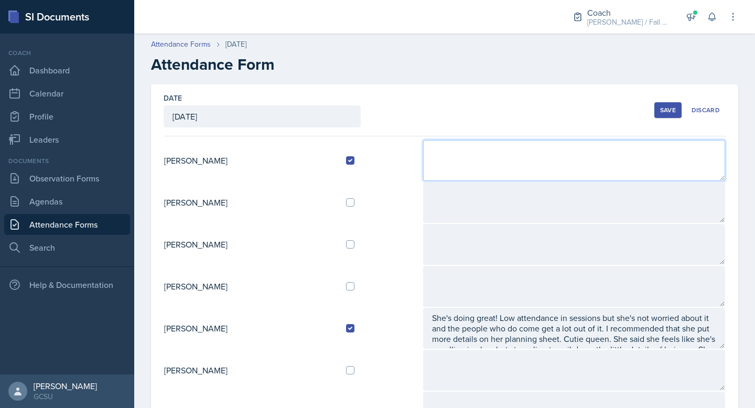
click at [495, 150] on textarea at bounding box center [574, 160] width 302 height 41
type textarea "I"
click at [507, 149] on textarea "Lauren is so awesom" at bounding box center [574, 160] width 302 height 41
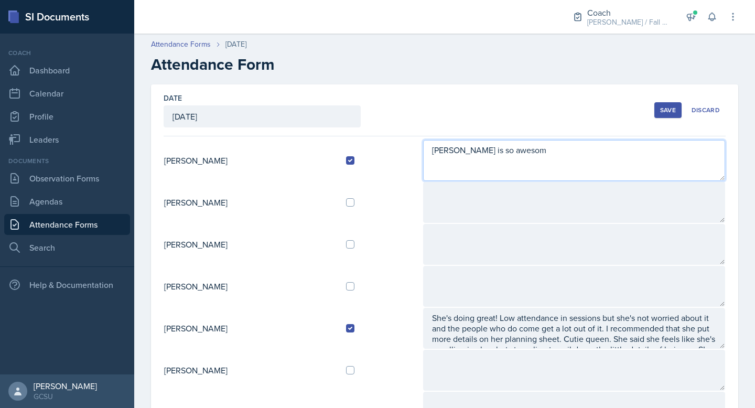
type textarea "P"
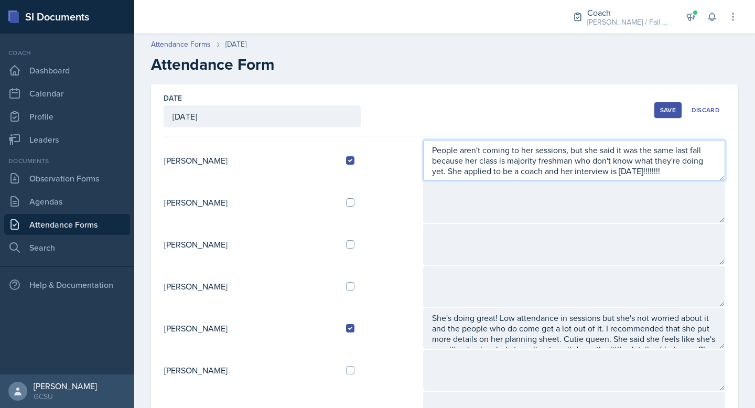
type textarea "People aren't coming to her sessions, but she said it was the same last fall be…"
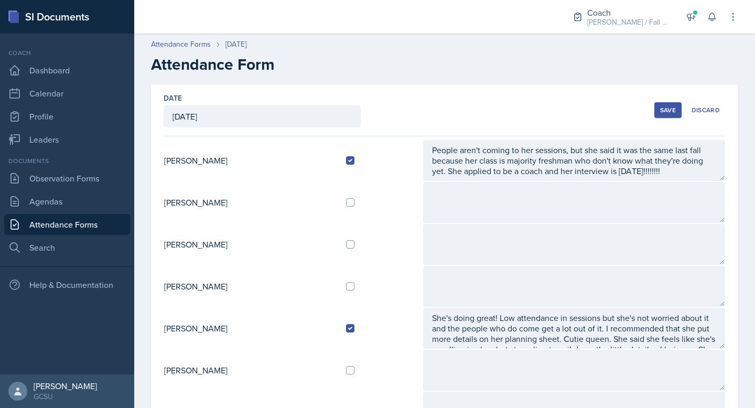
click at [669, 106] on div "Save" at bounding box center [668, 110] width 16 height 8
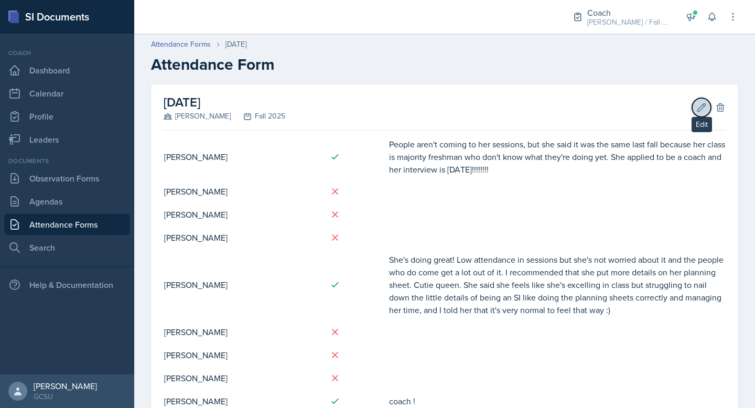
click at [697, 102] on icon at bounding box center [701, 107] width 10 height 10
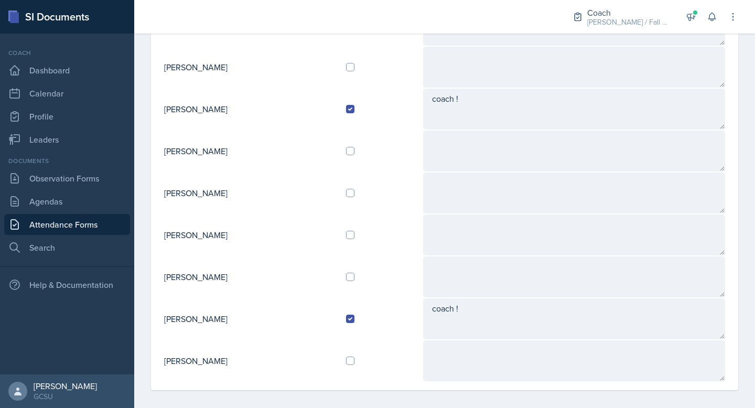
scroll to position [392, 0]
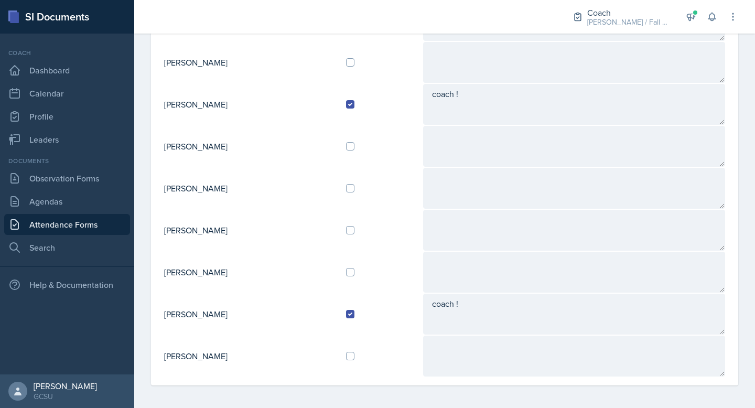
click at [357, 231] on td at bounding box center [380, 230] width 85 height 42
click at [354, 230] on input "checkbox" at bounding box center [350, 230] width 8 height 8
checkbox input "true"
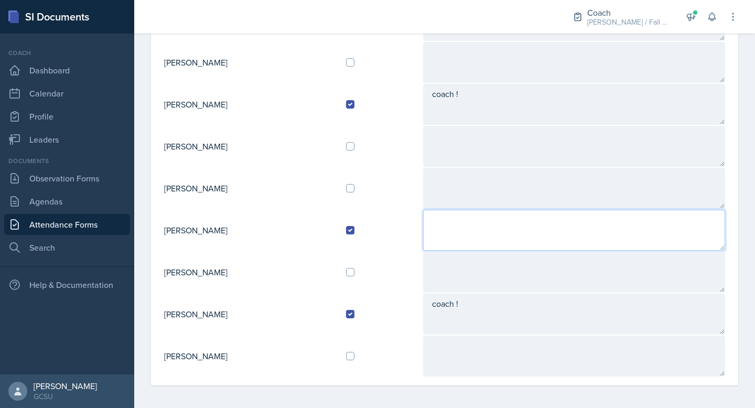
click at [467, 221] on textarea at bounding box center [574, 230] width 302 height 41
click at [463, 245] on textarea at bounding box center [574, 230] width 302 height 41
click at [466, 229] on textarea at bounding box center [574, 230] width 302 height 41
click at [471, 233] on textarea at bounding box center [574, 230] width 302 height 41
click at [489, 229] on textarea at bounding box center [574, 230] width 302 height 41
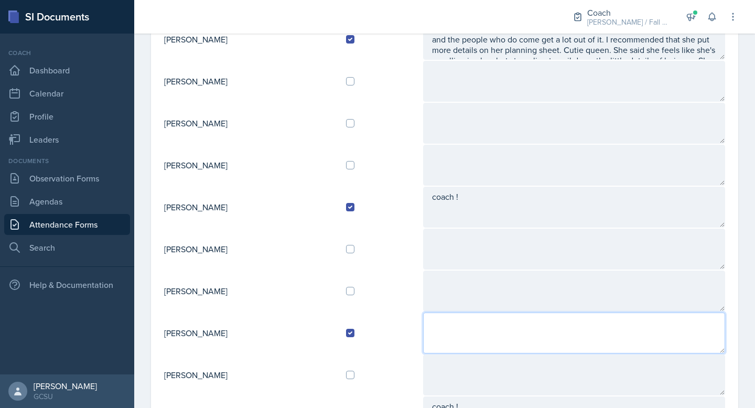
scroll to position [359, 0]
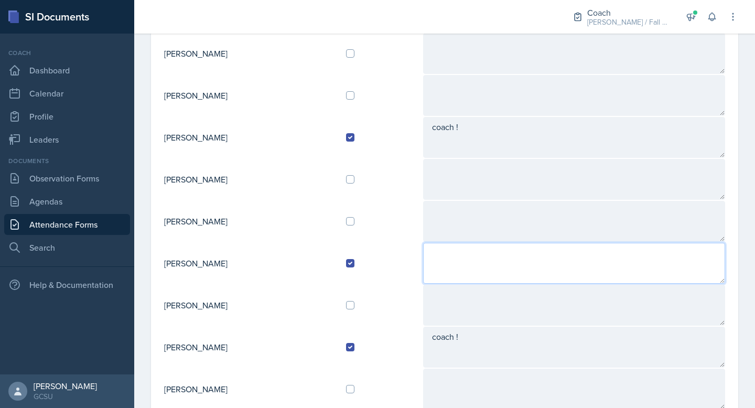
click at [490, 264] on textarea at bounding box center [574, 263] width 302 height 41
click at [471, 257] on textarea at bounding box center [574, 263] width 302 height 41
type textarea "j"
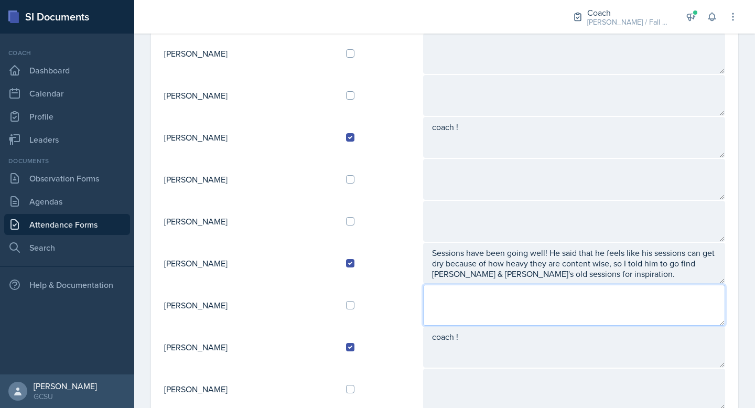
click at [498, 317] on textarea at bounding box center [574, 305] width 302 height 41
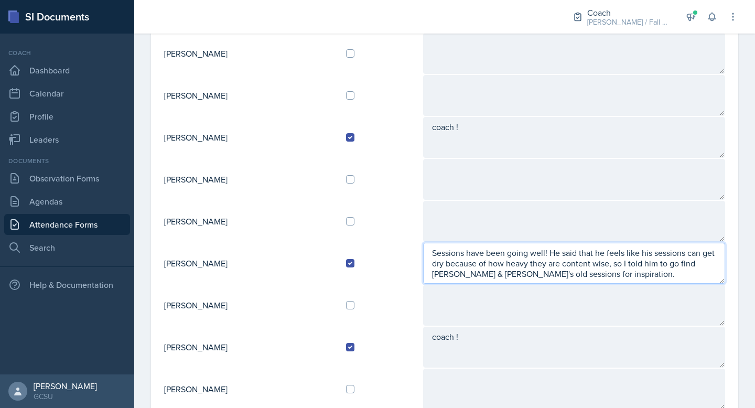
click at [641, 275] on textarea "Sessions have been going well! He said that he feels like his sessions can get …" at bounding box center [574, 263] width 302 height 41
type textarea "Sessions have been going well! He said that he feels like his sessions can get …"
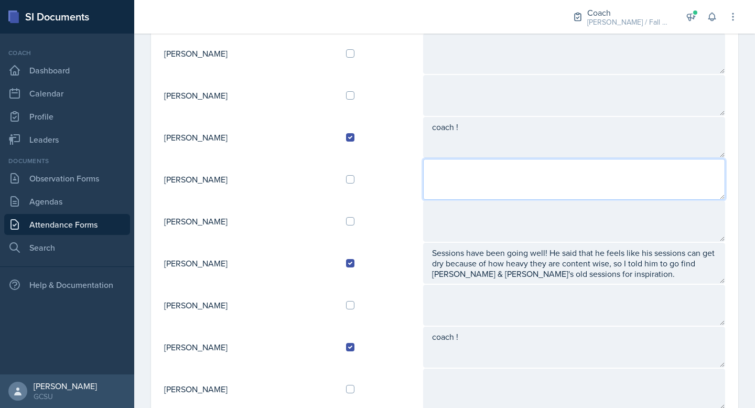
click at [535, 168] on textarea at bounding box center [574, 179] width 302 height 41
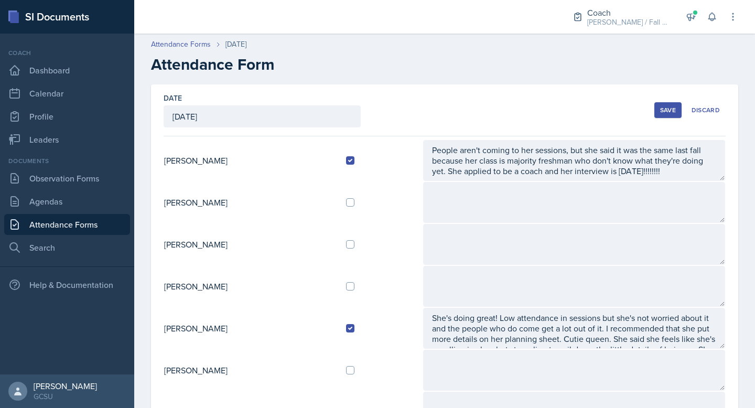
click at [667, 113] on div "Save" at bounding box center [668, 110] width 16 height 8
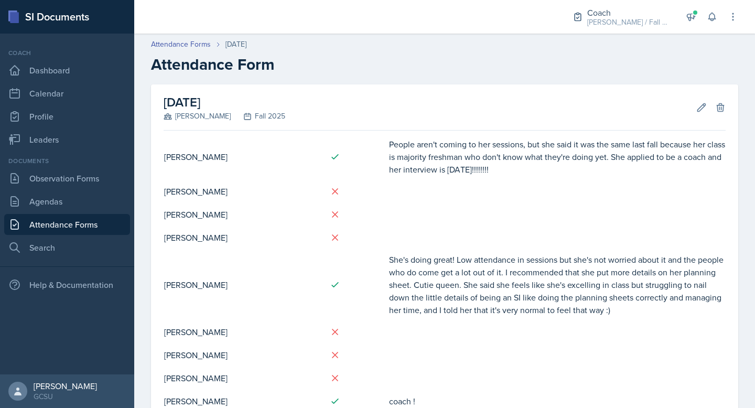
click at [442, 212] on td at bounding box center [556, 214] width 337 height 23
click at [403, 167] on td "People aren't coming to her sessions, but she said it was the same last fall be…" at bounding box center [556, 157] width 337 height 46
click at [414, 265] on td "She's doing great! Low attendance in sessions but she's not worried about it an…" at bounding box center [556, 284] width 337 height 71
click at [704, 108] on icon at bounding box center [701, 107] width 10 height 10
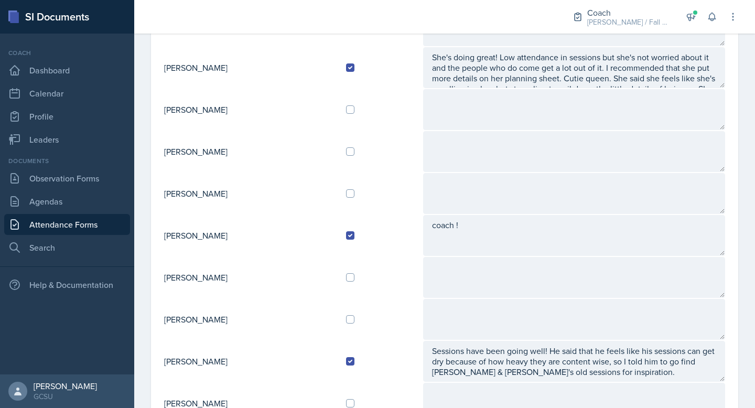
scroll to position [251, 0]
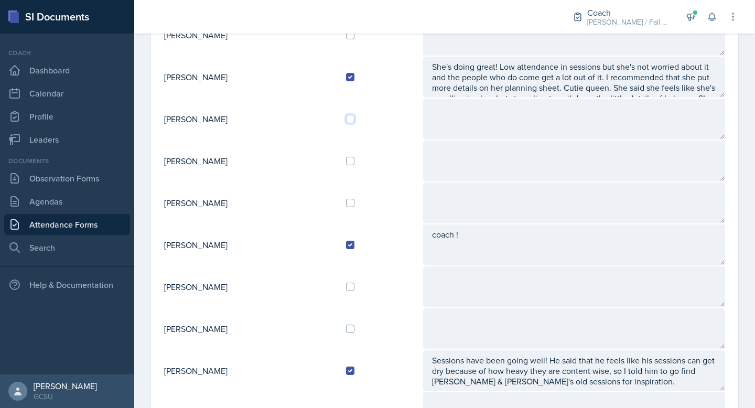
click at [354, 115] on input "checkbox" at bounding box center [350, 119] width 8 height 8
checkbox input "true"
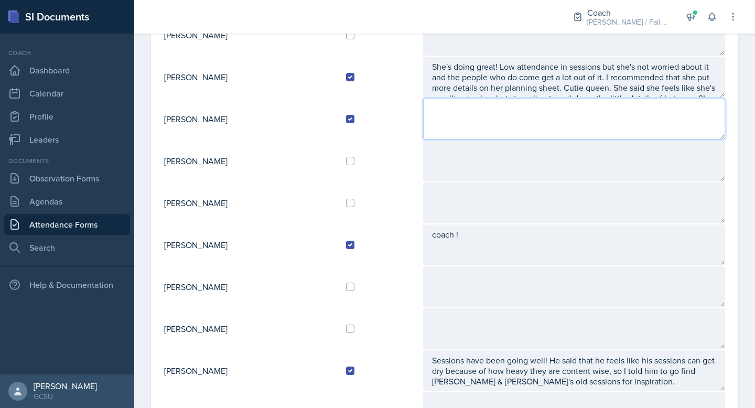
click at [448, 115] on textarea at bounding box center [574, 119] width 302 height 41
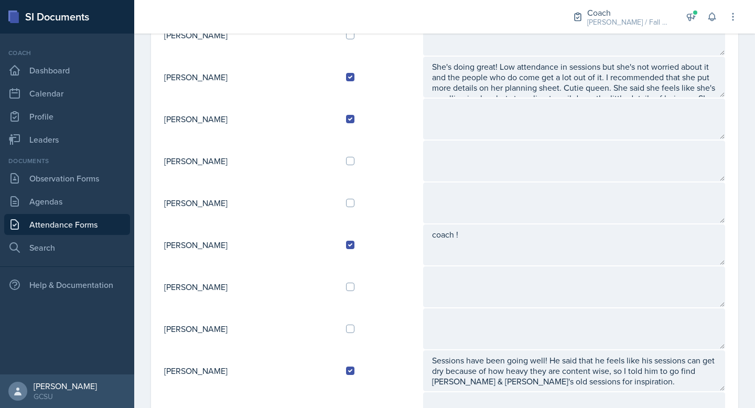
drag, startPoint x: 165, startPoint y: 120, endPoint x: 254, endPoint y: 129, distance: 89.7
click at [254, 129] on td "[PERSON_NAME]" at bounding box center [251, 119] width 174 height 42
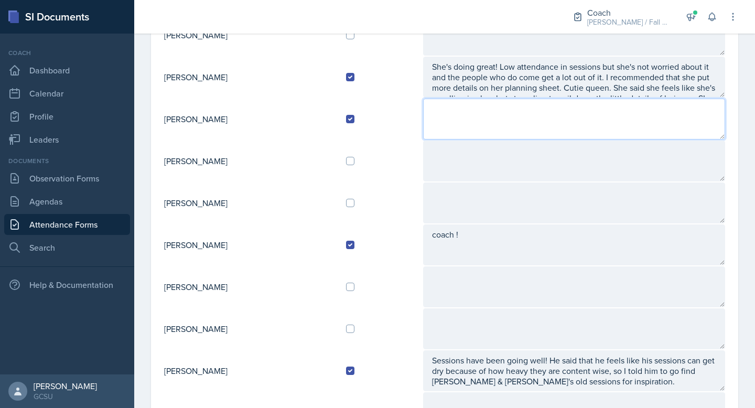
click at [482, 128] on textarea at bounding box center [574, 119] width 302 height 41
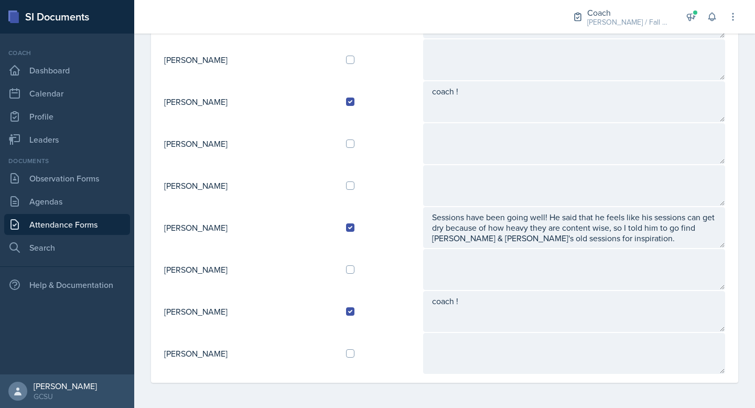
scroll to position [219, 0]
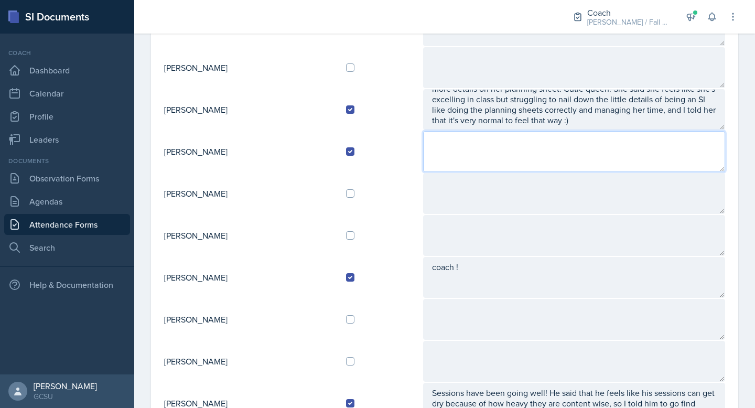
click at [476, 151] on textarea at bounding box center [574, 151] width 302 height 41
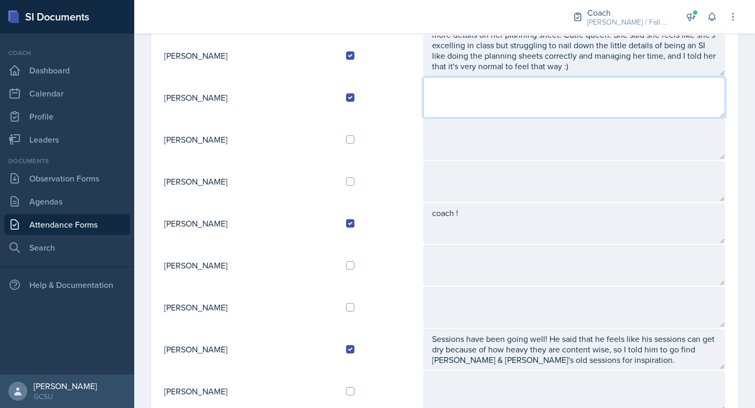
scroll to position [273, 0]
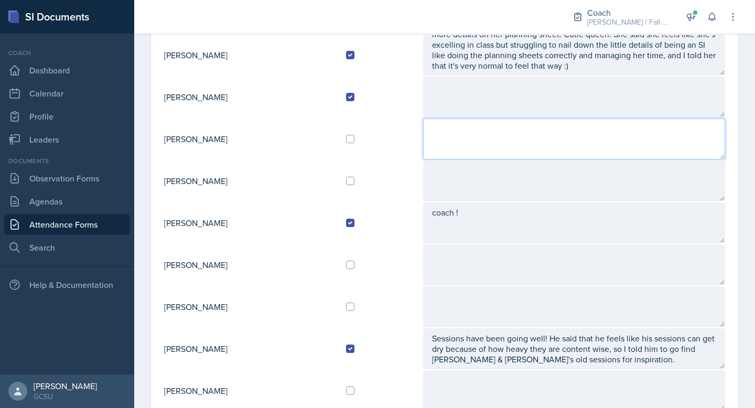
click at [476, 151] on textarea at bounding box center [574, 138] width 302 height 41
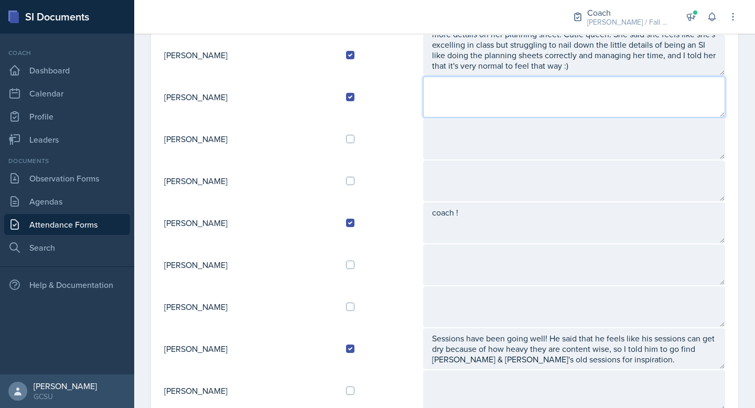
click at [462, 86] on textarea at bounding box center [574, 97] width 302 height 41
click at [472, 92] on textarea at bounding box center [574, 97] width 302 height 41
click at [476, 100] on textarea at bounding box center [574, 97] width 302 height 41
type textarea "d"
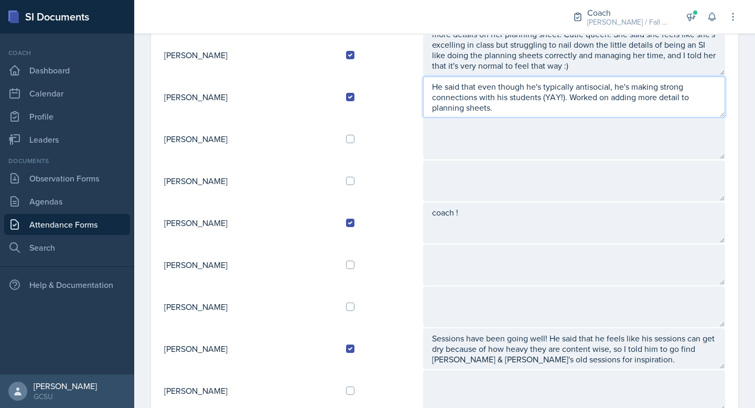
click at [515, 107] on textarea "He said that even though he's typically antisocial, he's making strong connecti…" at bounding box center [574, 97] width 302 height 41
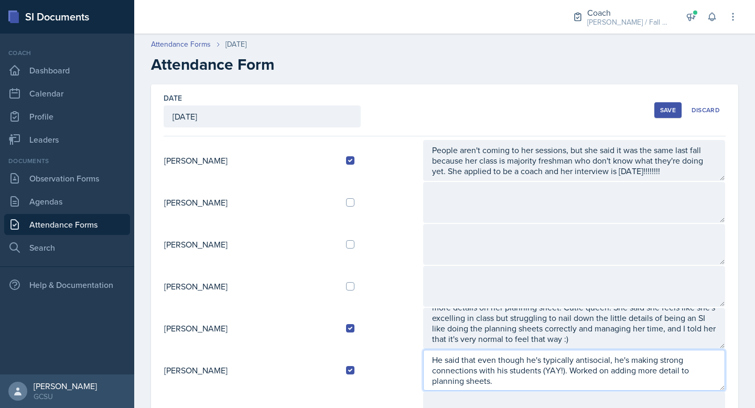
type textarea "He said that even though he's typically antisocial, he's making strong connecti…"
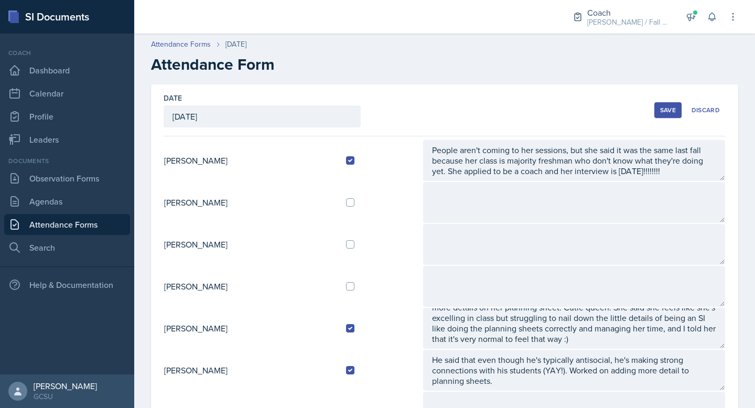
click at [670, 109] on div "Save" at bounding box center [668, 110] width 16 height 8
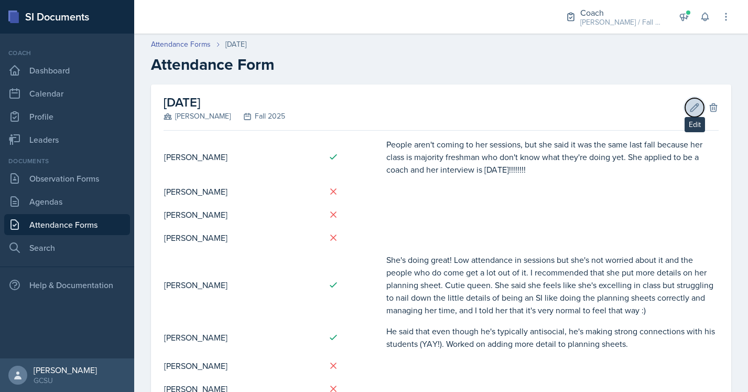
click at [696, 106] on icon at bounding box center [694, 107] width 10 height 10
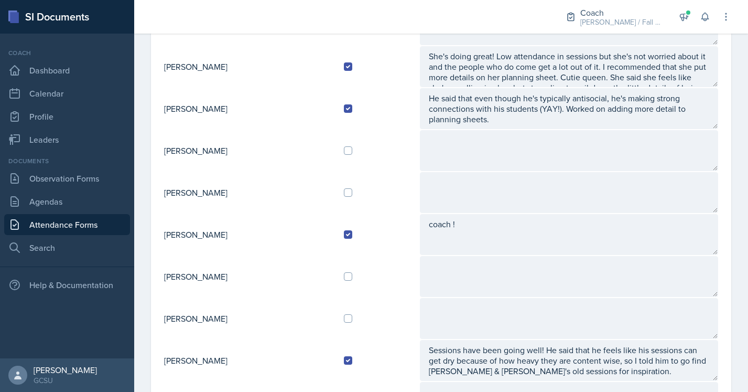
scroll to position [410, 0]
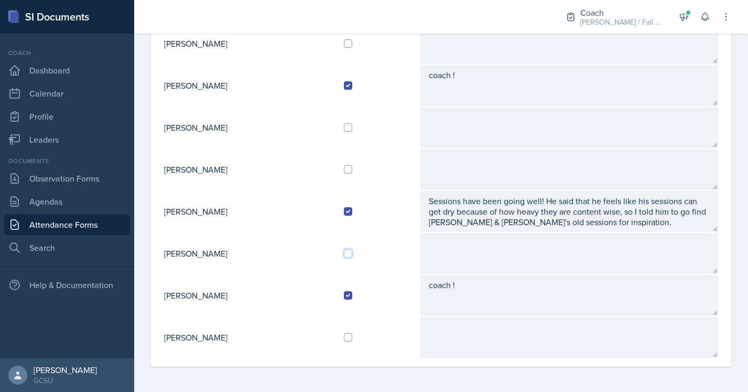
click at [352, 249] on input "checkbox" at bounding box center [348, 253] width 8 height 8
checkbox input "true"
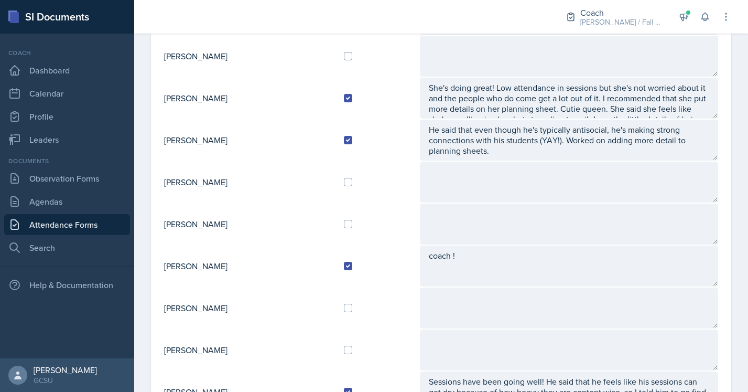
scroll to position [214, 0]
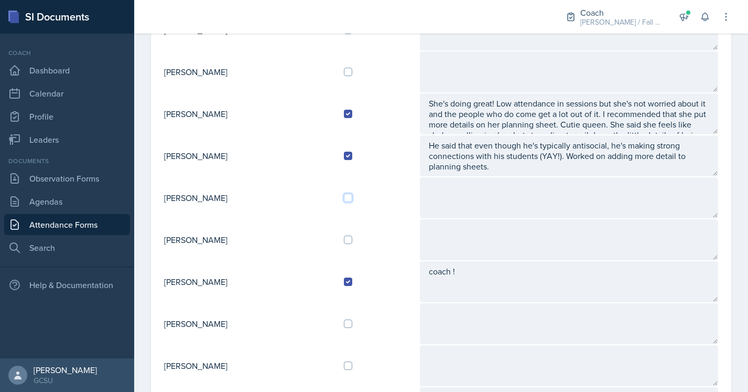
click at [352, 197] on input "checkbox" at bounding box center [348, 197] width 8 height 8
checkbox input "true"
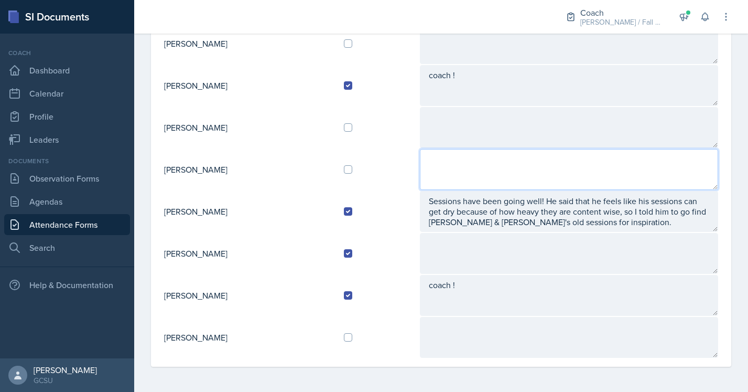
click at [491, 169] on textarea at bounding box center [569, 169] width 298 height 41
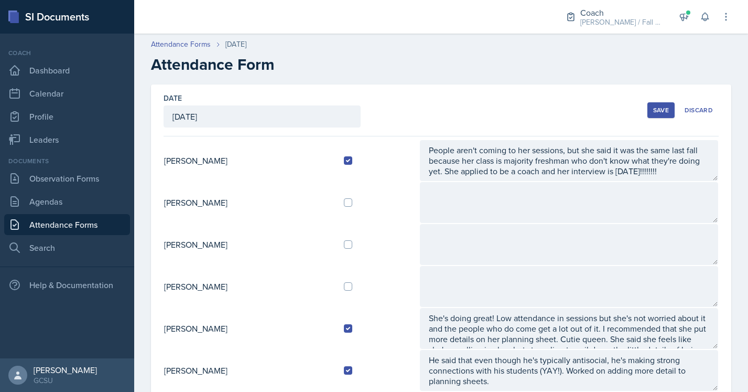
click at [438, 120] on div "Date September 3rd, 2025 September 2025 31 1 2 3 4 5 6 7 8 9 10 11 12 13 14 15 …" at bounding box center [441, 110] width 555 height 52
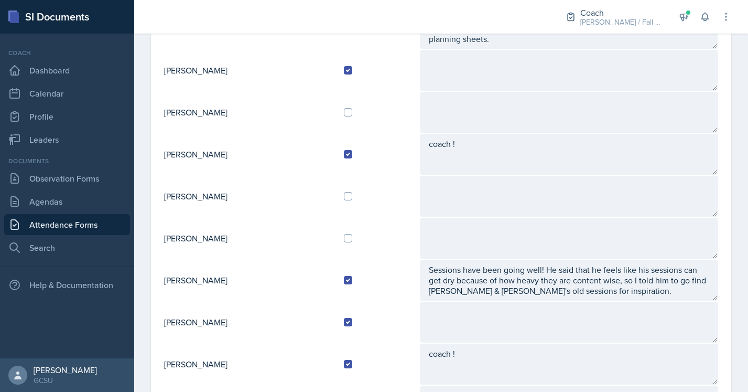
scroll to position [410, 0]
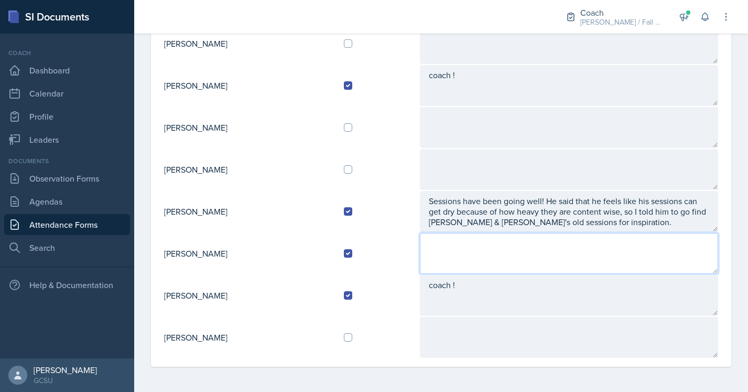
click at [492, 256] on textarea at bounding box center [569, 253] width 298 height 41
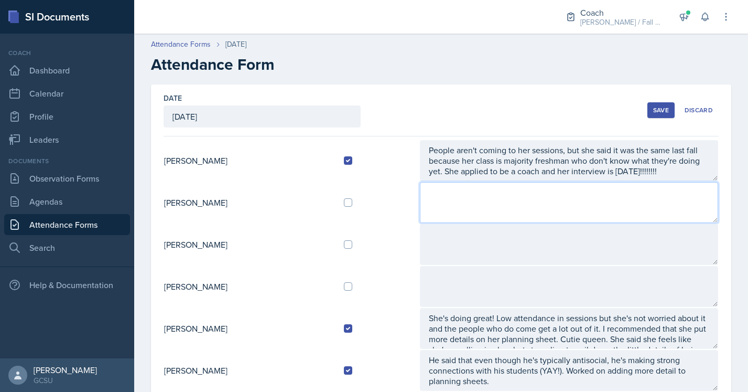
click at [476, 204] on textarea at bounding box center [569, 202] width 298 height 41
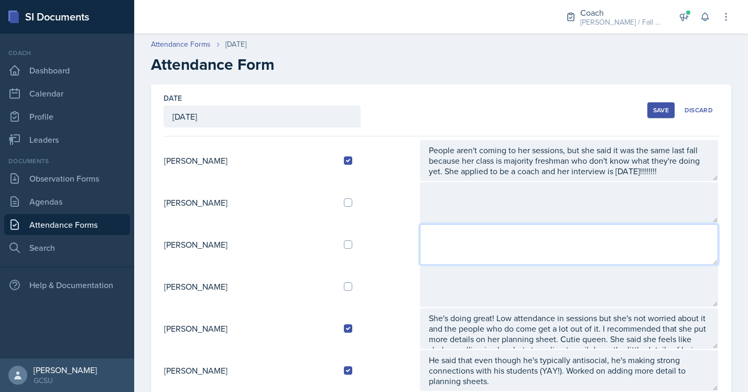
click at [459, 255] on textarea at bounding box center [569, 244] width 298 height 41
click at [460, 240] on textarea at bounding box center [569, 244] width 298 height 41
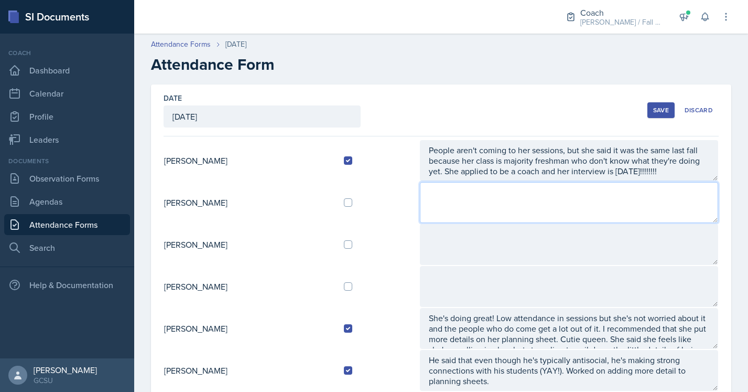
click at [453, 215] on textarea at bounding box center [569, 202] width 298 height 41
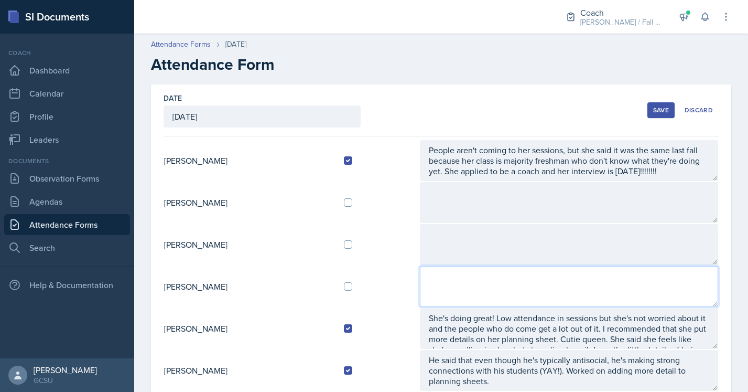
click at [460, 285] on textarea at bounding box center [569, 286] width 298 height 41
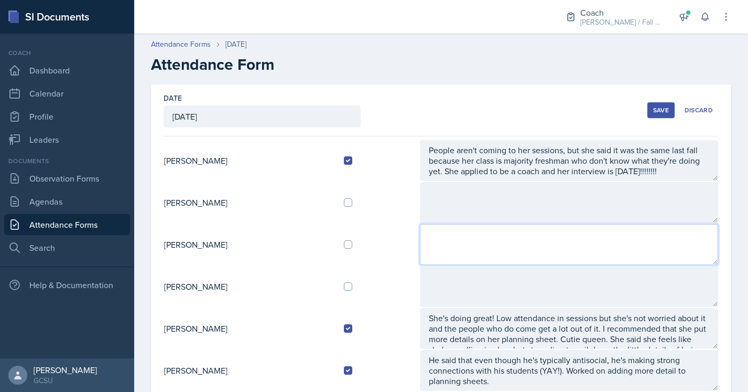
click at [458, 249] on textarea at bounding box center [569, 244] width 298 height 41
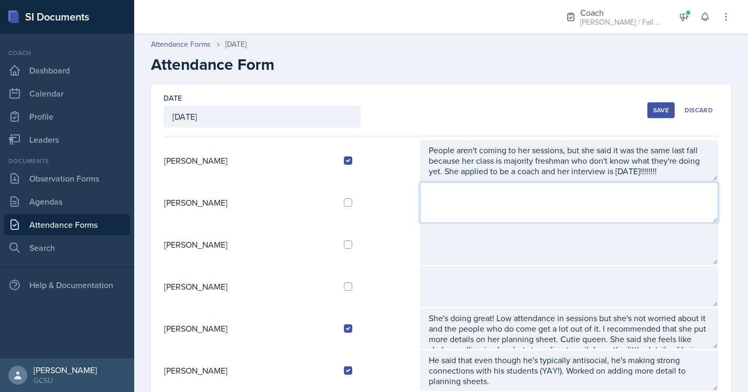
click at [454, 204] on textarea at bounding box center [569, 202] width 298 height 41
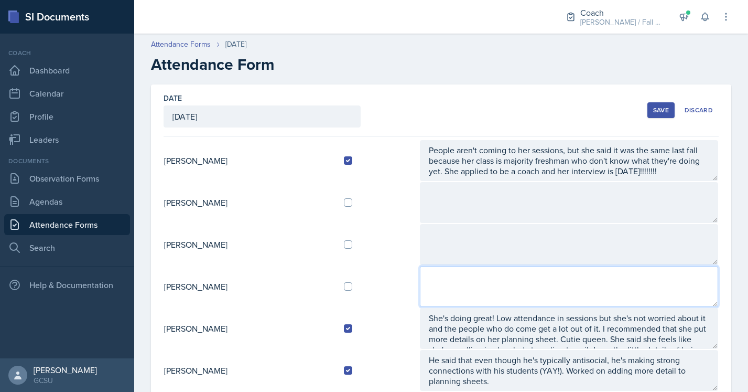
click at [453, 270] on textarea at bounding box center [569, 286] width 298 height 41
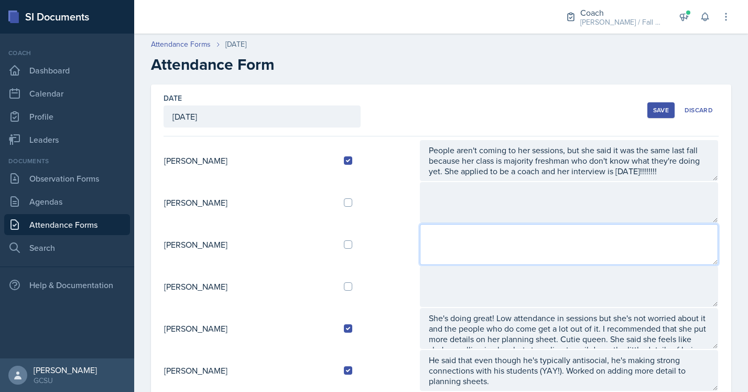
click at [452, 248] on textarea at bounding box center [569, 244] width 298 height 41
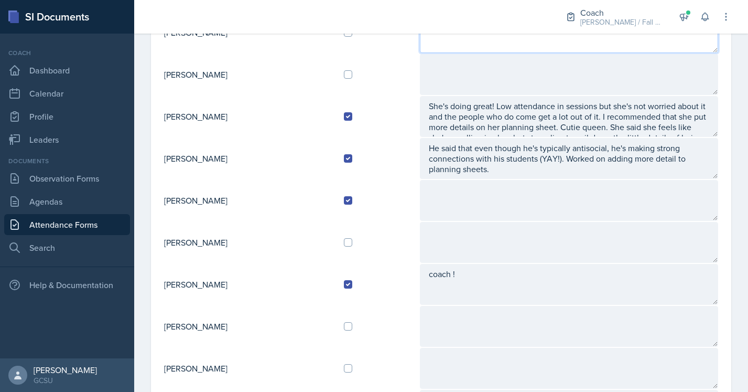
scroll to position [346, 0]
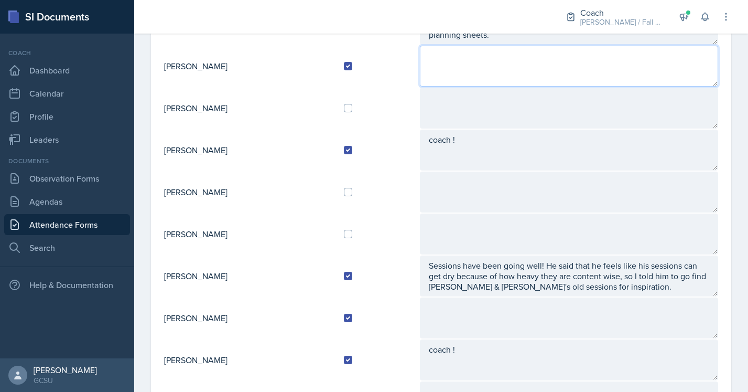
click at [473, 80] on textarea at bounding box center [569, 66] width 298 height 41
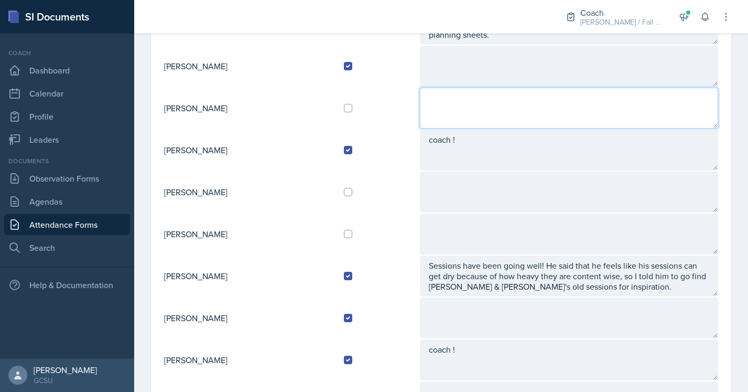
click at [473, 102] on textarea at bounding box center [569, 108] width 298 height 41
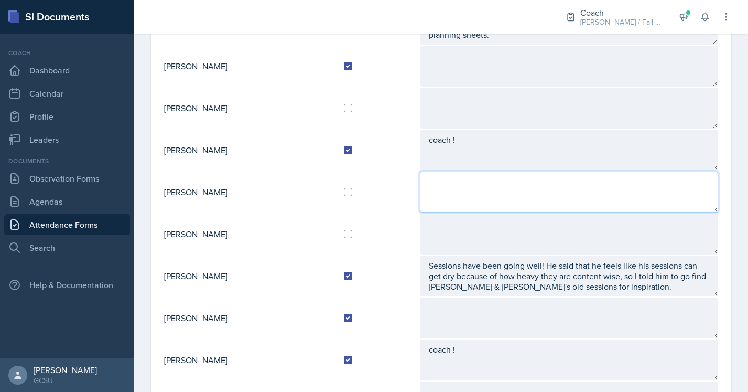
click at [473, 178] on textarea at bounding box center [569, 191] width 298 height 41
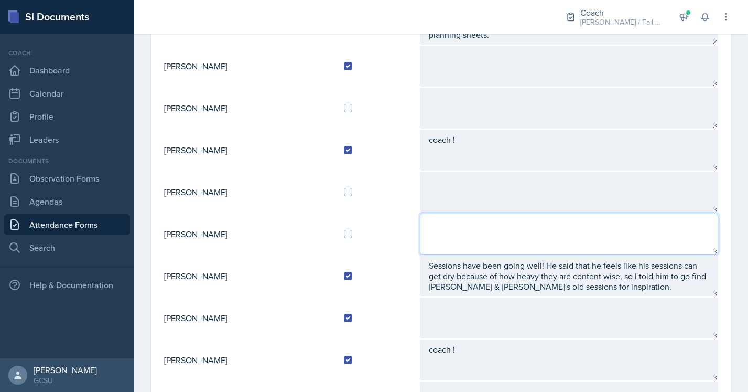
click at [468, 237] on textarea at bounding box center [569, 233] width 298 height 41
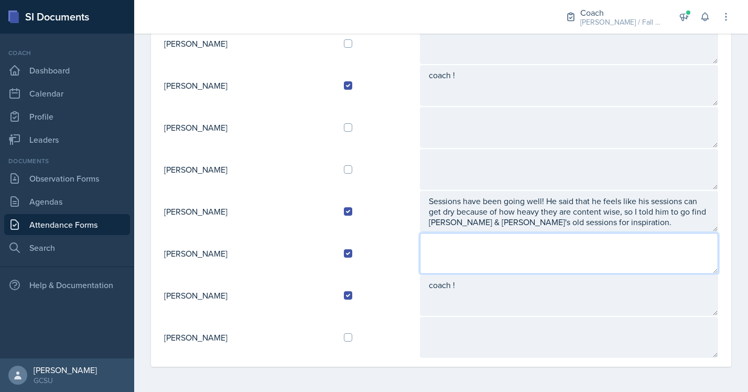
click at [458, 265] on textarea at bounding box center [569, 253] width 298 height 41
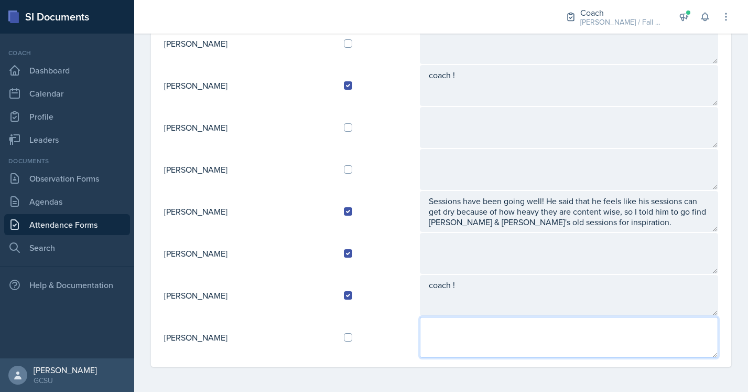
click at [450, 343] on textarea at bounding box center [569, 337] width 298 height 41
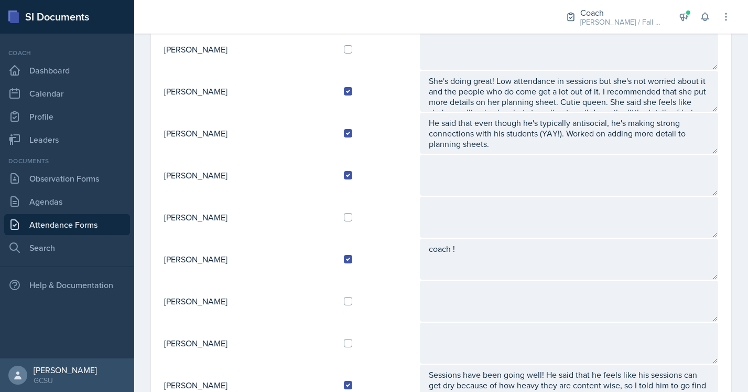
scroll to position [0, 0]
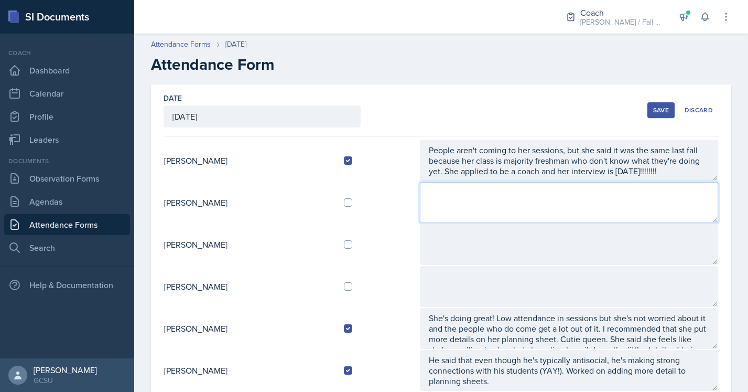
click at [452, 202] on textarea at bounding box center [569, 202] width 298 height 41
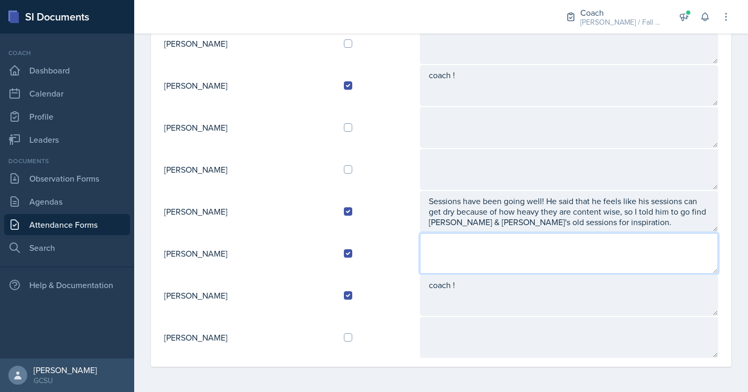
click at [464, 255] on textarea at bounding box center [569, 253] width 298 height 41
type textarea "D"
type textarea "F"
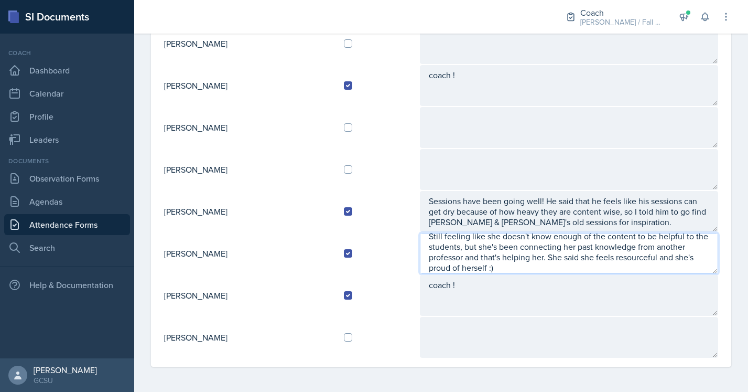
scroll to position [0, 0]
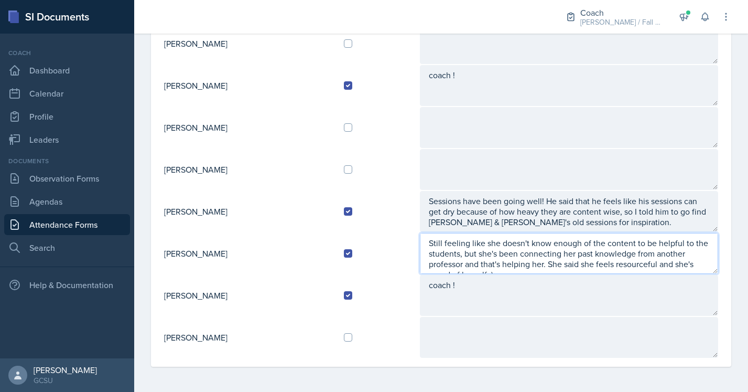
type textarea "Still feeling like she doesn't know enough of the content to be helpful to the …"
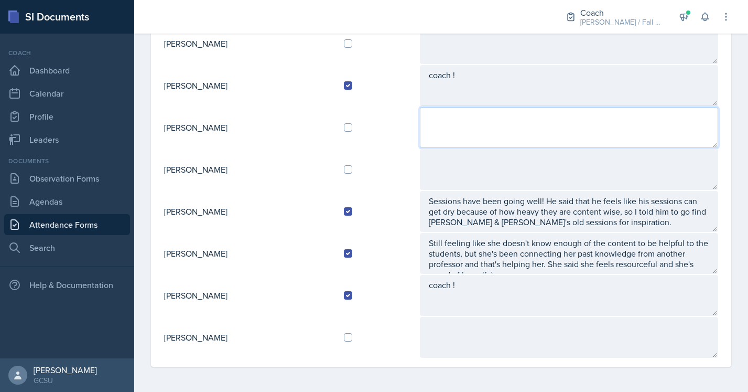
click at [509, 128] on textarea at bounding box center [569, 127] width 298 height 41
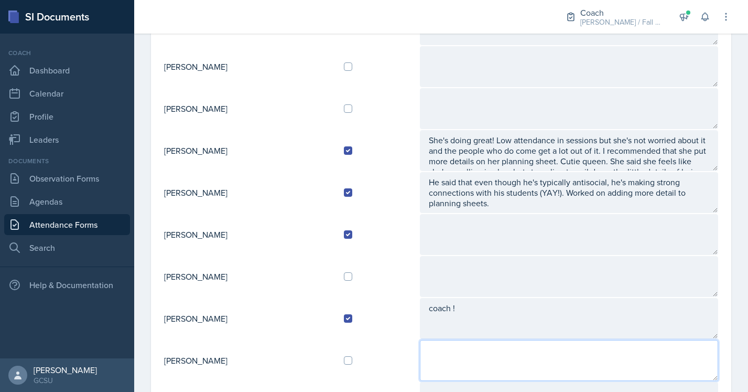
scroll to position [180, 0]
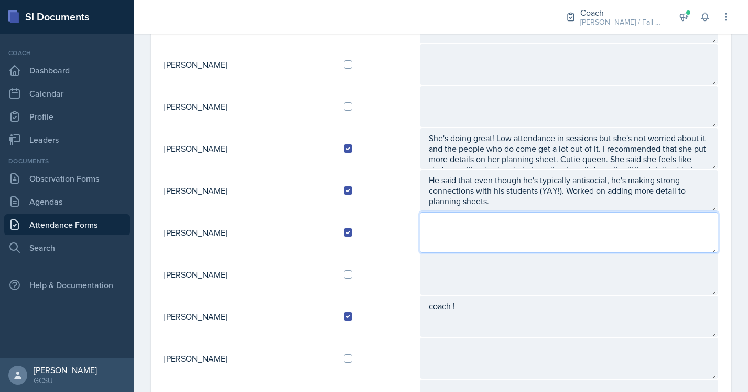
click at [474, 232] on textarea at bounding box center [569, 232] width 298 height 41
click at [474, 232] on textarea "Slaying per usual. She said she wants to make sure she's still learning and gro…" at bounding box center [569, 232] width 298 height 41
click at [500, 235] on textarea "Slaying per usual. She said she wants to make sure she's still learning and gro…" at bounding box center [569, 232] width 298 height 41
drag, startPoint x: 487, startPoint y: 231, endPoint x: 633, endPoint y: 231, distance: 146.2
click at [633, 231] on textarea "Slaying per usual. She said she wants to make sure she's still learning and gro…" at bounding box center [569, 232] width 298 height 41
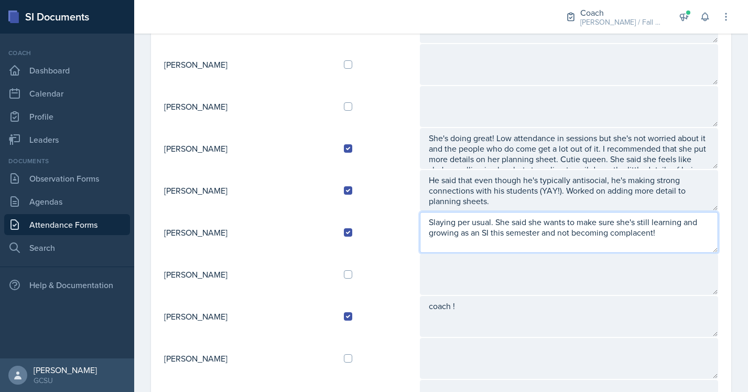
type textarea "Slaying per usual. She said she wants to make sure she's still learning and gro…"
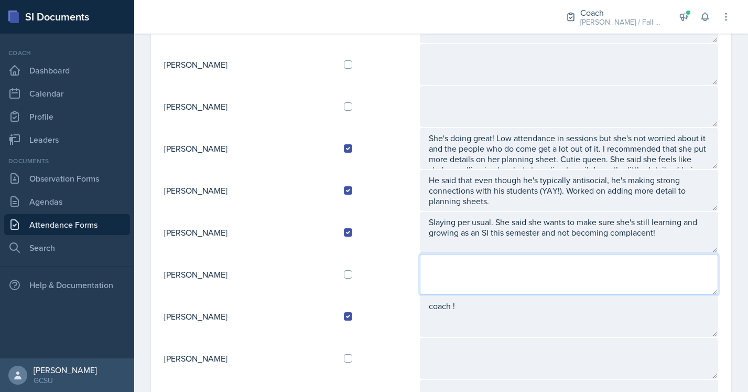
click at [591, 280] on textarea at bounding box center [569, 274] width 298 height 41
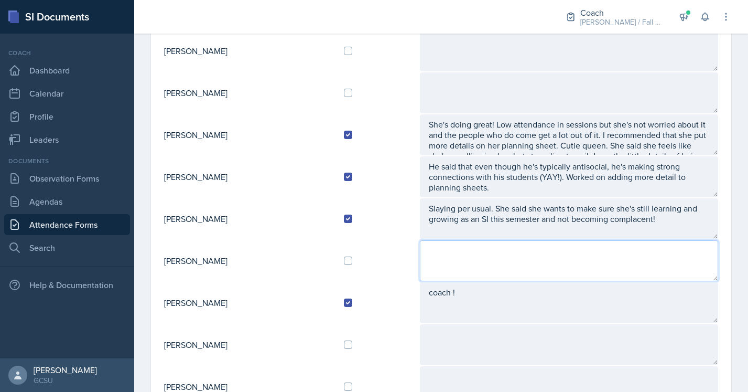
scroll to position [0, 0]
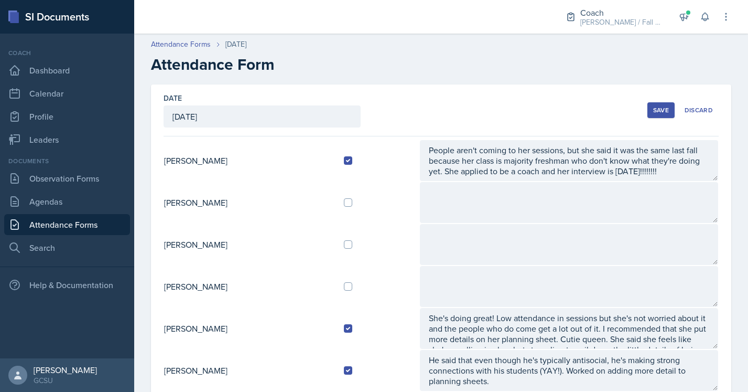
click at [659, 115] on button "Save" at bounding box center [660, 110] width 27 height 16
